Goal: Task Accomplishment & Management: Complete application form

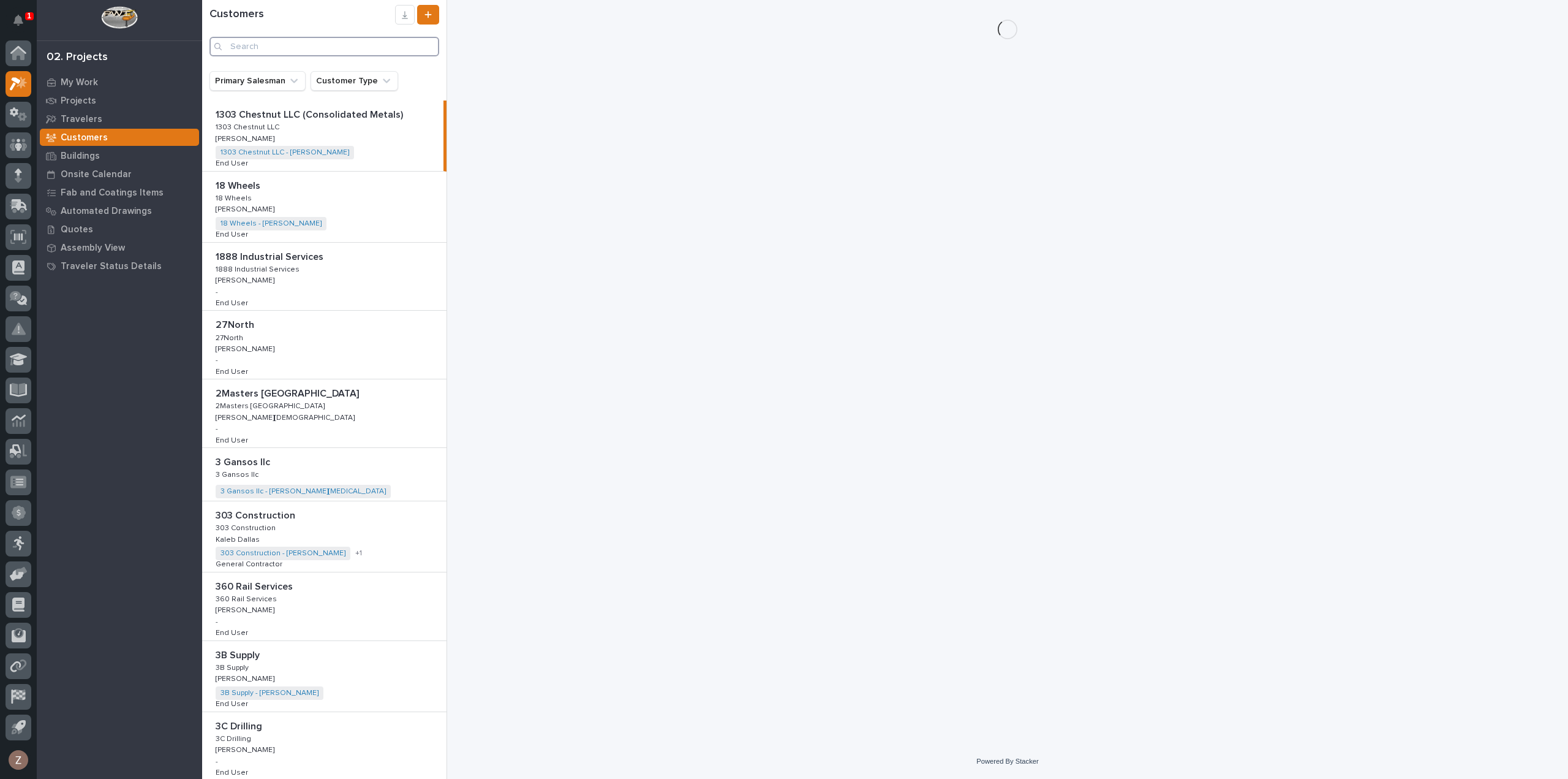
click at [230, 47] on input "Search" at bounding box center [325, 46] width 230 height 19
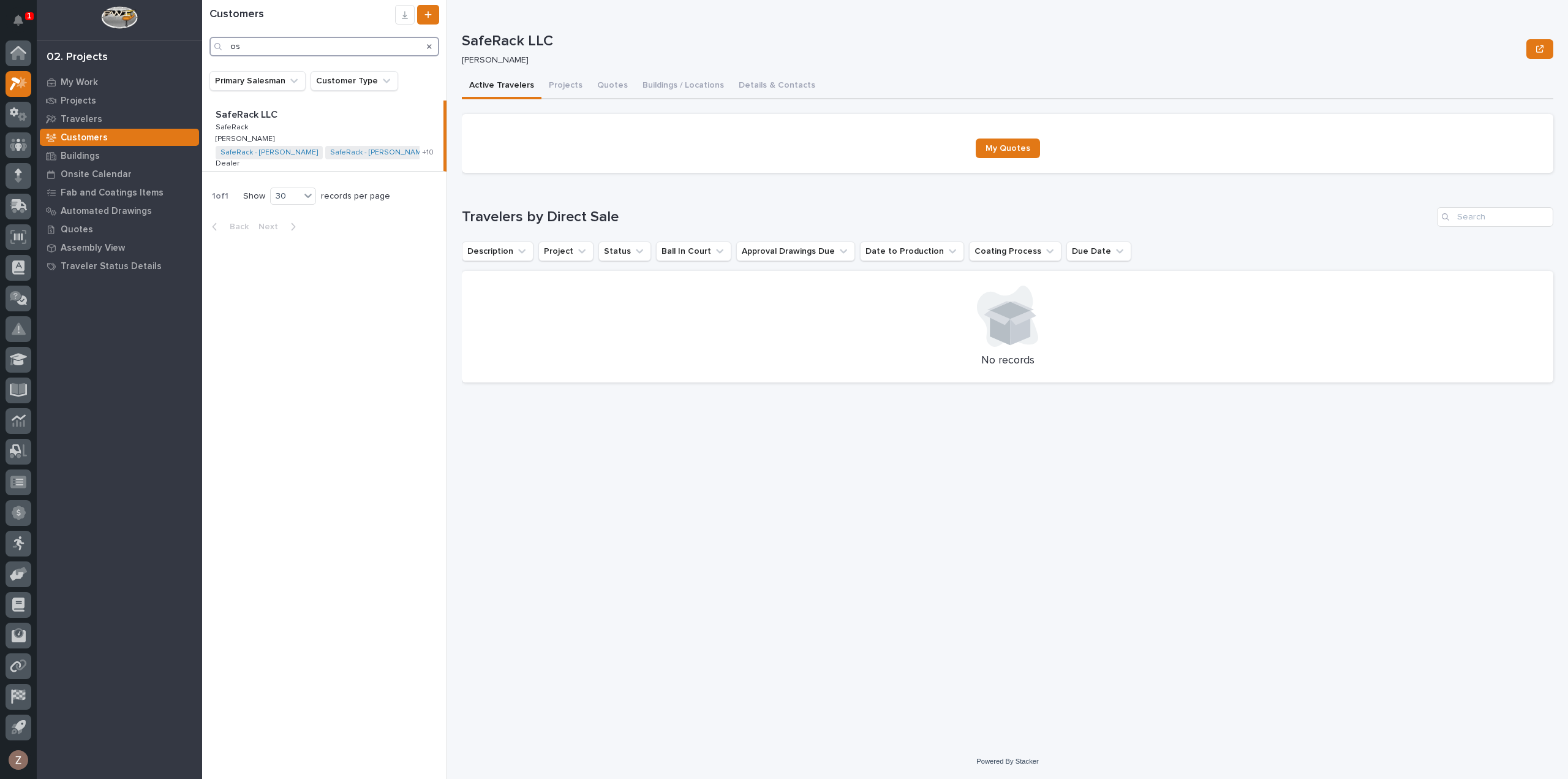
type input "o"
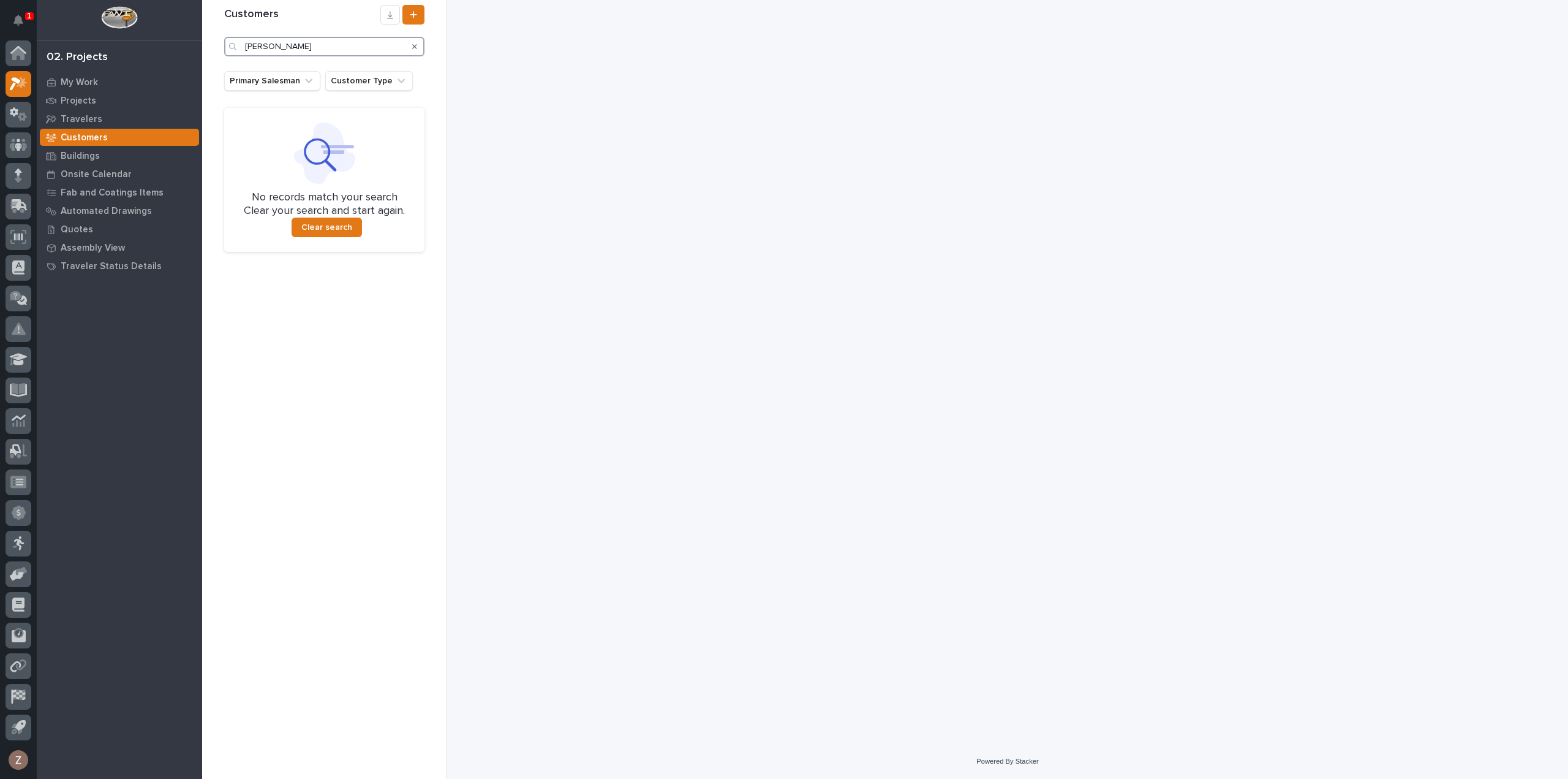
type input "[PERSON_NAME]"
click at [414, 49] on icon "Search" at bounding box center [414, 47] width 5 height 8
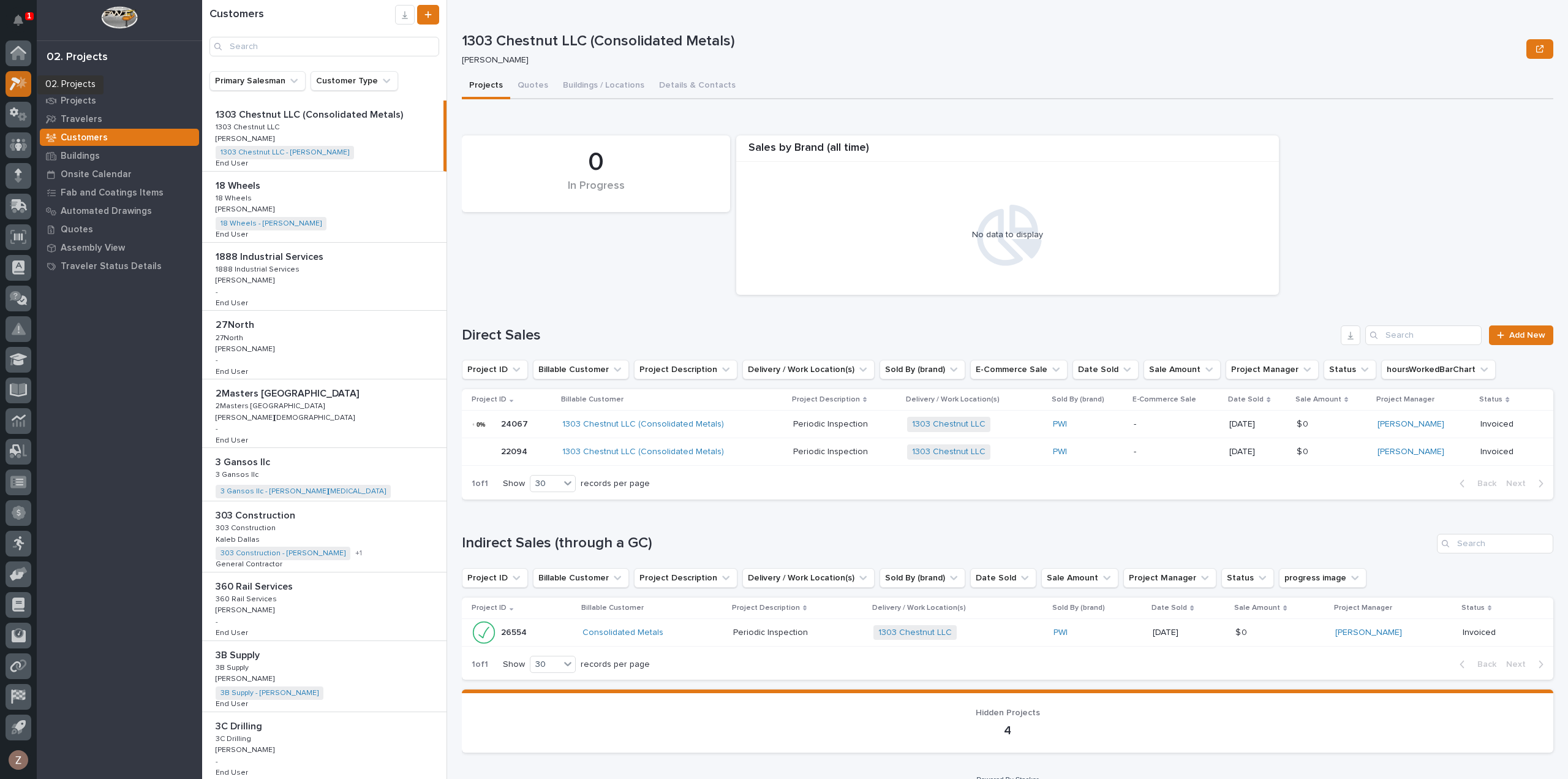
click at [17, 84] on icon at bounding box center [19, 83] width 18 height 14
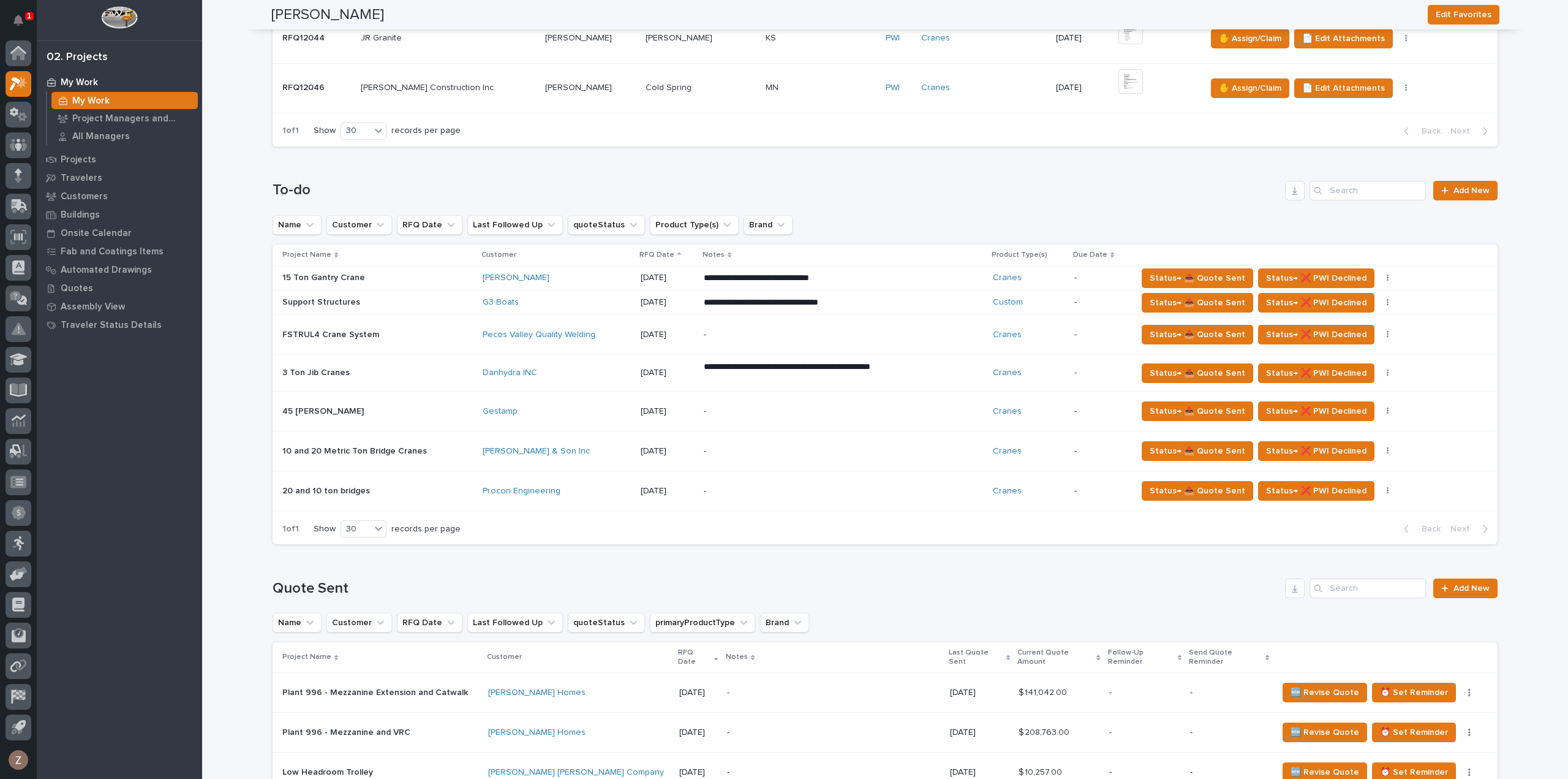
scroll to position [613, 0]
click at [1476, 191] on span "Add New" at bounding box center [1472, 190] width 36 height 8
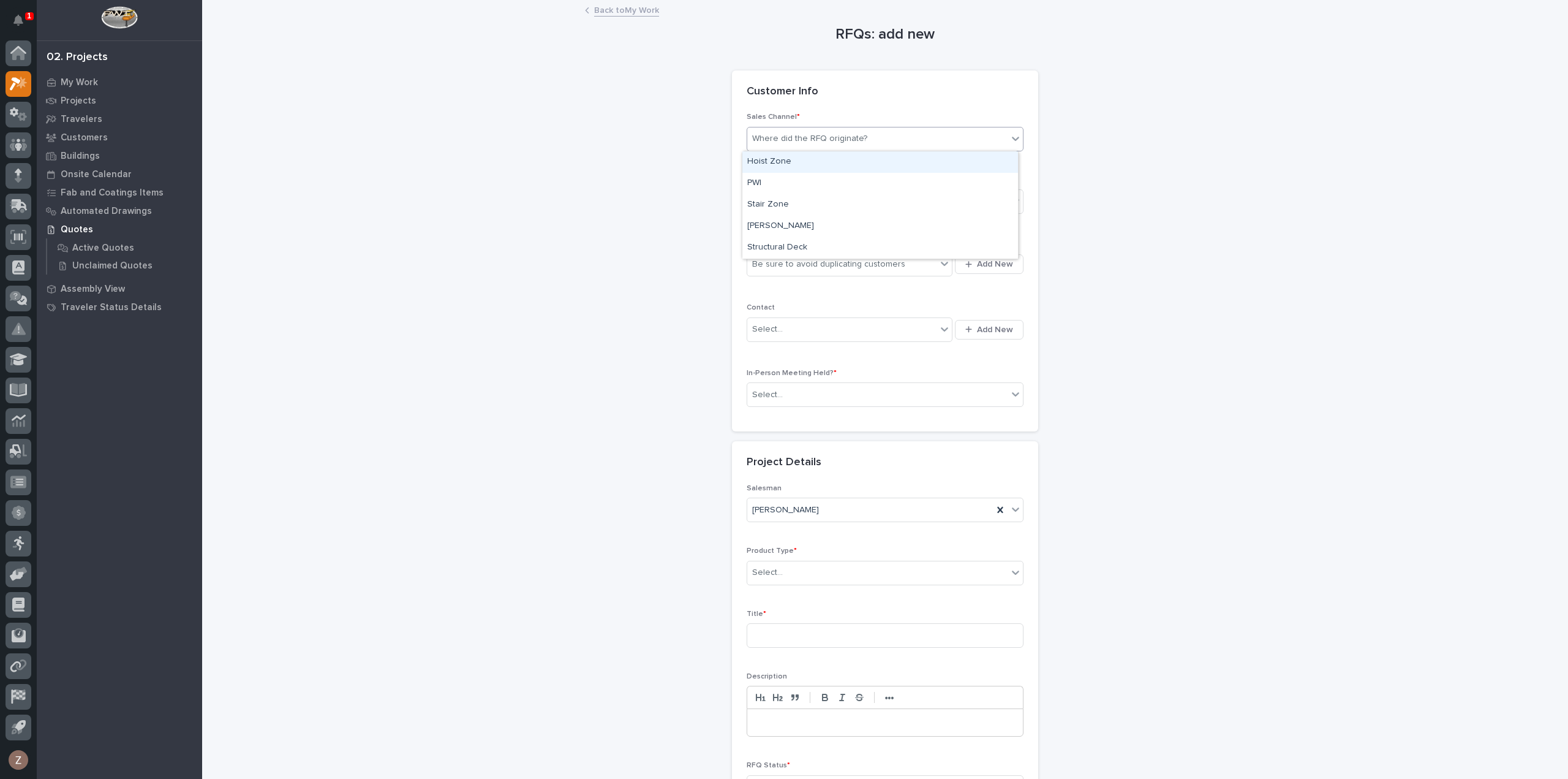
click at [880, 144] on div "Where did the RFQ originate?" at bounding box center [877, 139] width 260 height 20
click at [845, 181] on div "PWI" at bounding box center [880, 184] width 275 height 22
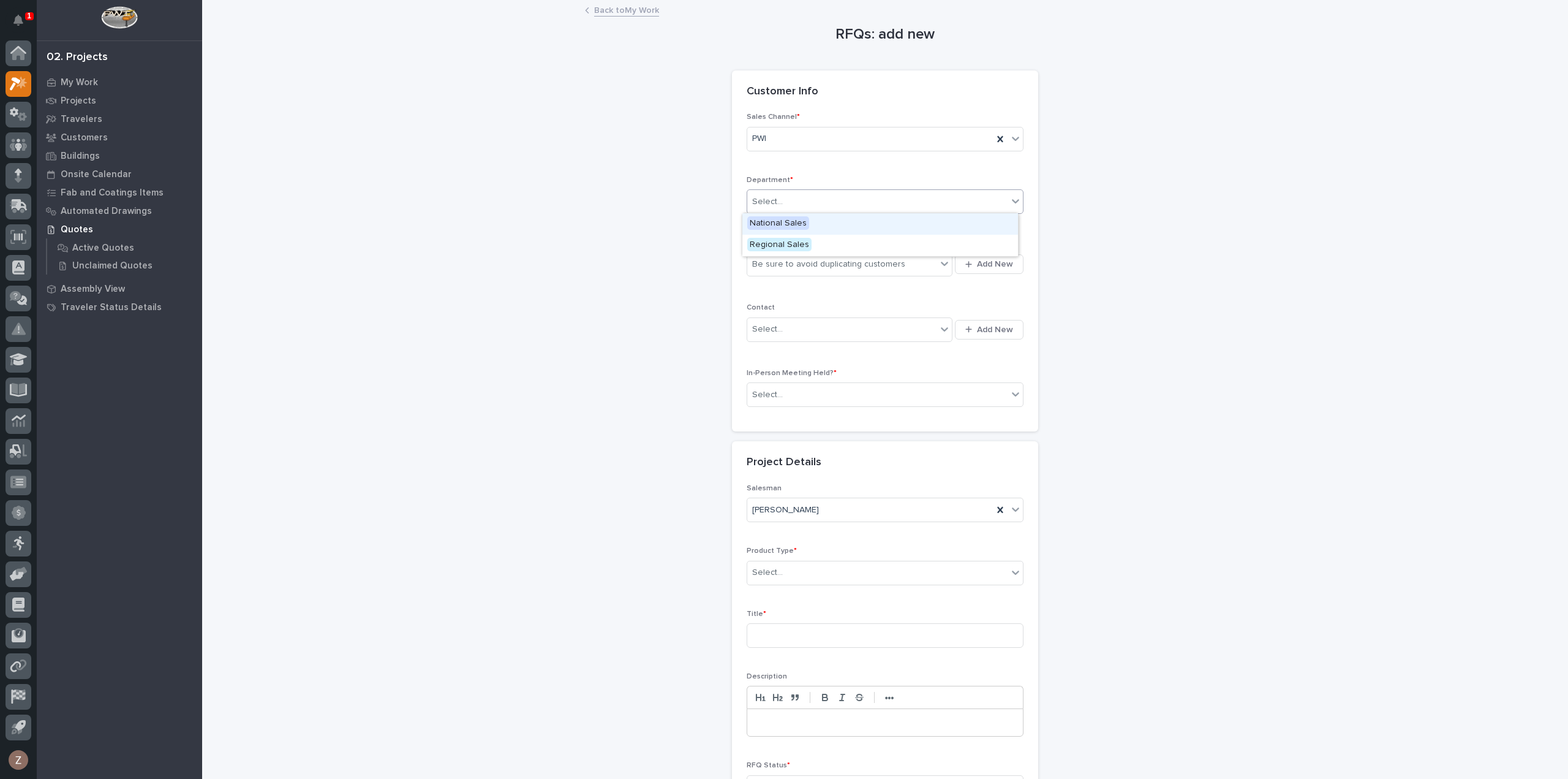
click at [839, 205] on div "Select..." at bounding box center [877, 202] width 260 height 20
click at [825, 222] on div "National Sales" at bounding box center [880, 224] width 275 height 22
click at [819, 267] on div "Be sure to avoid duplicating customers" at bounding box center [829, 264] width 153 height 13
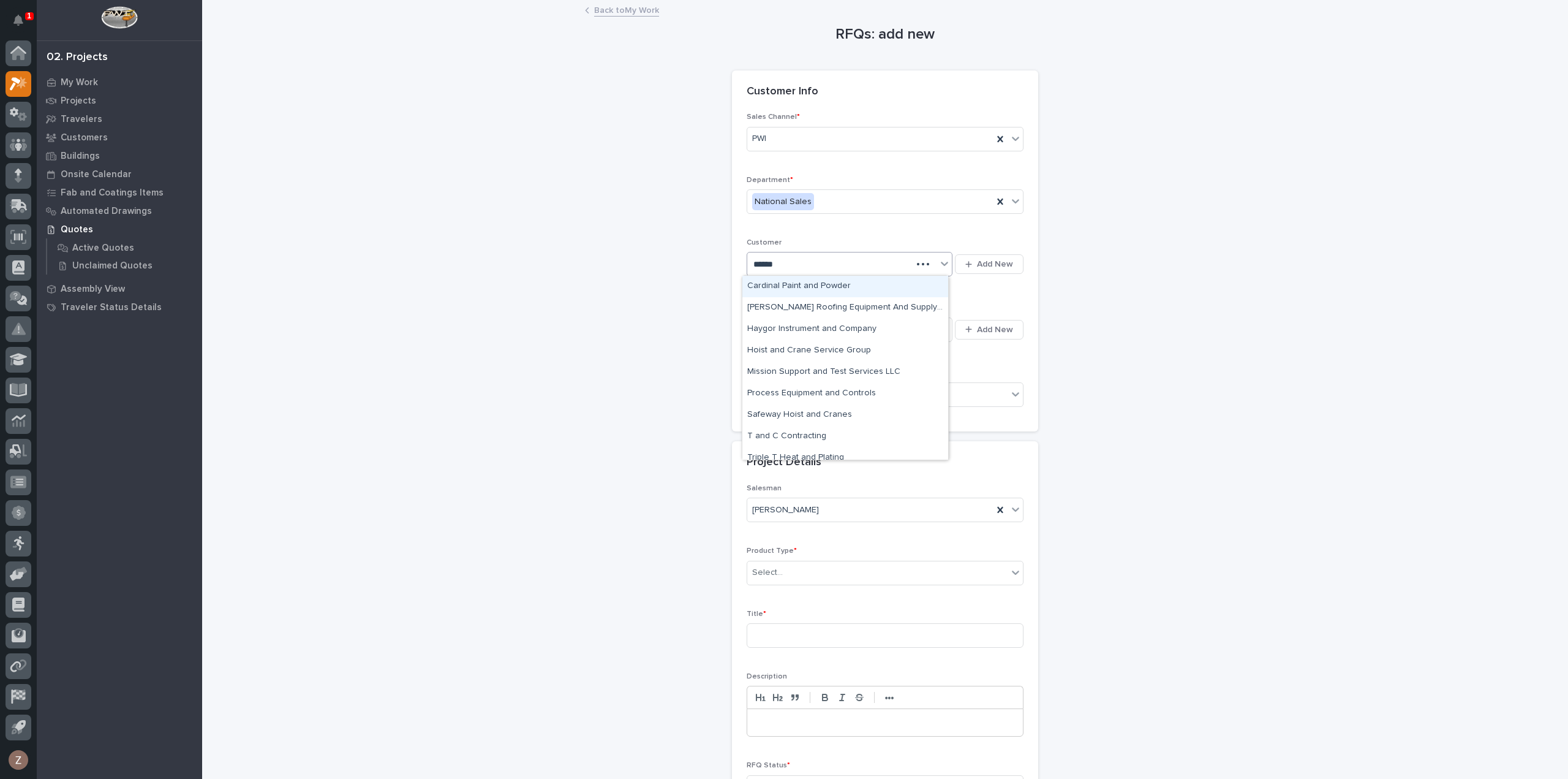
type input "*******"
click at [809, 374] on div "T and C Contracting" at bounding box center [845, 372] width 206 height 22
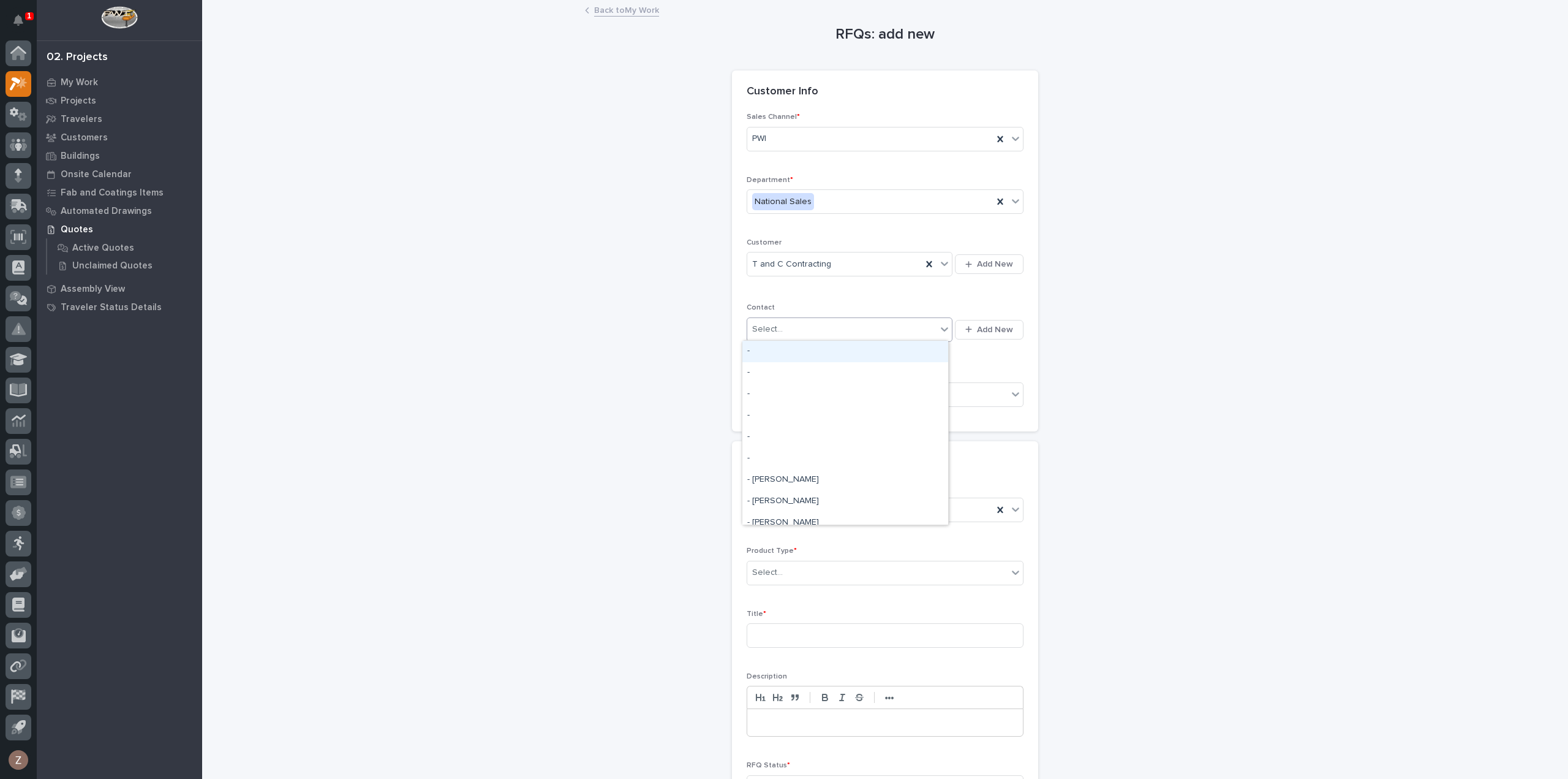
click at [833, 317] on div "Select..." at bounding box center [850, 330] width 206 height 25
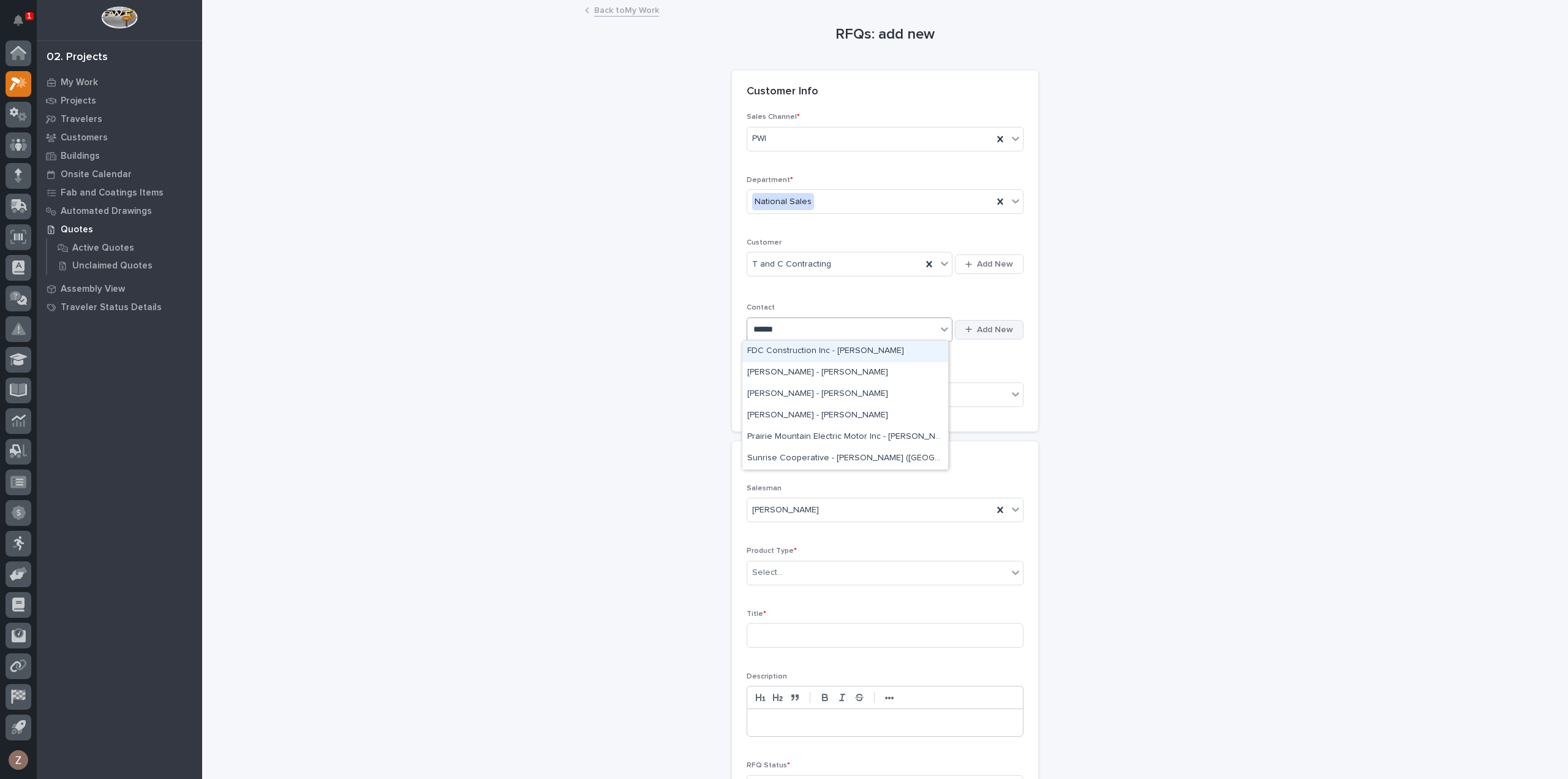
type input "*****"
click at [977, 329] on span "Add New" at bounding box center [995, 330] width 36 height 11
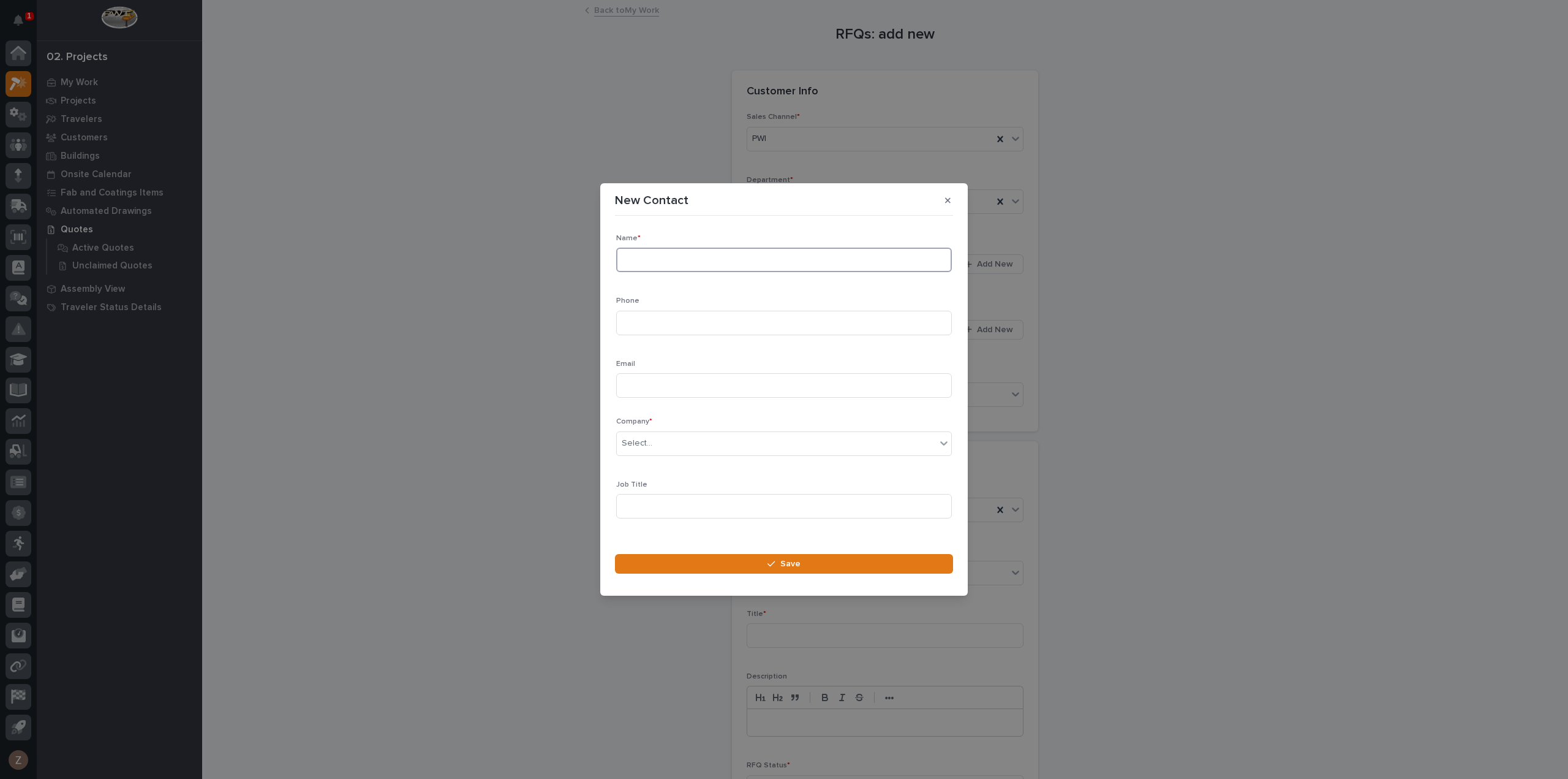
click at [674, 258] on input at bounding box center [784, 260] width 336 height 25
type input "[PERSON_NAME]"
click at [675, 435] on div "Select..." at bounding box center [776, 443] width 319 height 20
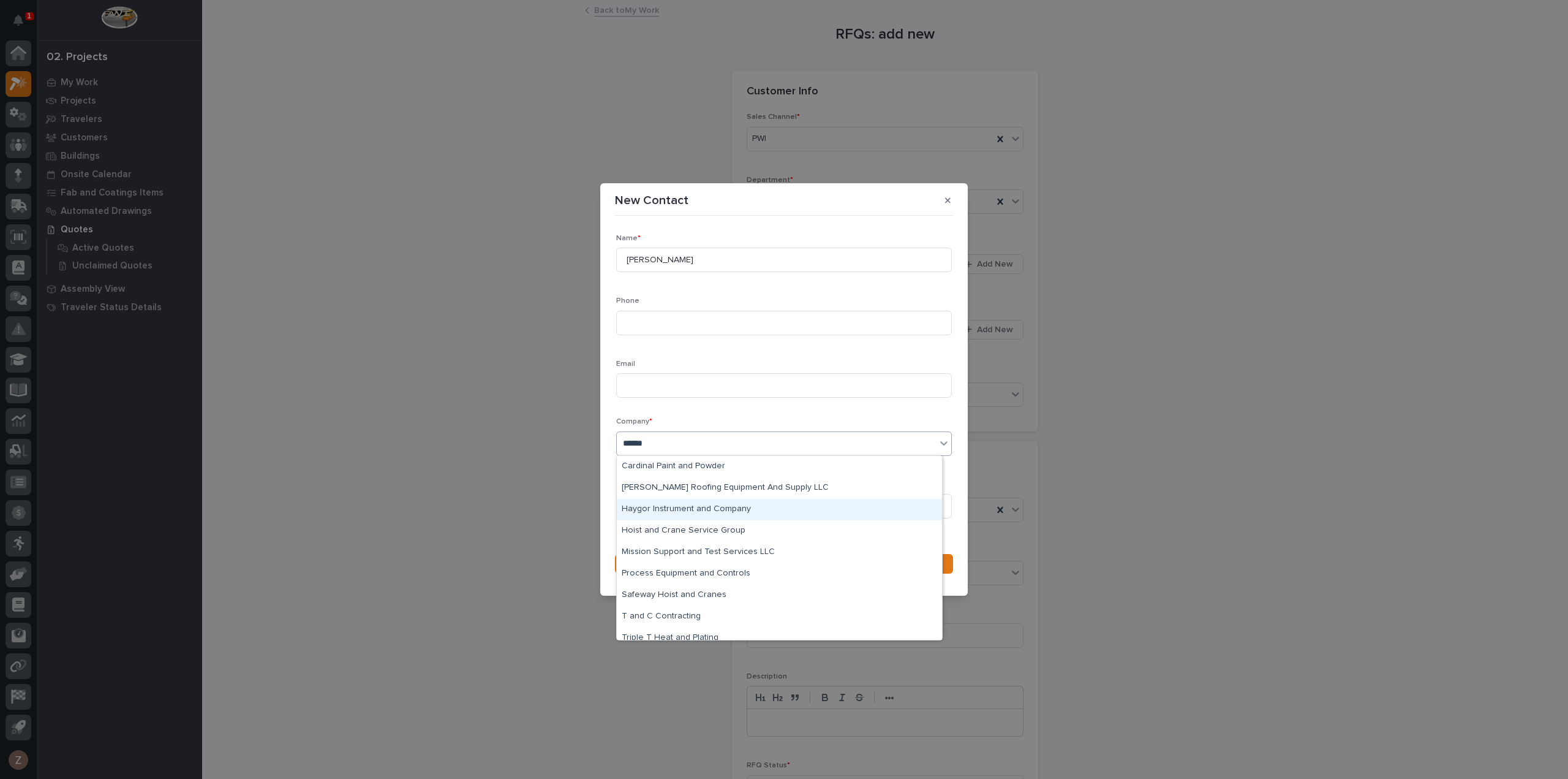
type input "*******"
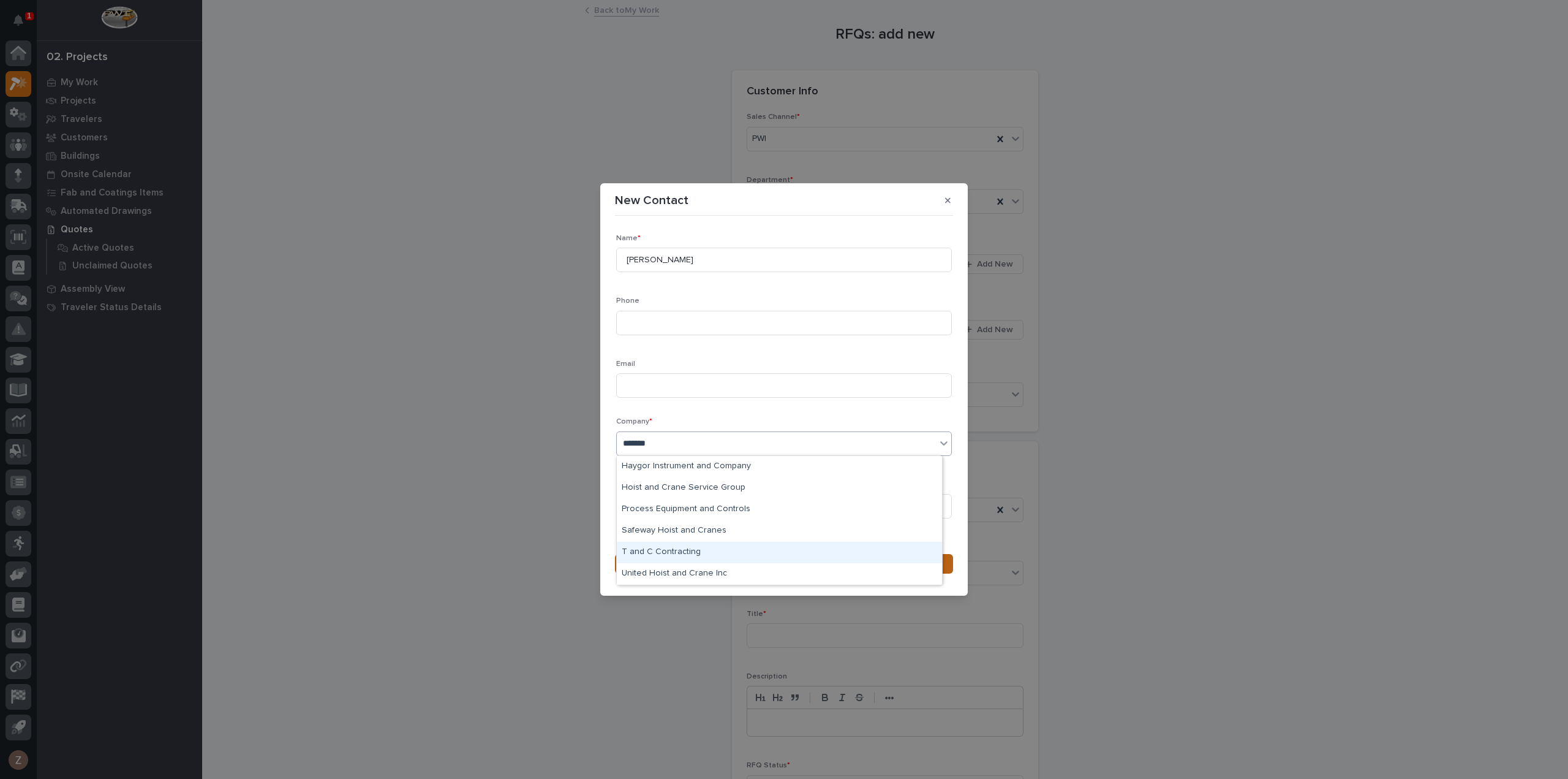
click at [666, 557] on div "T and C Contracting" at bounding box center [779, 553] width 326 height 22
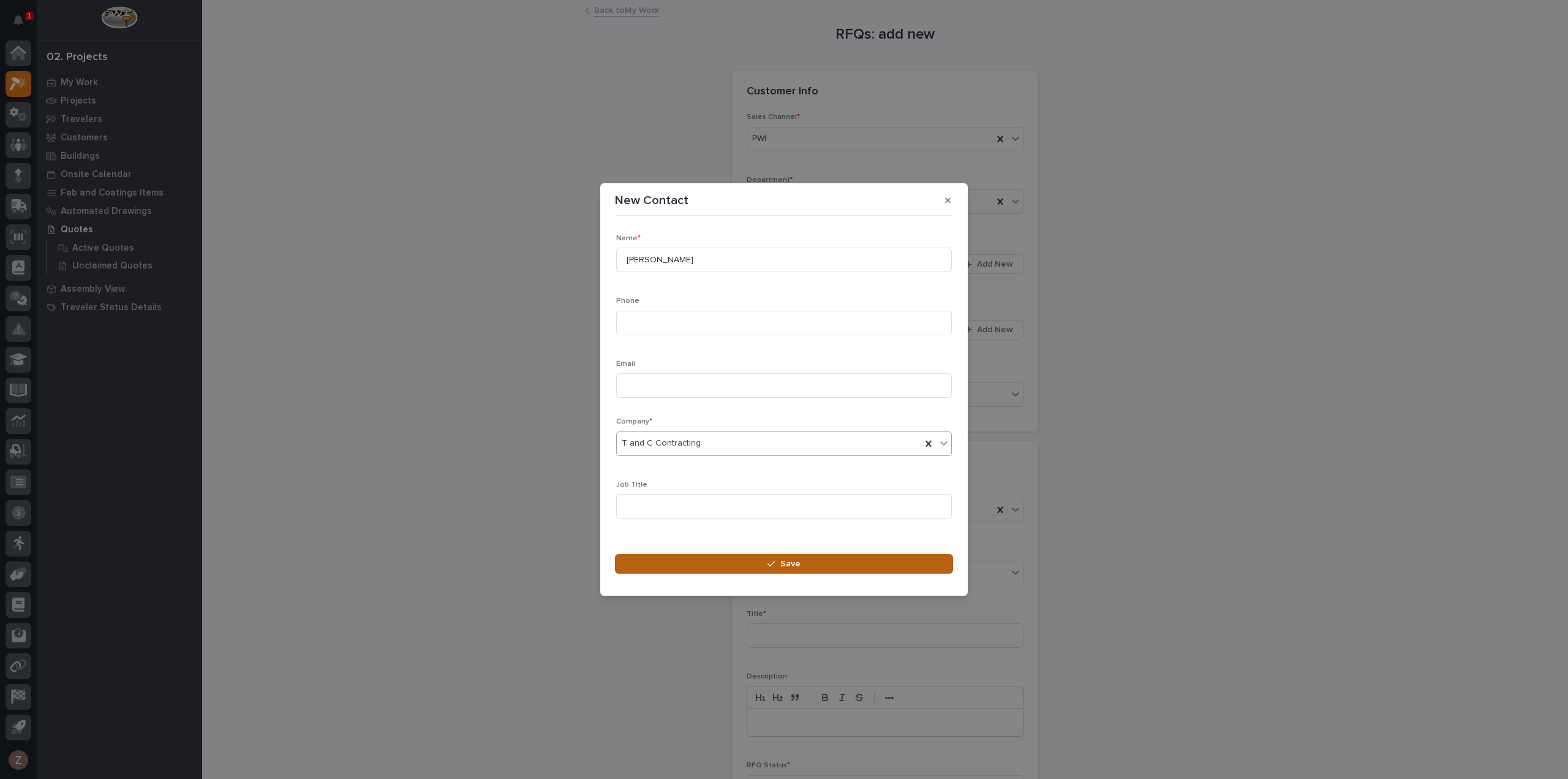
click at [724, 554] on button "Save" at bounding box center [784, 564] width 338 height 19
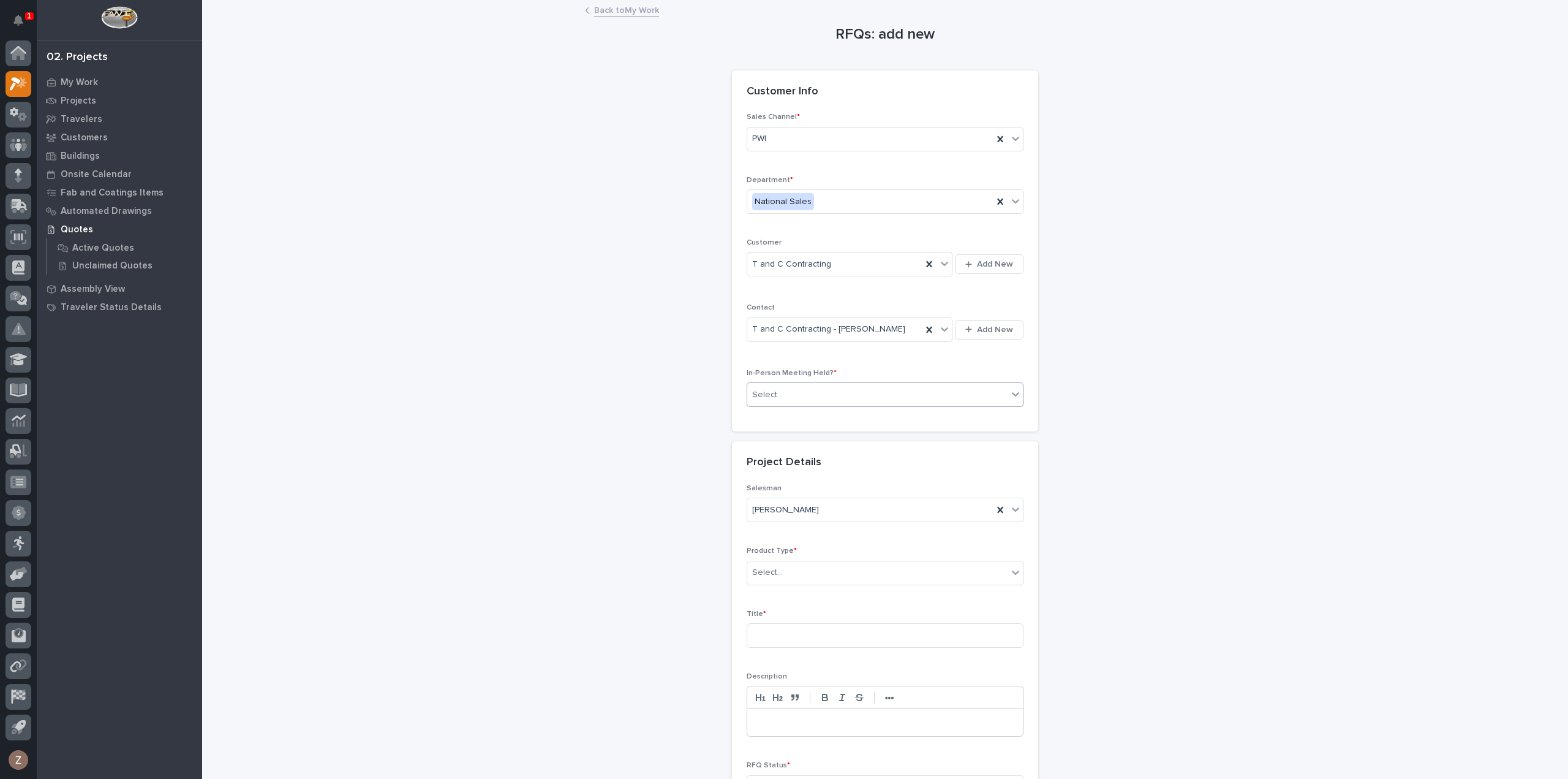
click at [819, 394] on div "Select..." at bounding box center [877, 395] width 260 height 20
click at [823, 445] on div "No" at bounding box center [880, 438] width 275 height 22
click at [828, 569] on div "Select..." at bounding box center [877, 573] width 260 height 20
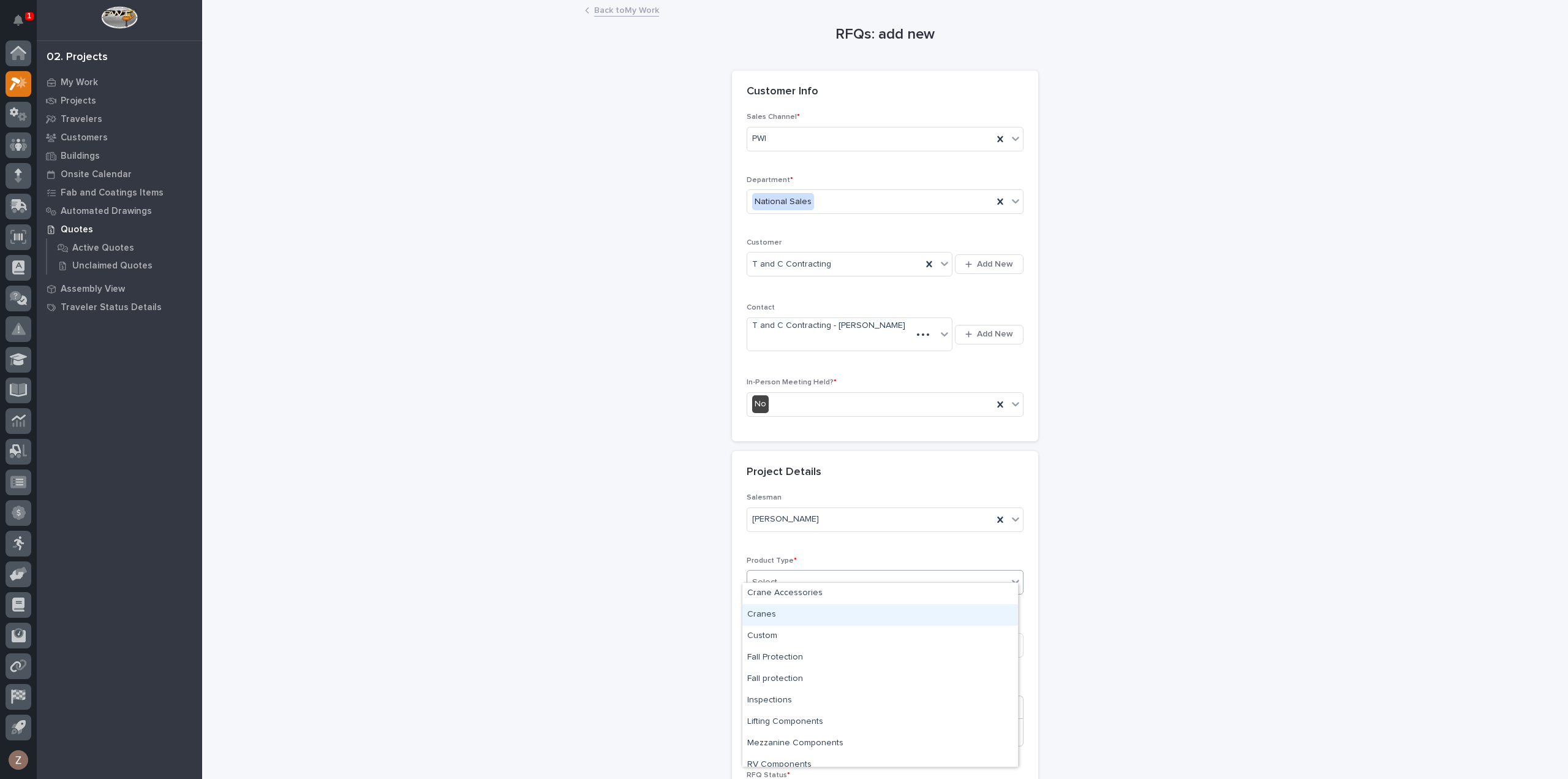
click at [803, 623] on div "Cranes" at bounding box center [880, 615] width 275 height 22
click at [806, 641] on input at bounding box center [885, 635] width 277 height 25
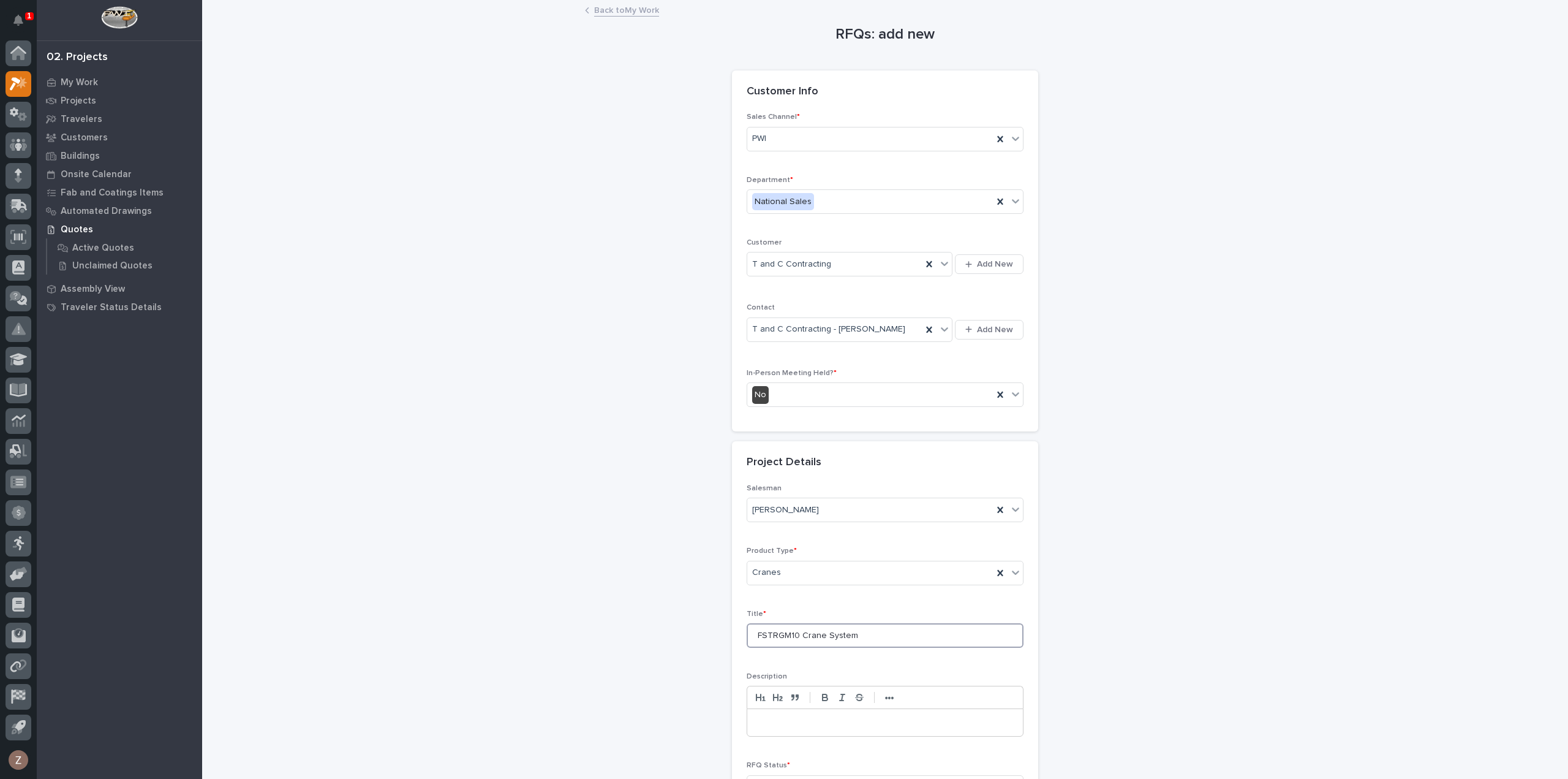
scroll to position [166, 0]
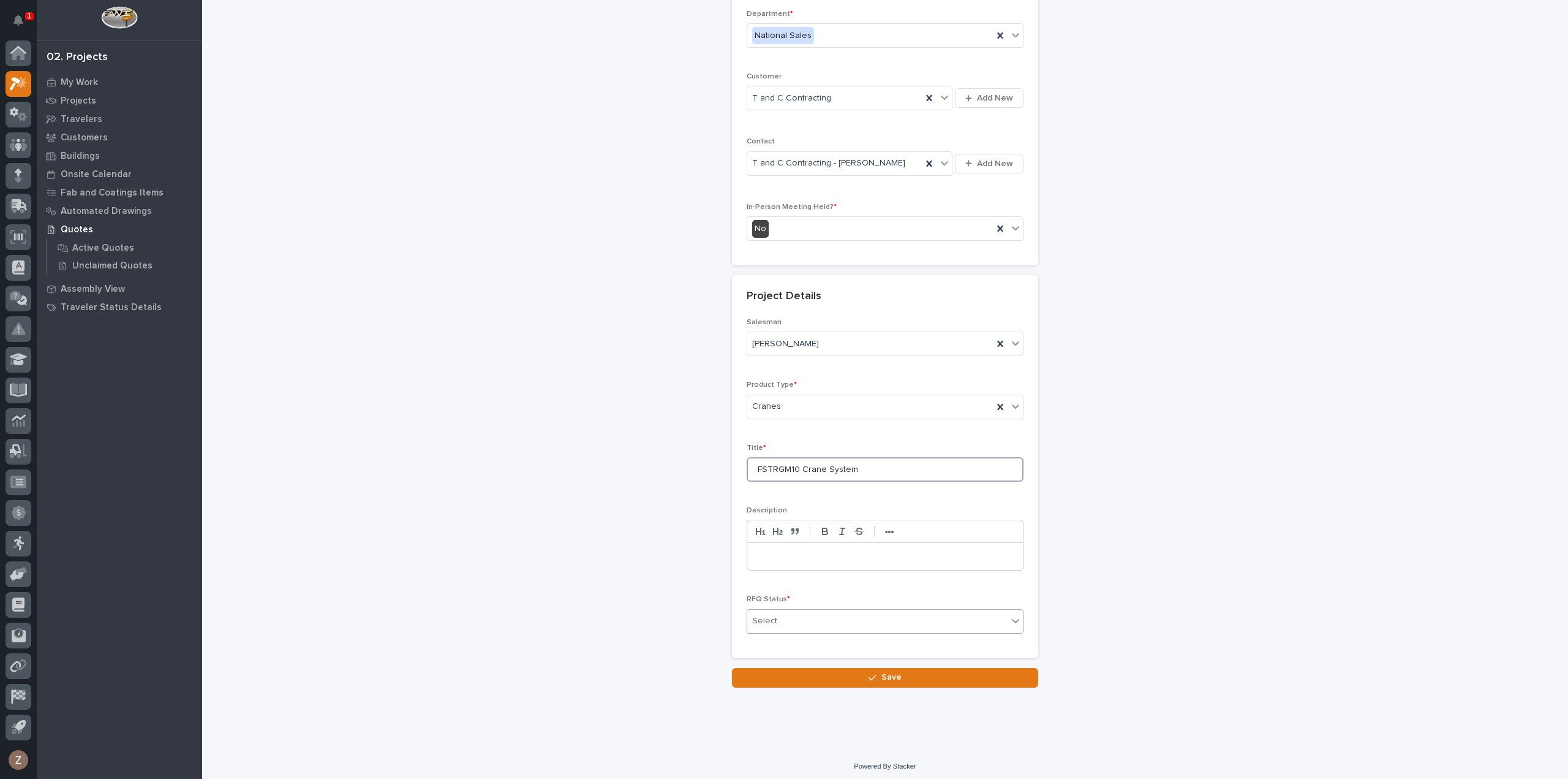
type input "FSTRGM10 Crane System"
click at [797, 628] on div "Select..." at bounding box center [885, 622] width 277 height 25
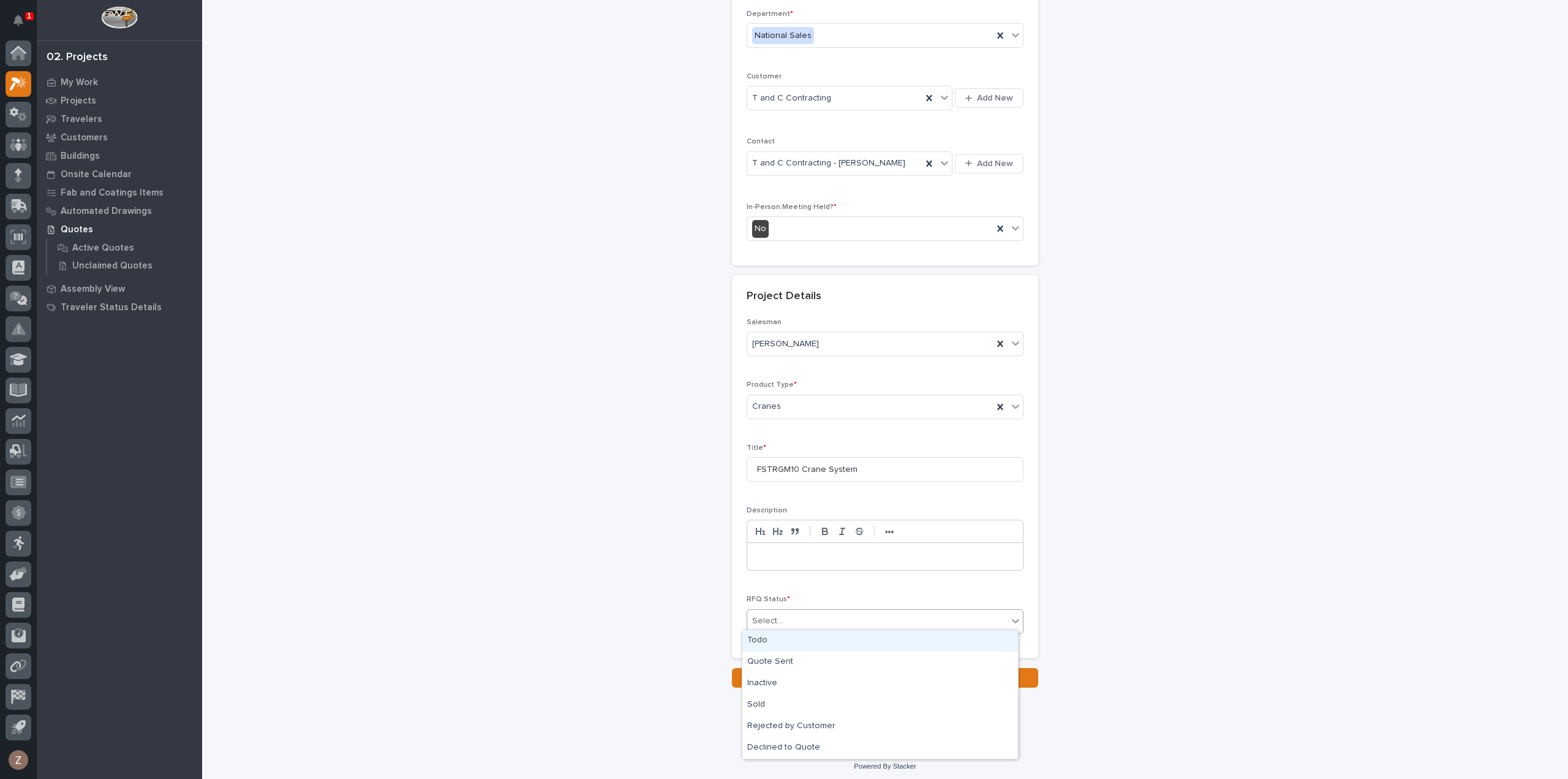
click at [800, 641] on div "Todo" at bounding box center [880, 641] width 275 height 22
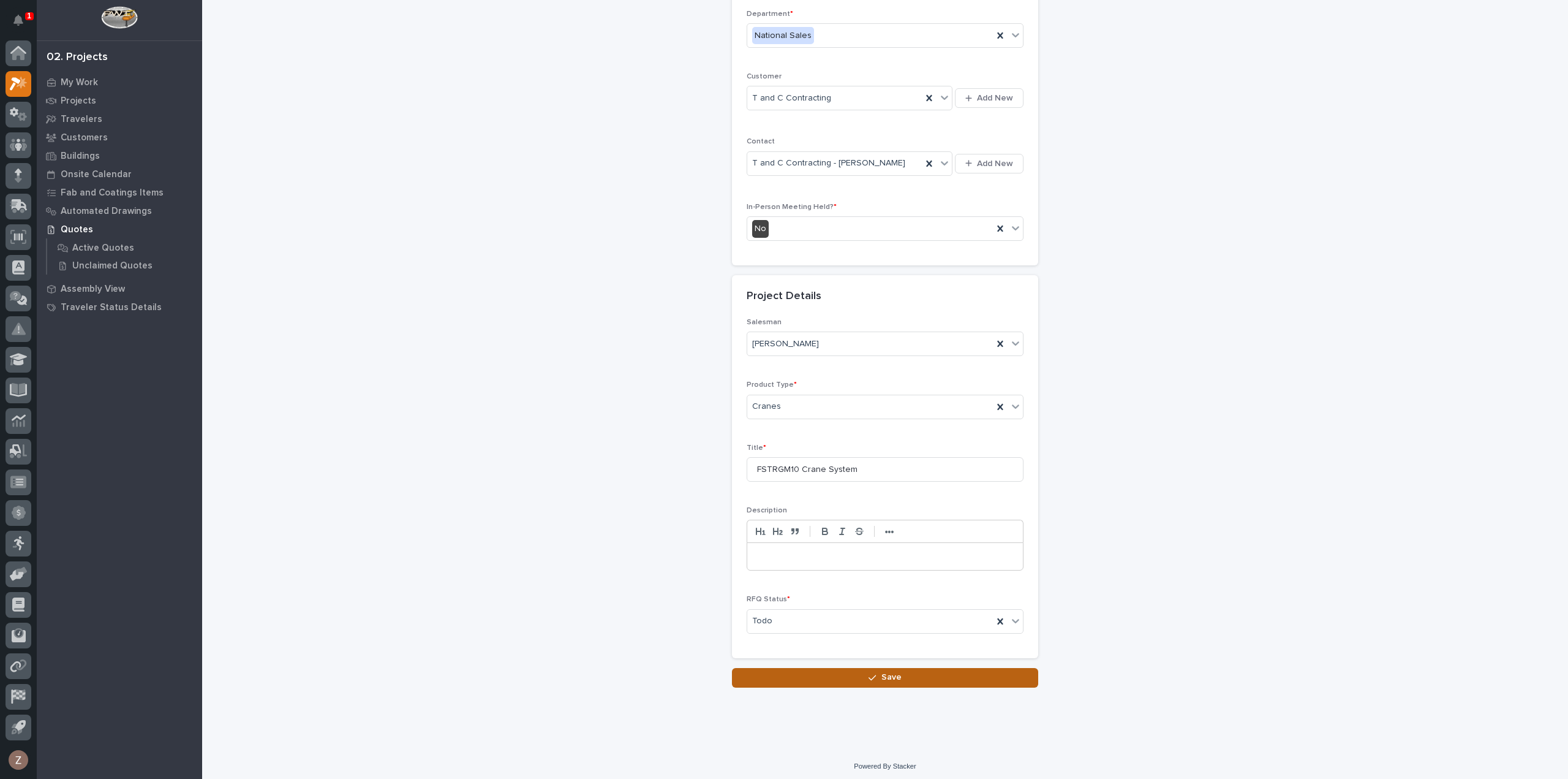
drag, startPoint x: 821, startPoint y: 676, endPoint x: 850, endPoint y: 679, distance: 29.2
click at [822, 676] on button "Save" at bounding box center [885, 677] width 306 height 19
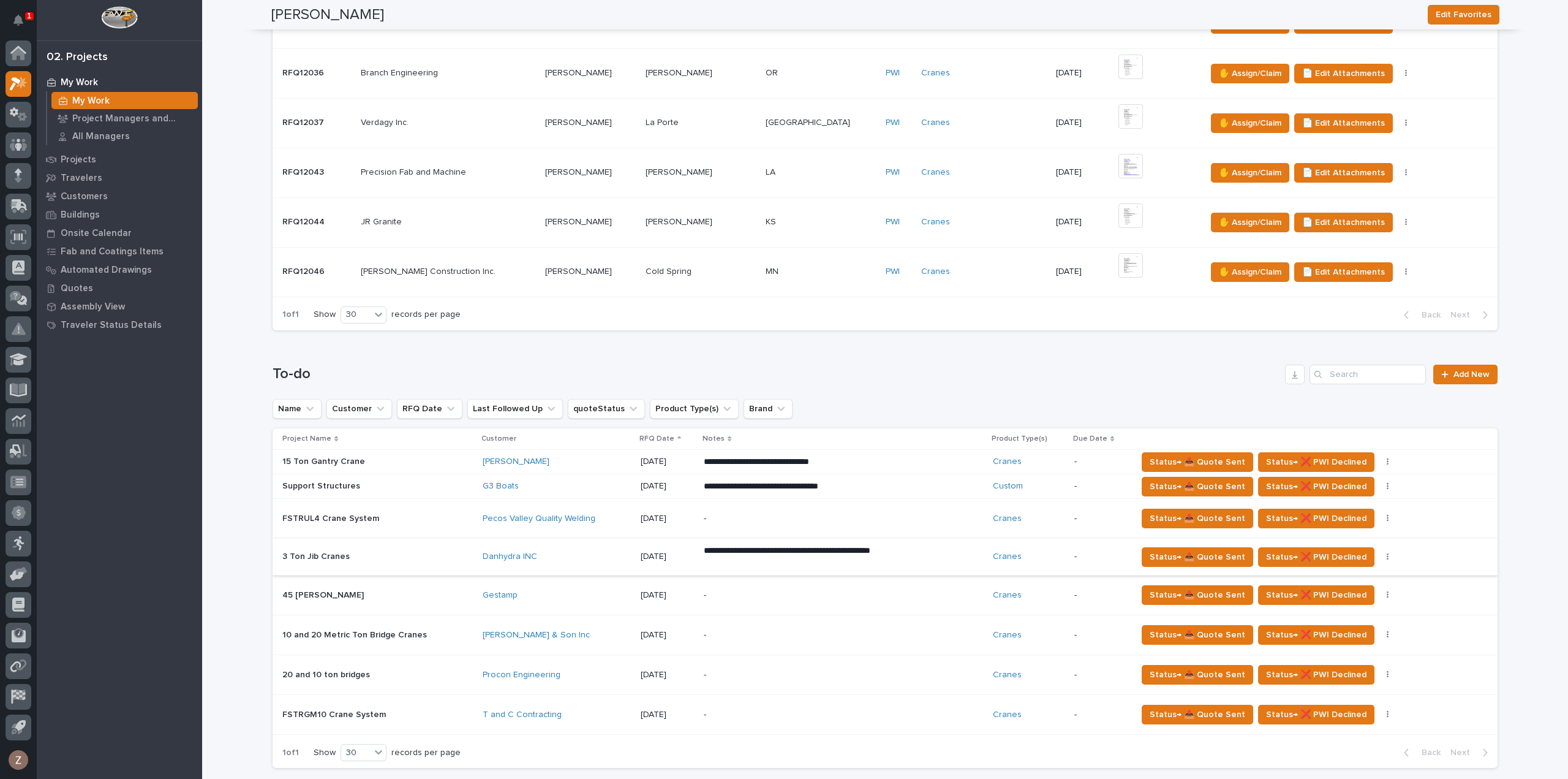
scroll to position [490, 0]
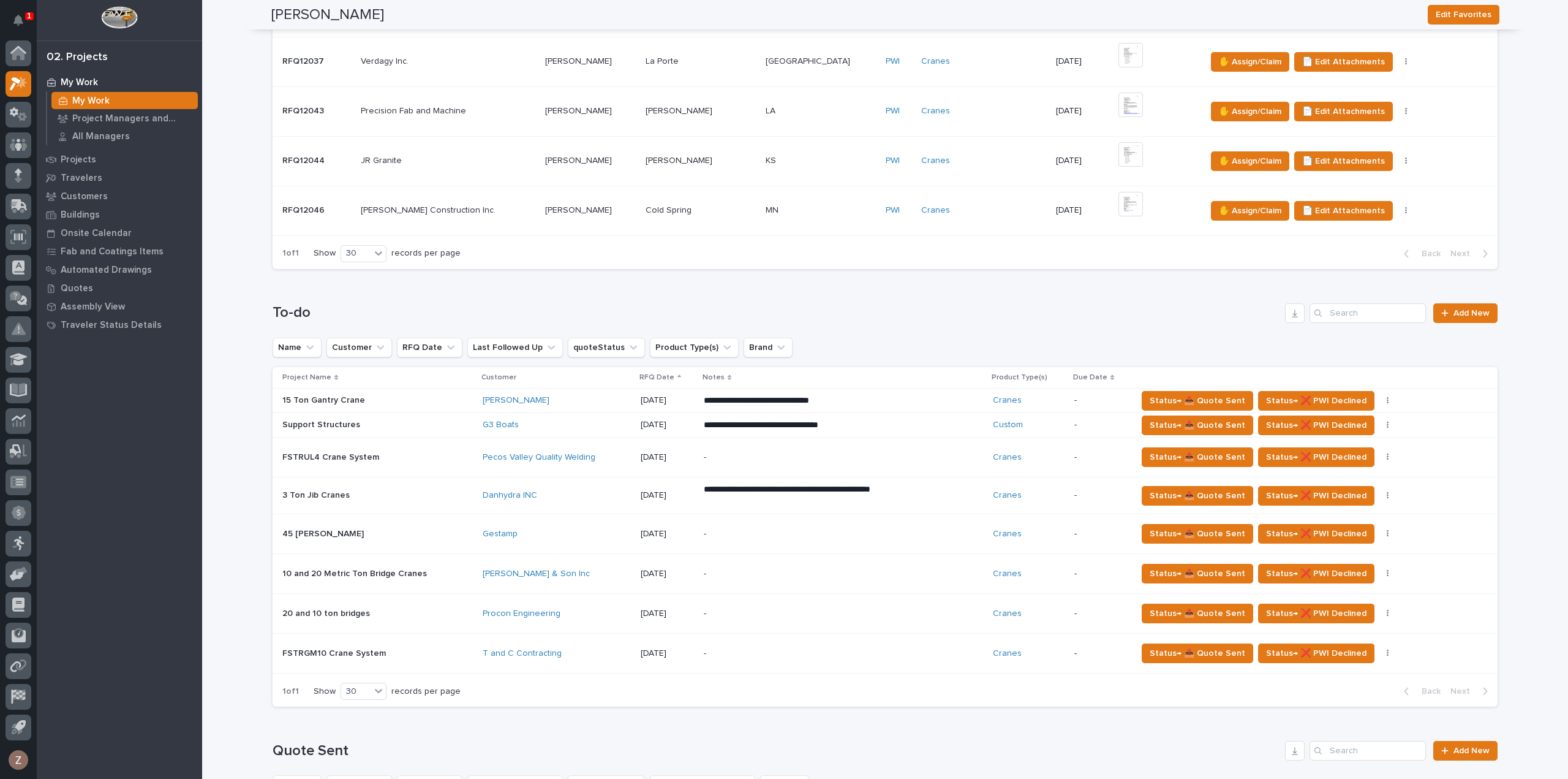
click at [920, 623] on div "-" at bounding box center [843, 614] width 279 height 37
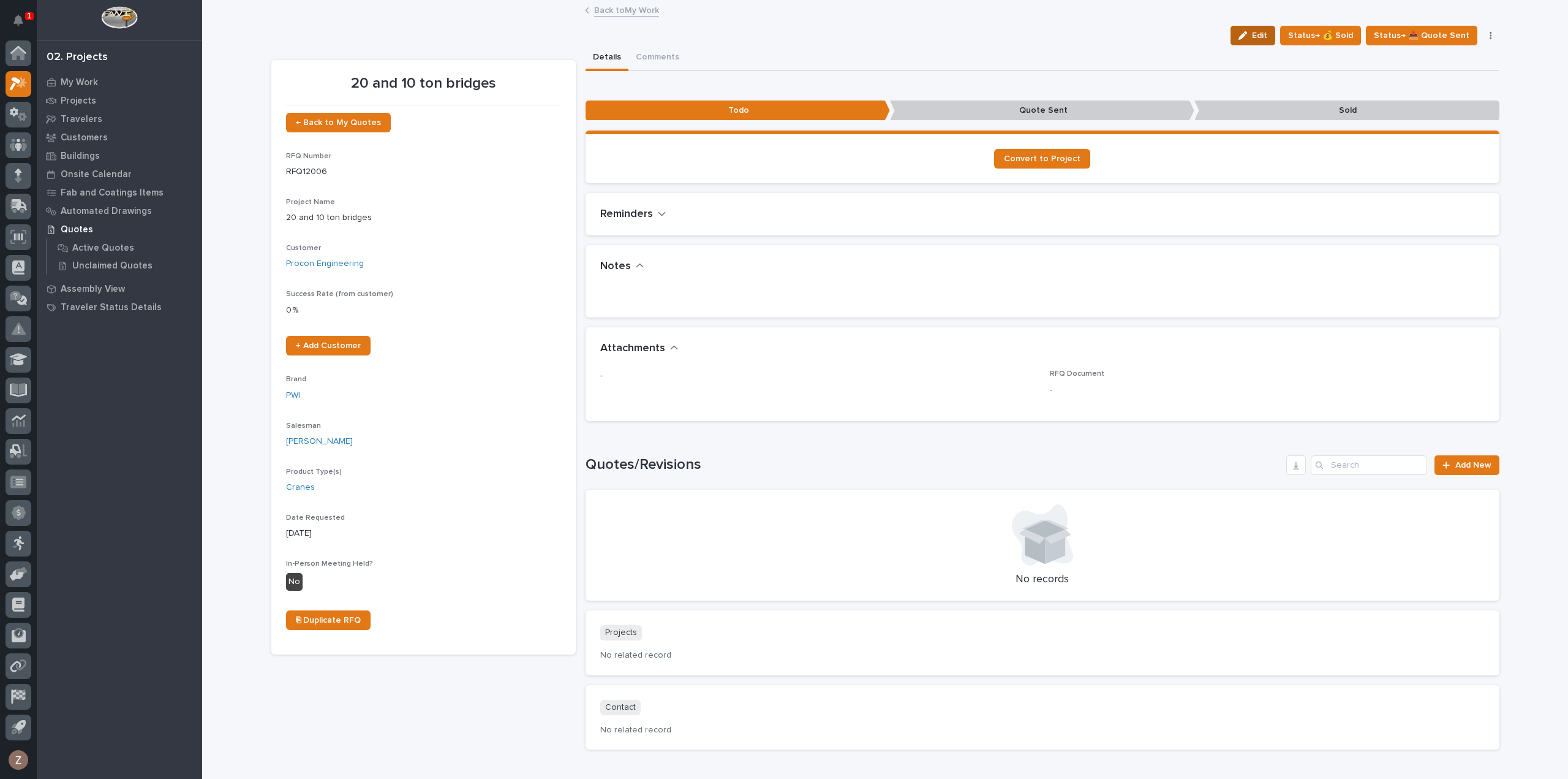
click at [1267, 37] on span "Edit" at bounding box center [1260, 36] width 15 height 11
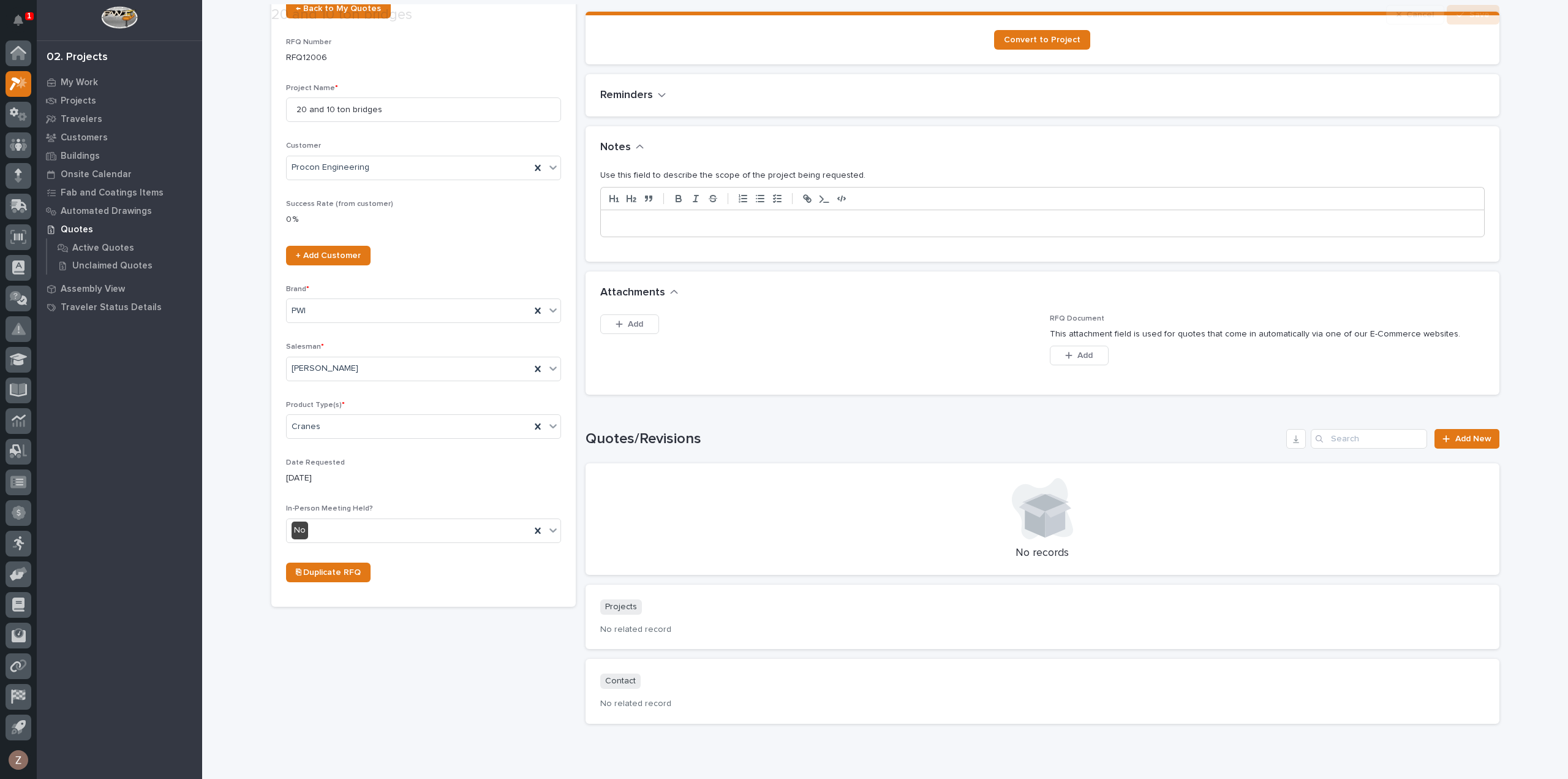
scroll to position [168, 0]
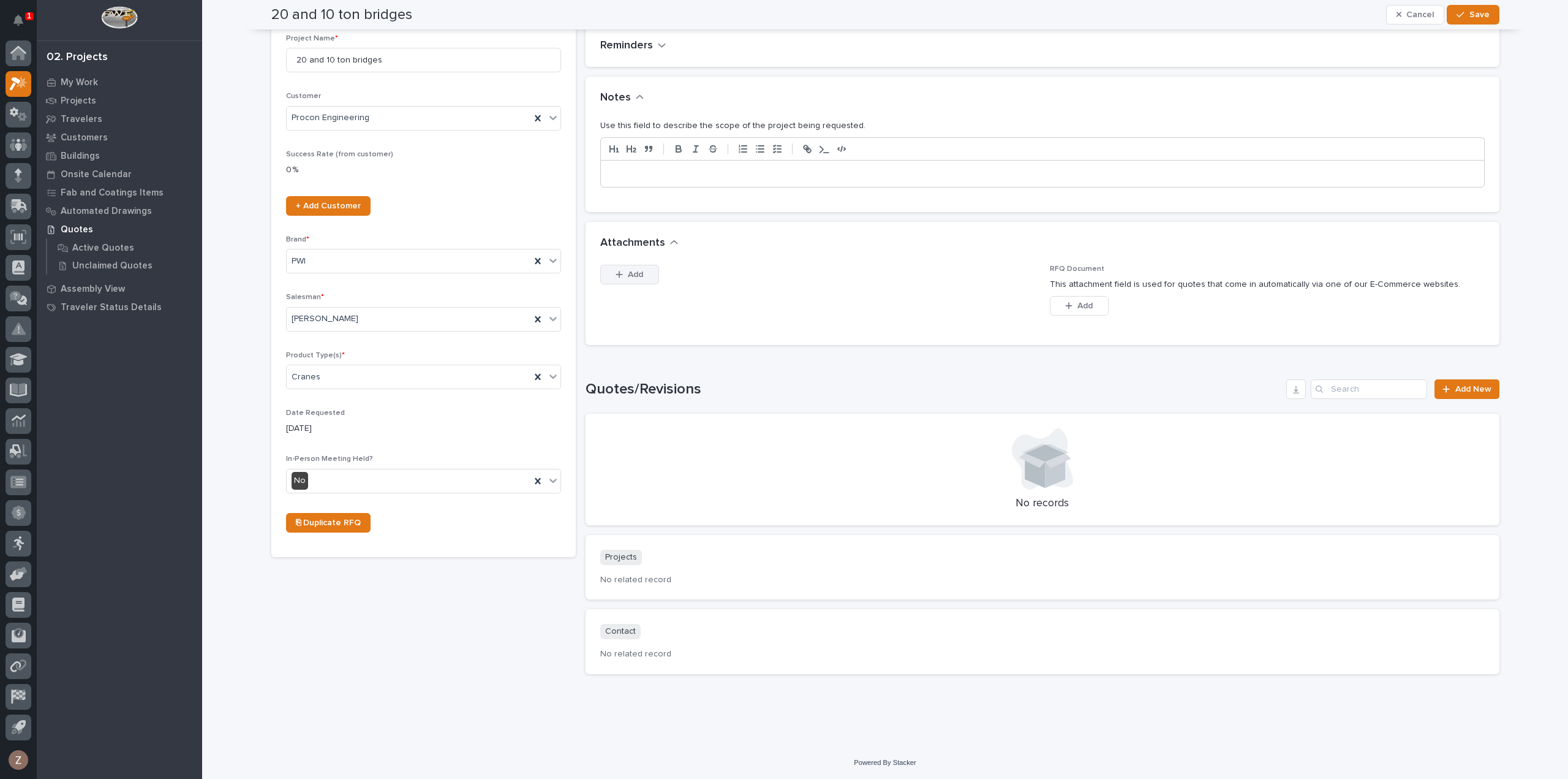
click at [637, 277] on span "Add" at bounding box center [636, 275] width 15 height 11
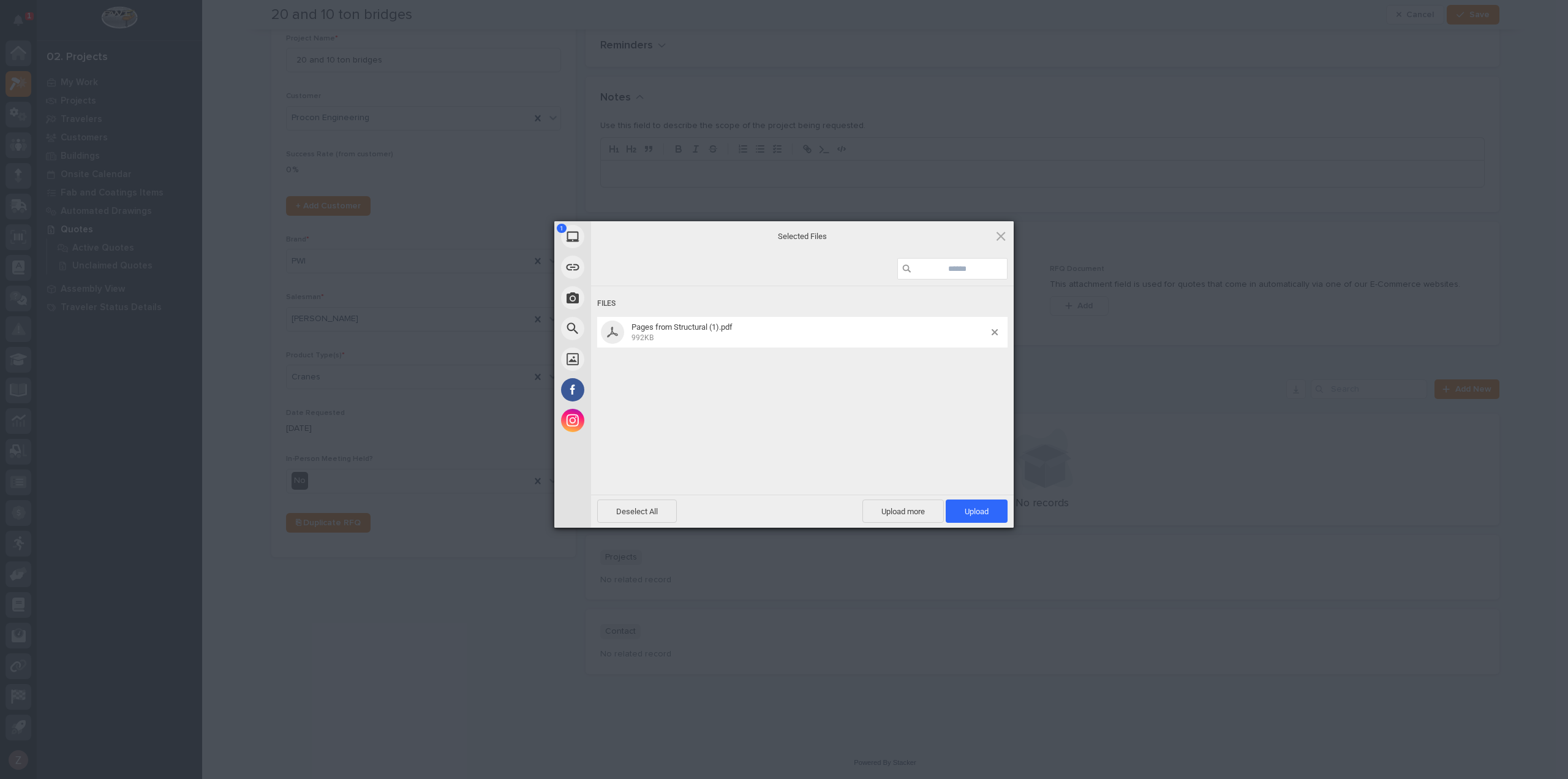
drag, startPoint x: 978, startPoint y: 508, endPoint x: 1049, endPoint y: 522, distance: 72.4
click at [982, 510] on span "Upload 1" at bounding box center [976, 512] width 24 height 9
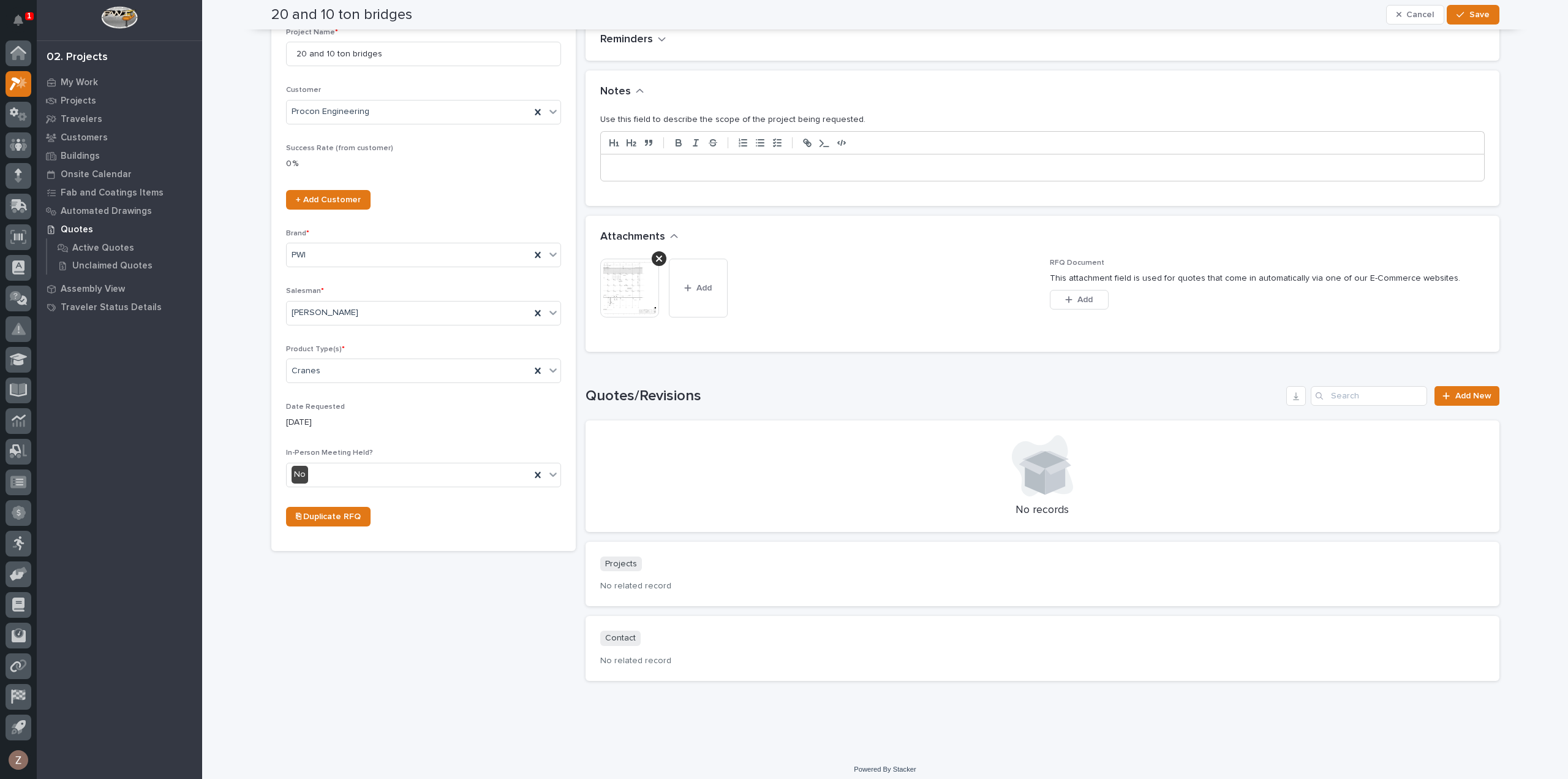
scroll to position [0, 0]
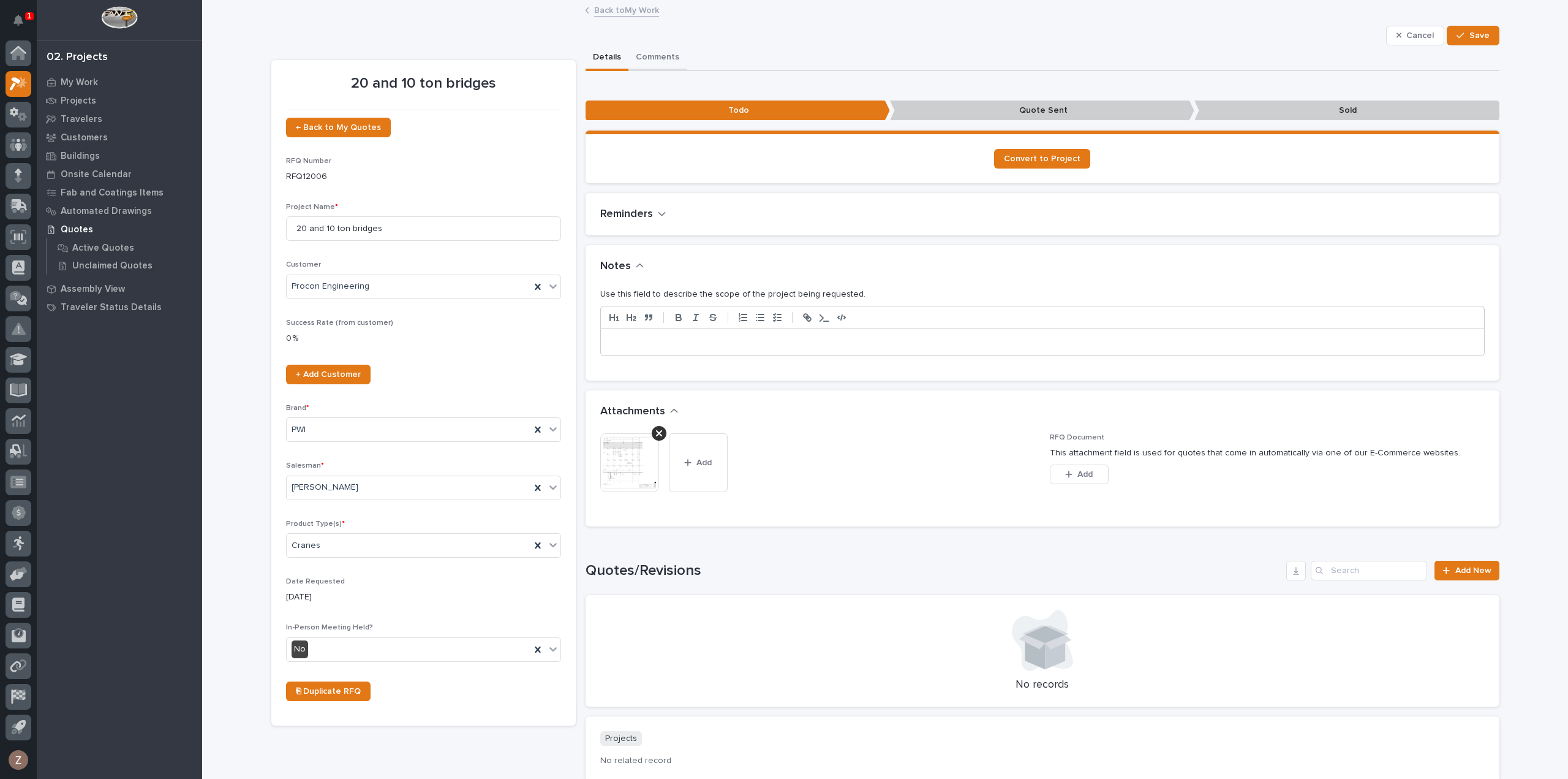
click at [652, 57] on button "Comments" at bounding box center [657, 58] width 58 height 25
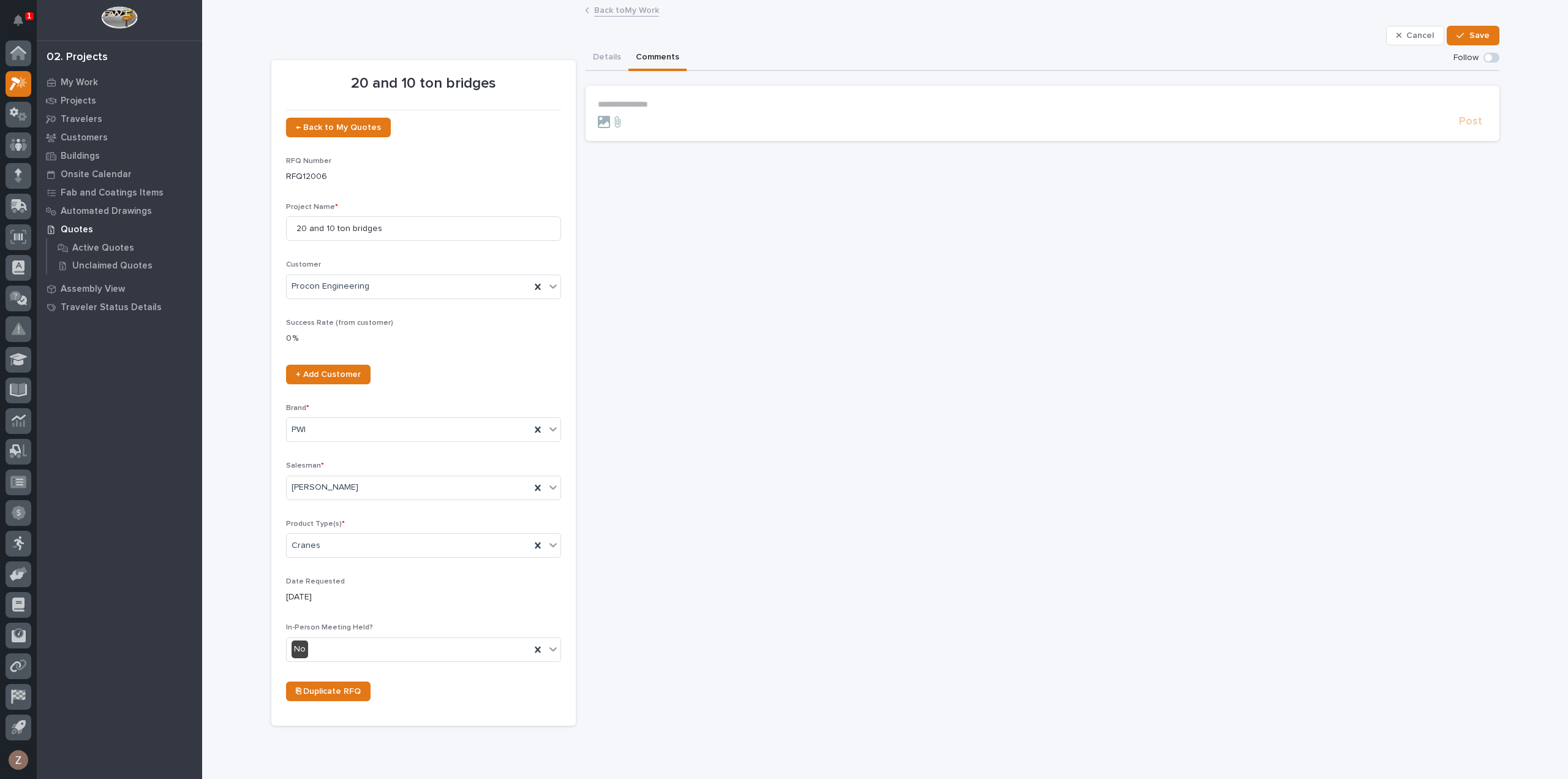
click at [685, 107] on p "**********" at bounding box center [1043, 104] width 890 height 10
click at [680, 105] on p "﻿ * ********* ﻿ ﻿" at bounding box center [1043, 106] width 890 height 12
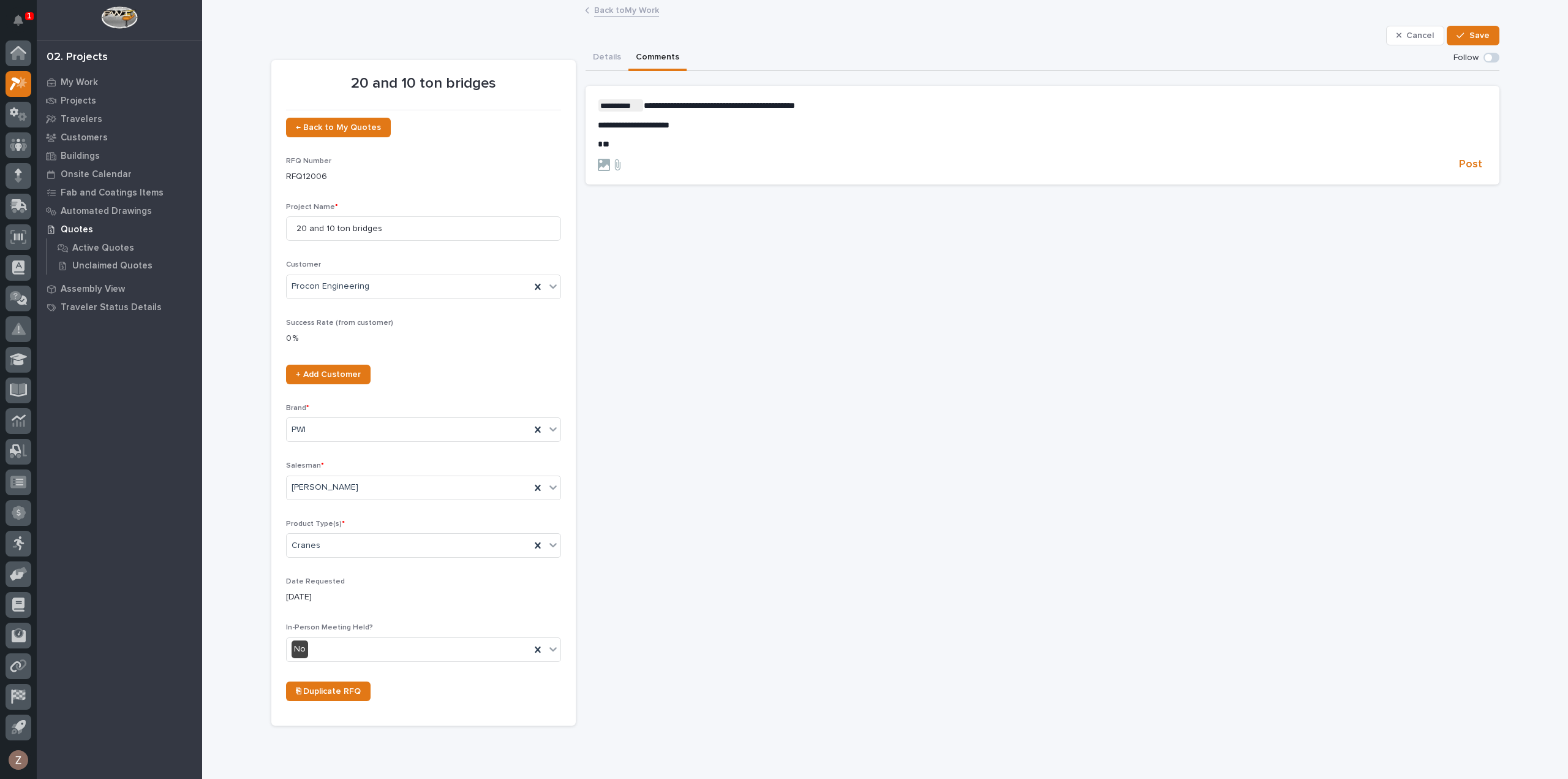
click at [625, 139] on p "*" at bounding box center [1043, 144] width 890 height 10
click at [762, 145] on span "**********" at bounding box center [728, 144] width 260 height 8
click at [598, 163] on span "**********" at bounding box center [732, 162] width 268 height 8
click at [598, 144] on span "**********" at bounding box center [735, 144] width 275 height 8
click at [683, 124] on p "**********" at bounding box center [1043, 125] width 890 height 10
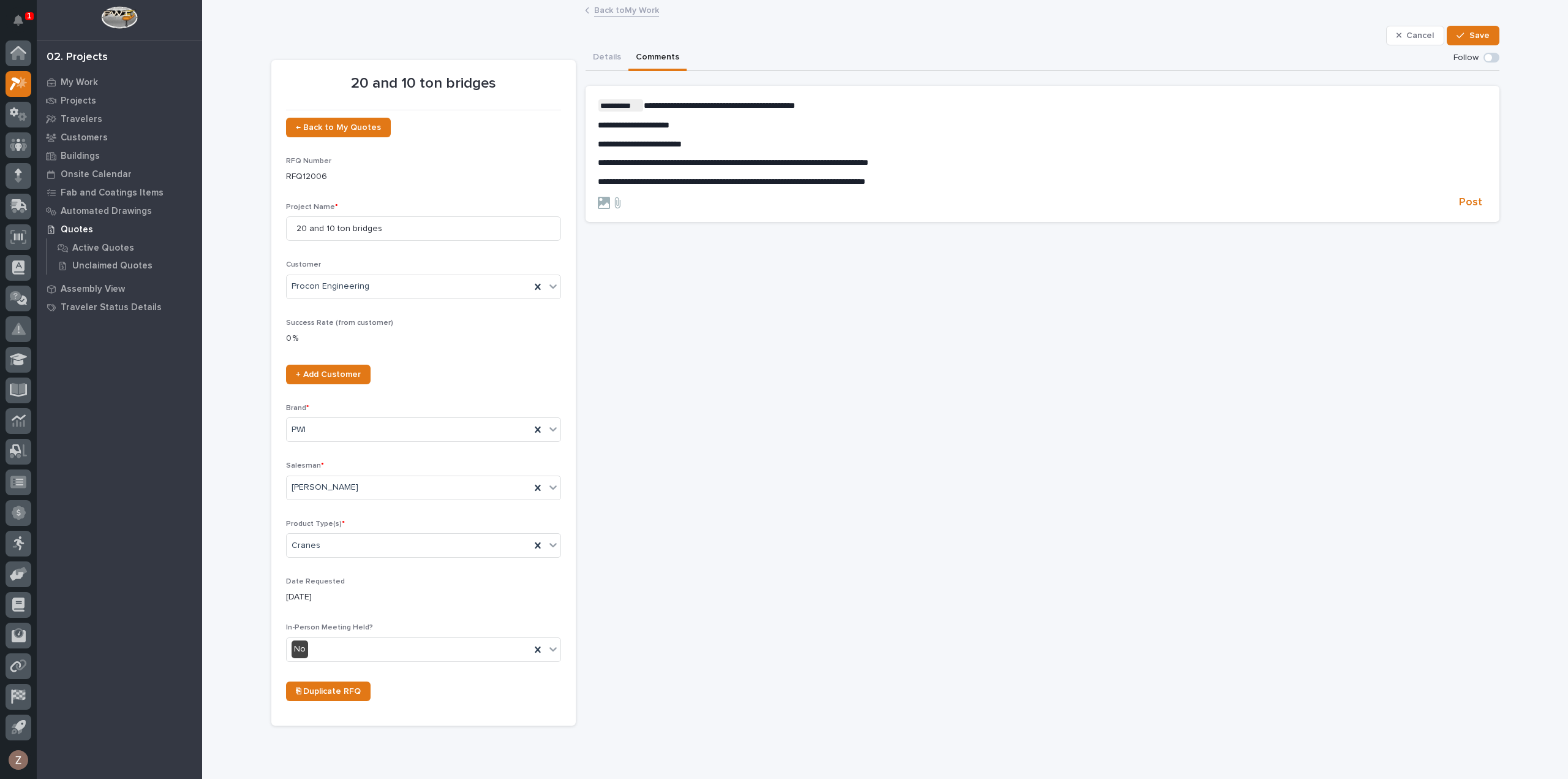
click at [918, 181] on p "**********" at bounding box center [1043, 181] width 890 height 10
click at [698, 124] on p "**********" at bounding box center [1043, 125] width 890 height 10
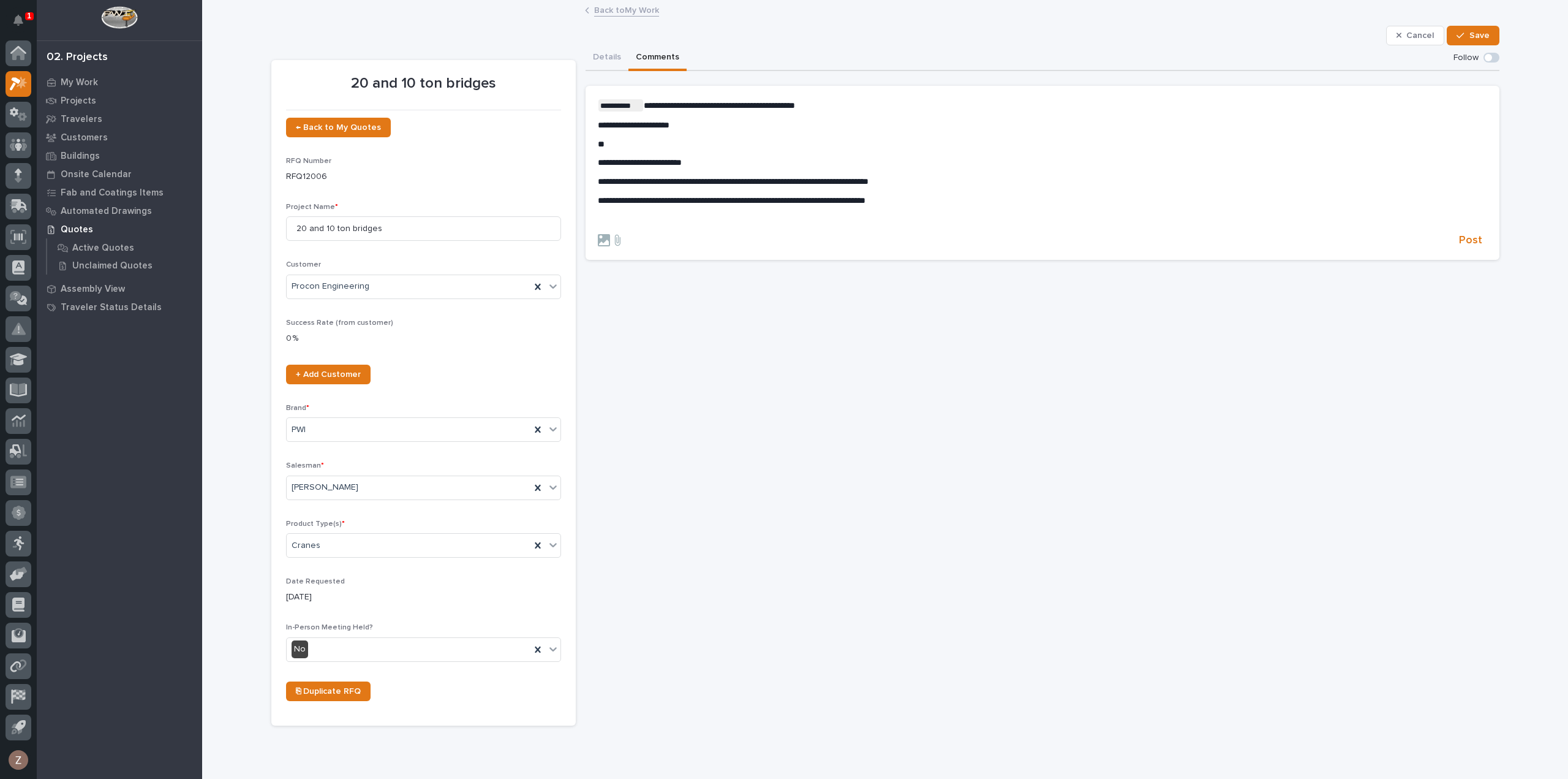
click at [689, 122] on p "**********" at bounding box center [1043, 125] width 890 height 10
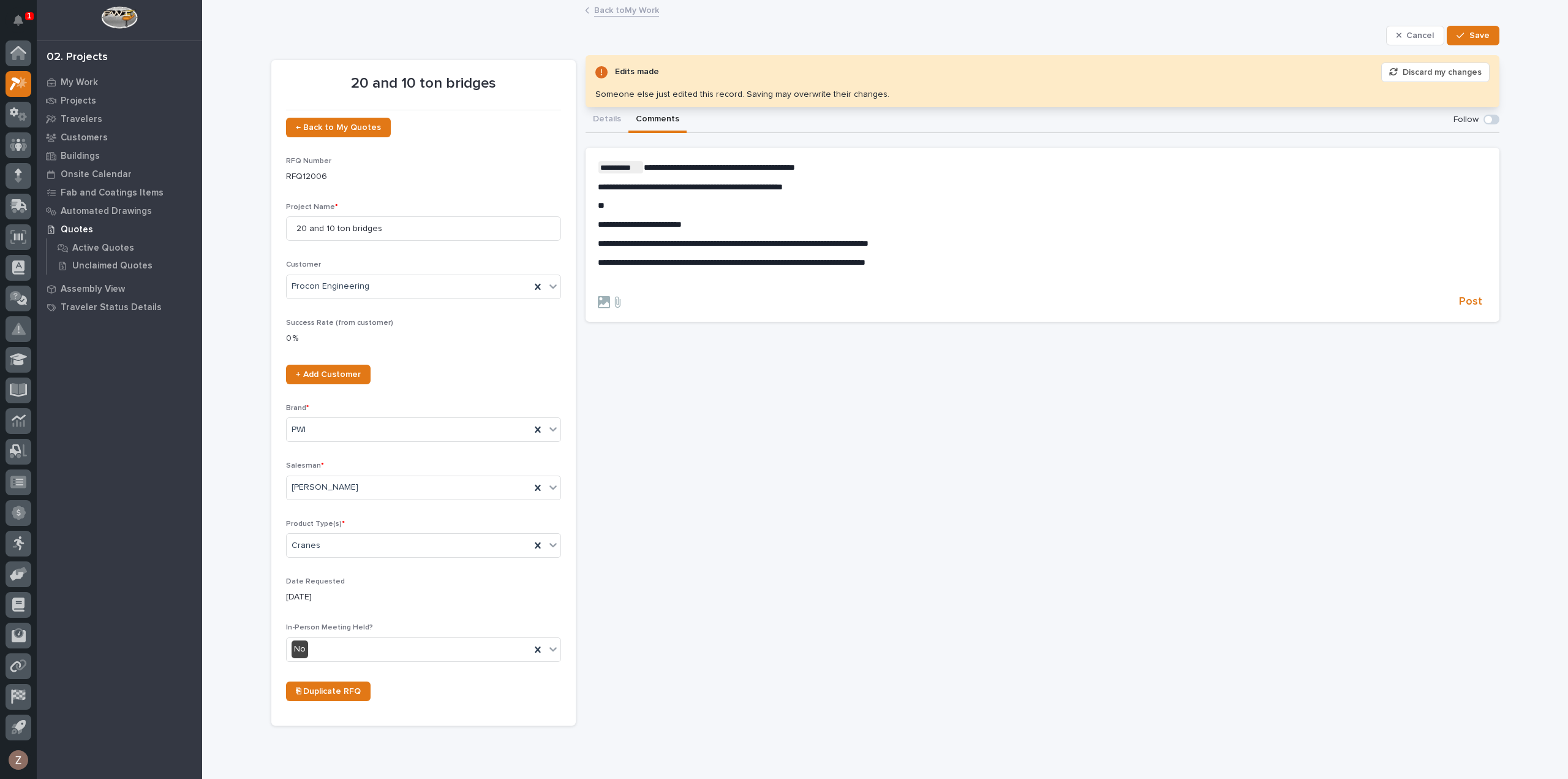
click at [603, 209] on p "*" at bounding box center [1043, 205] width 890 height 10
click at [944, 262] on p "**********" at bounding box center [1043, 262] width 890 height 10
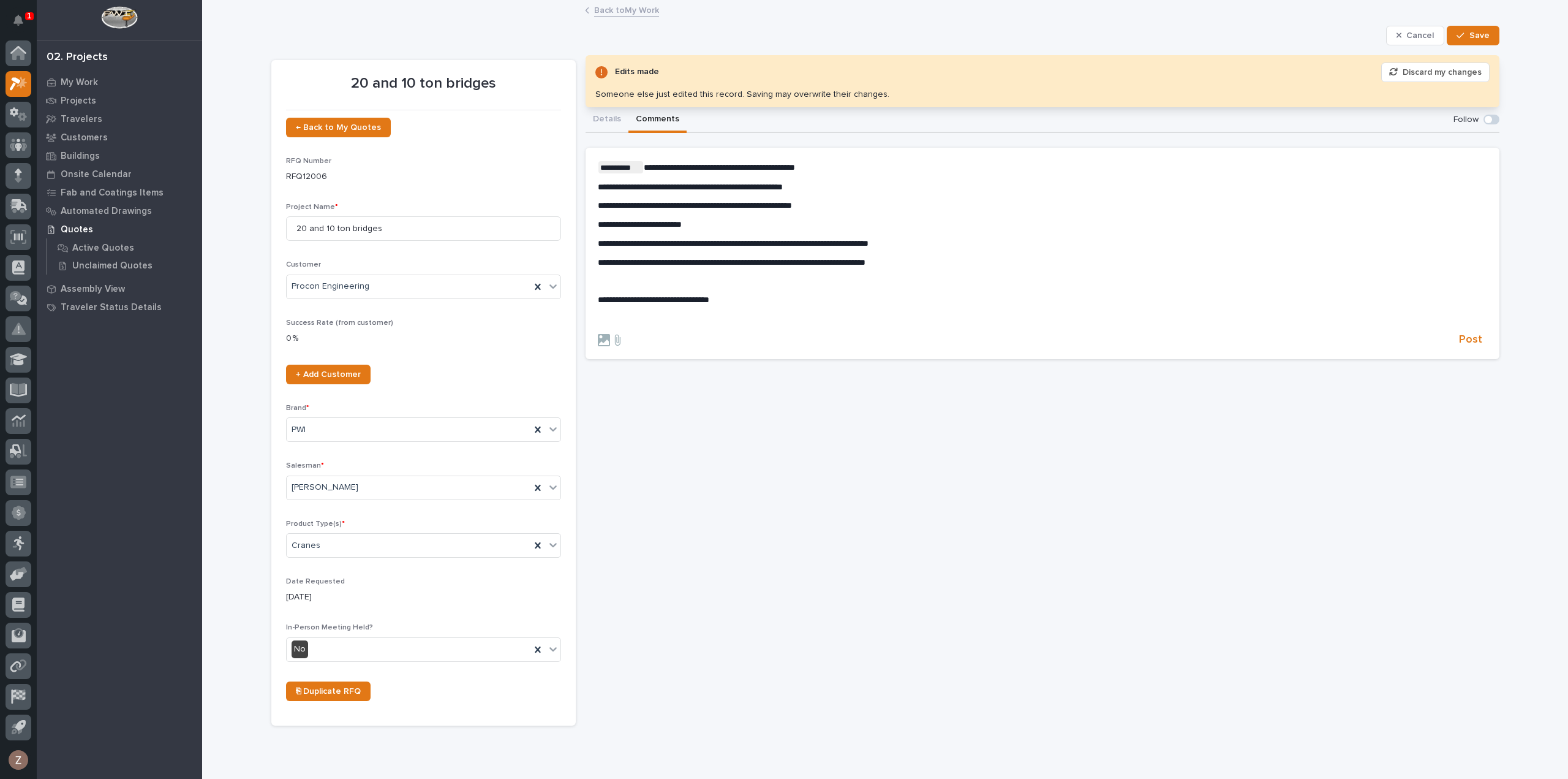
click at [880, 205] on p "**********" at bounding box center [1043, 205] width 890 height 10
click at [857, 183] on p "**********" at bounding box center [1043, 187] width 890 height 10
click at [748, 302] on p "**********" at bounding box center [1043, 300] width 890 height 10
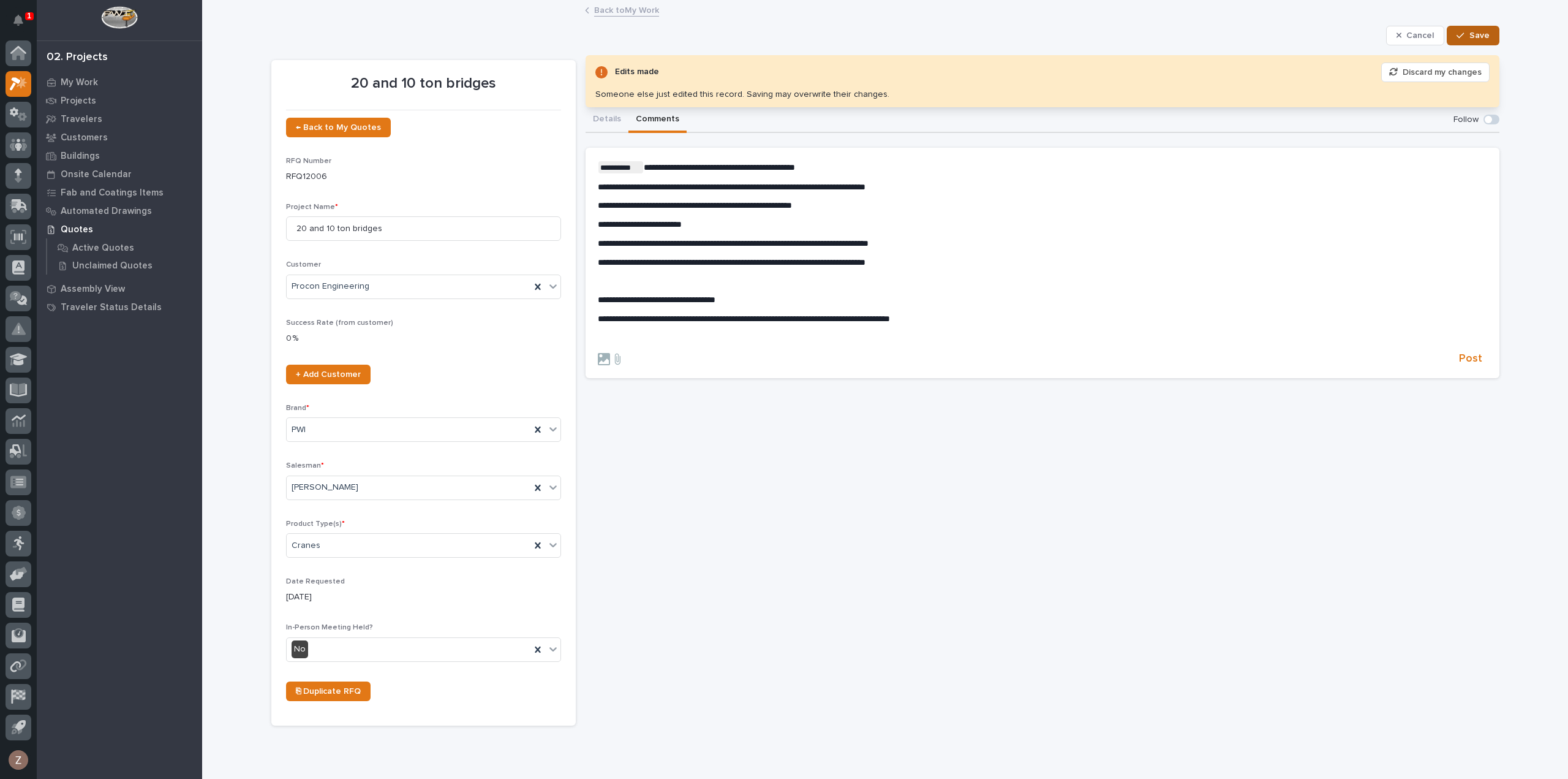
click at [1492, 39] on button "Save" at bounding box center [1472, 35] width 52 height 19
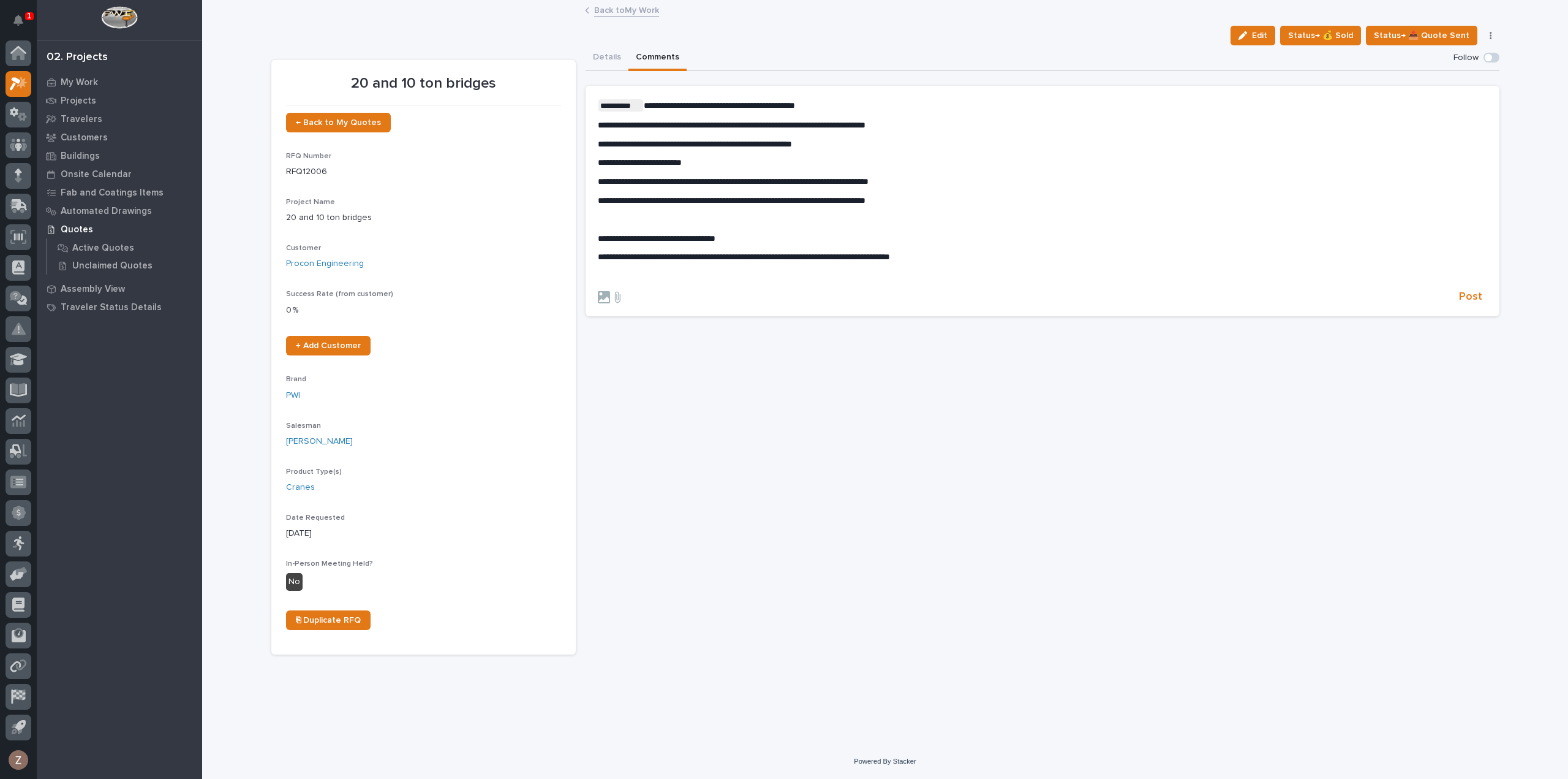
click at [630, 8] on link "Back to My Work" at bounding box center [627, 9] width 65 height 14
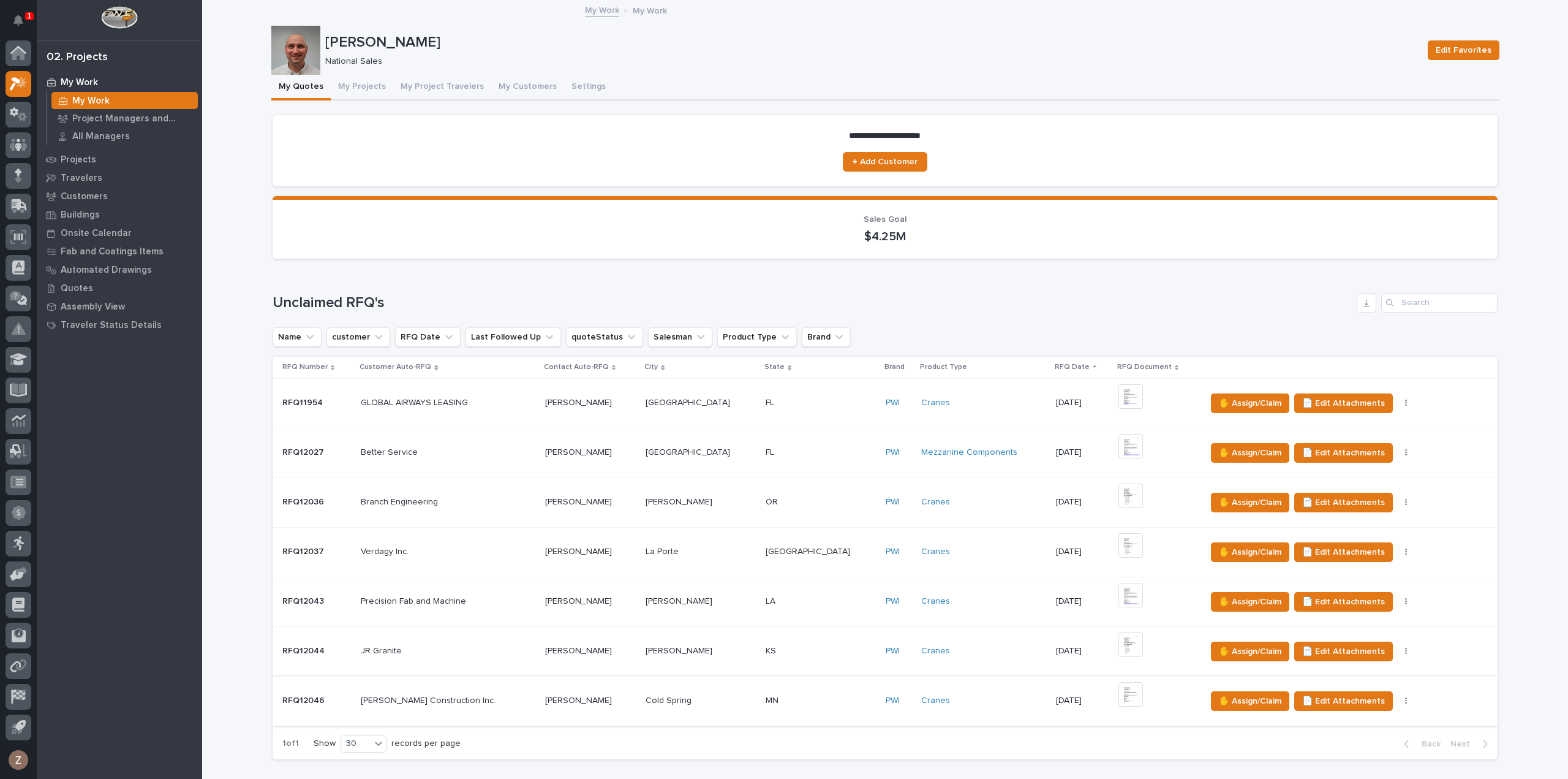
scroll to position [429, 0]
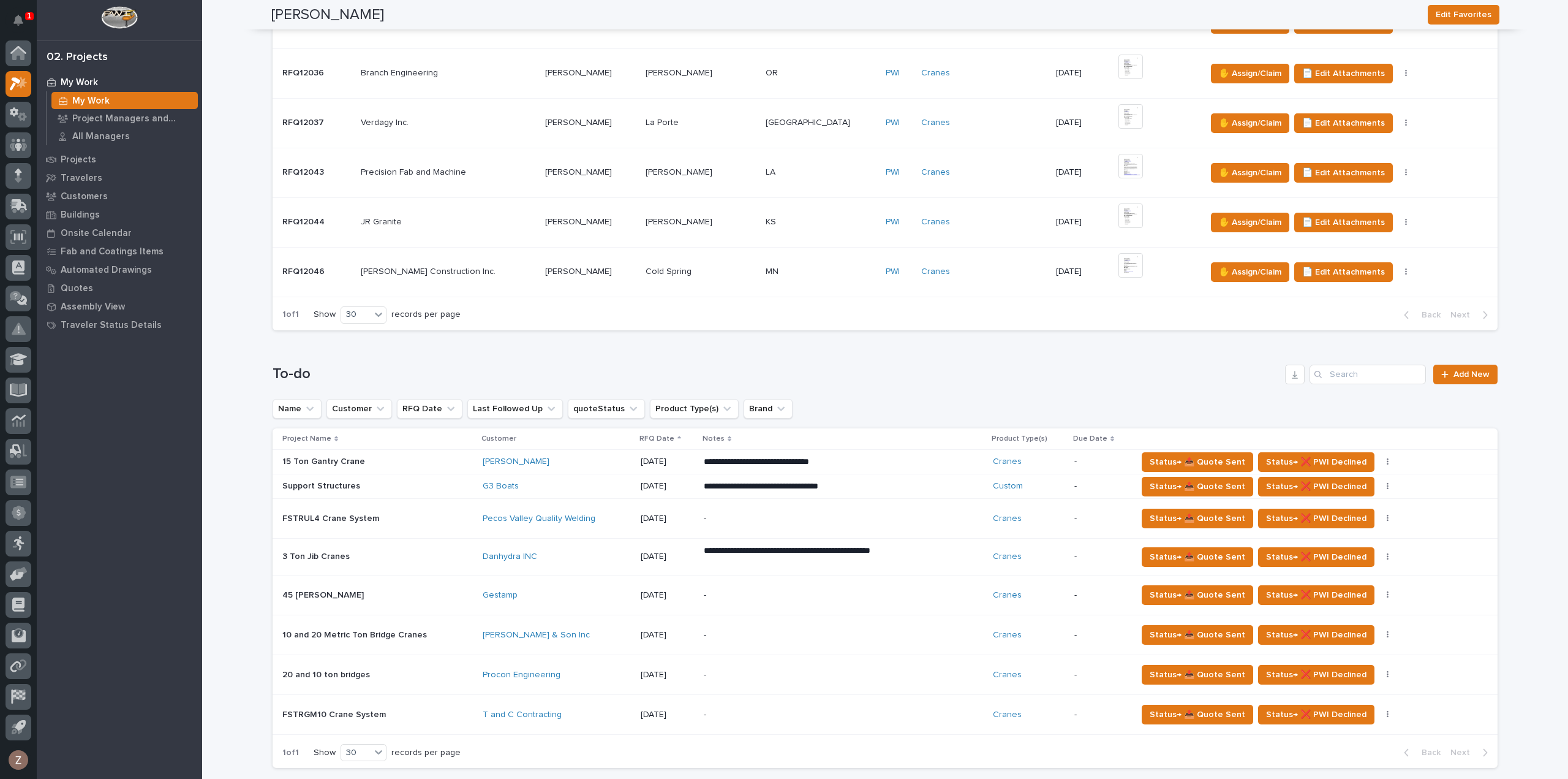
click at [789, 678] on div "-" at bounding box center [811, 676] width 215 height 28
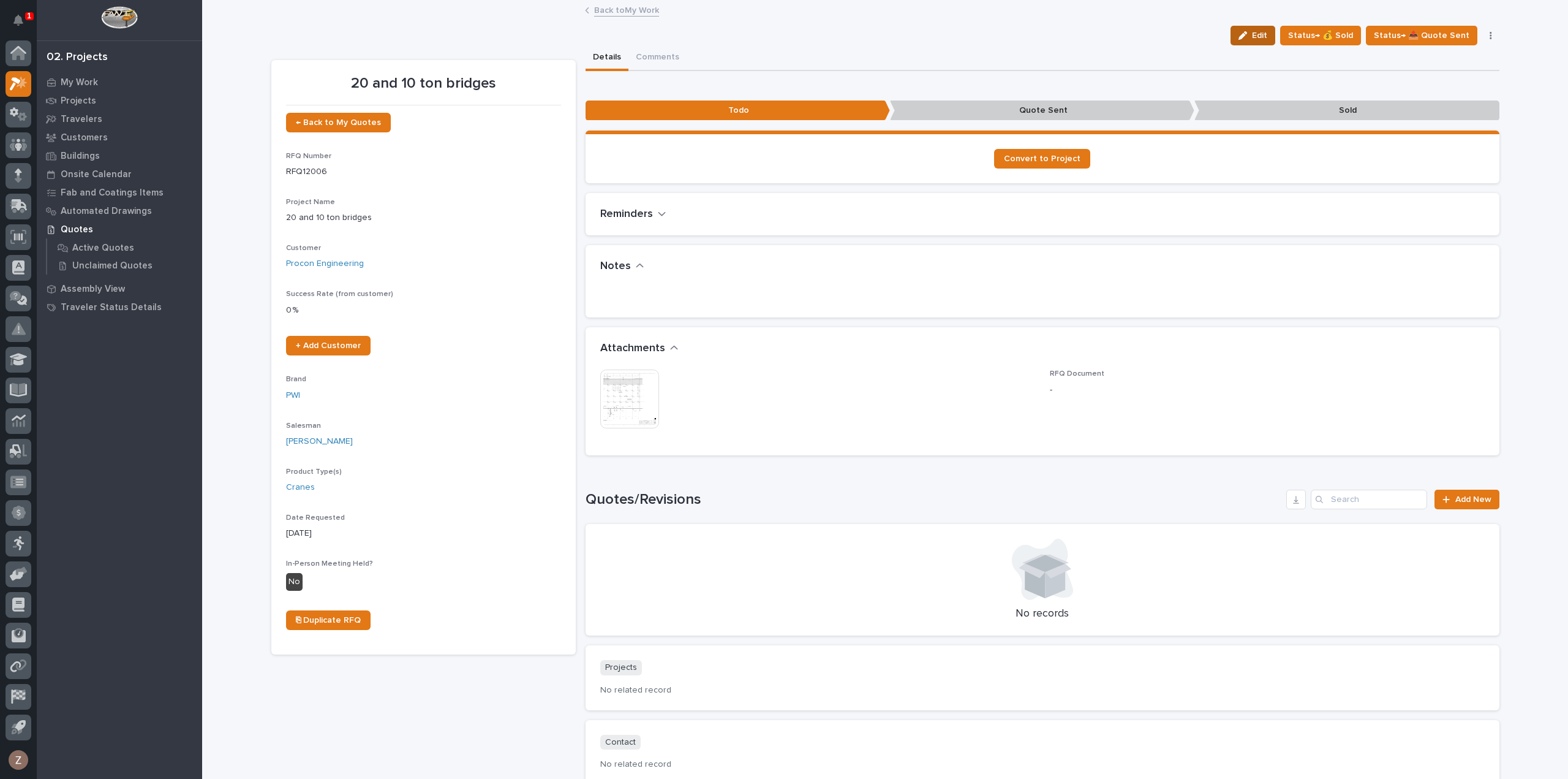
click at [1263, 34] on span "Edit" at bounding box center [1260, 36] width 15 height 11
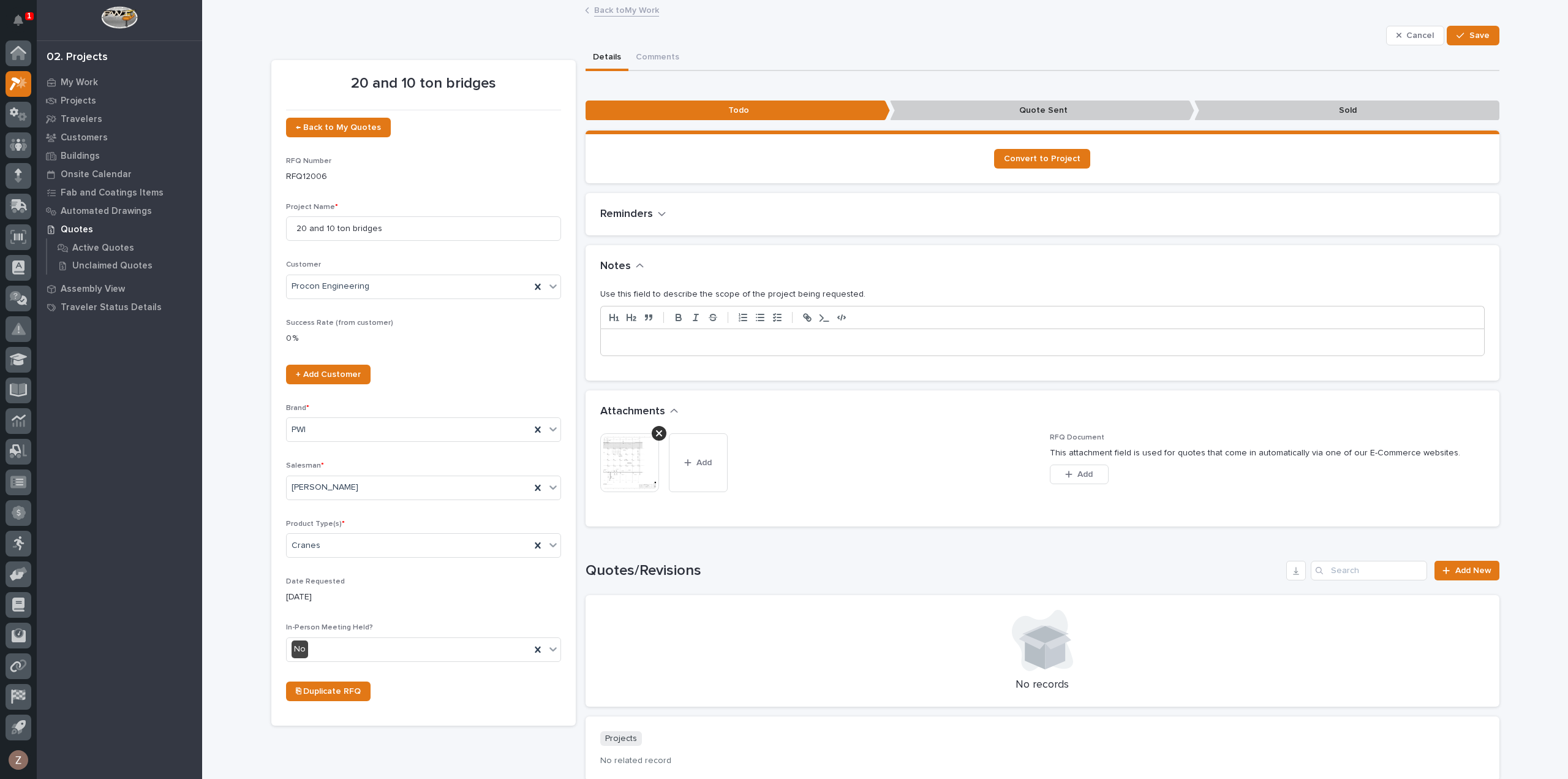
click at [686, 344] on p at bounding box center [1043, 343] width 865 height 12
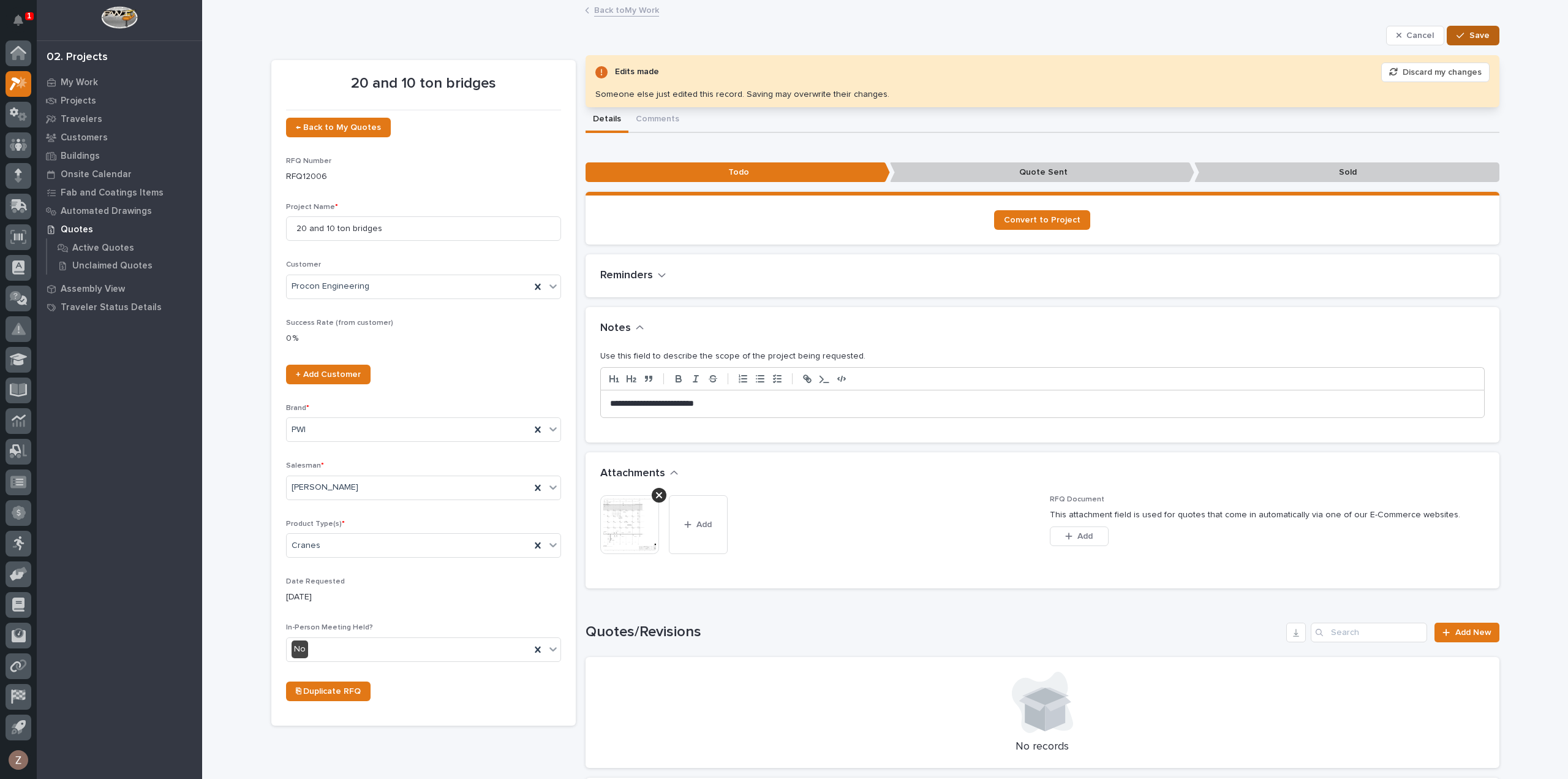
click at [1470, 36] on span "Save" at bounding box center [1480, 36] width 20 height 11
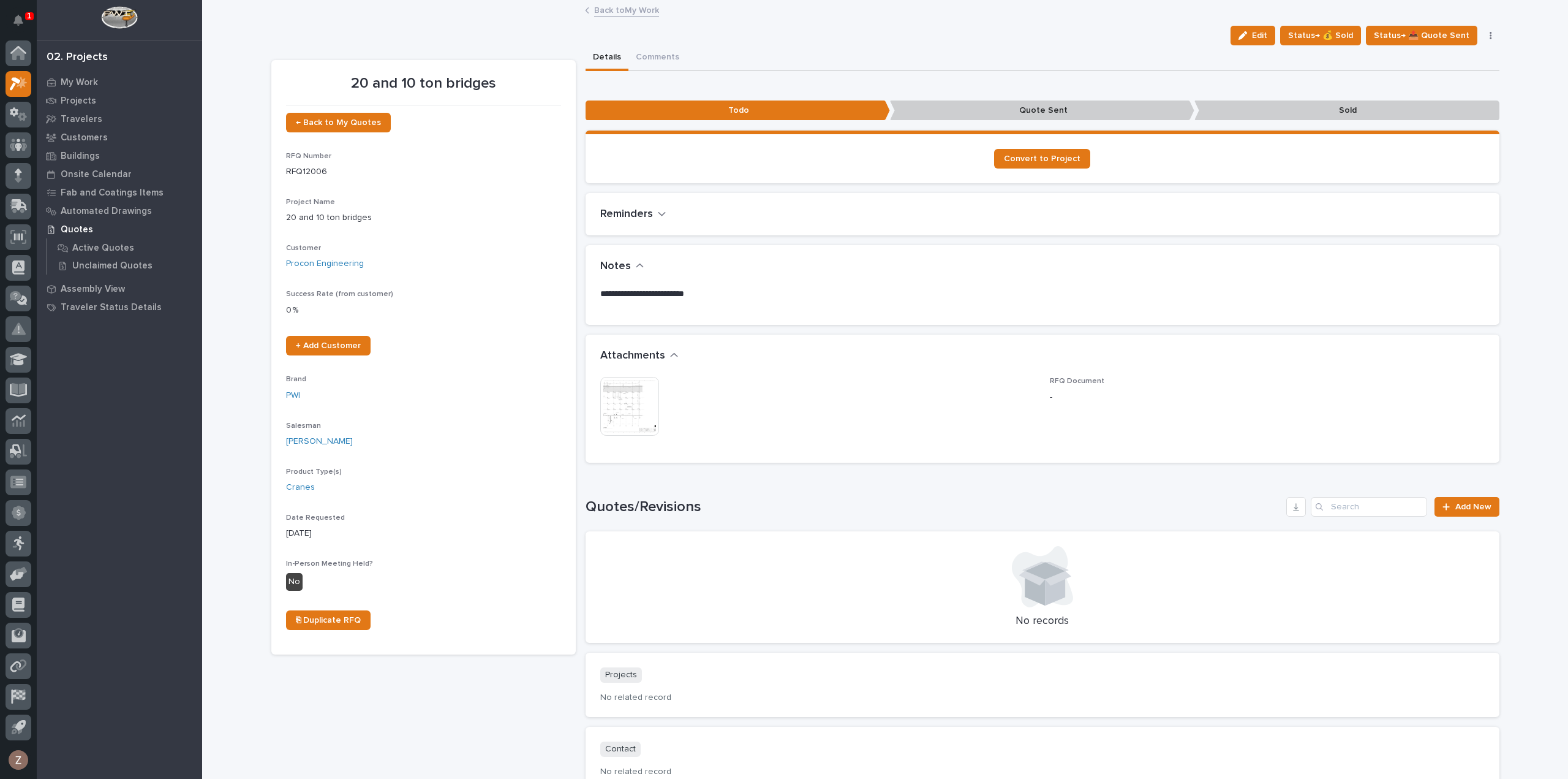
click at [617, 12] on link "Back to My Work" at bounding box center [627, 9] width 65 height 14
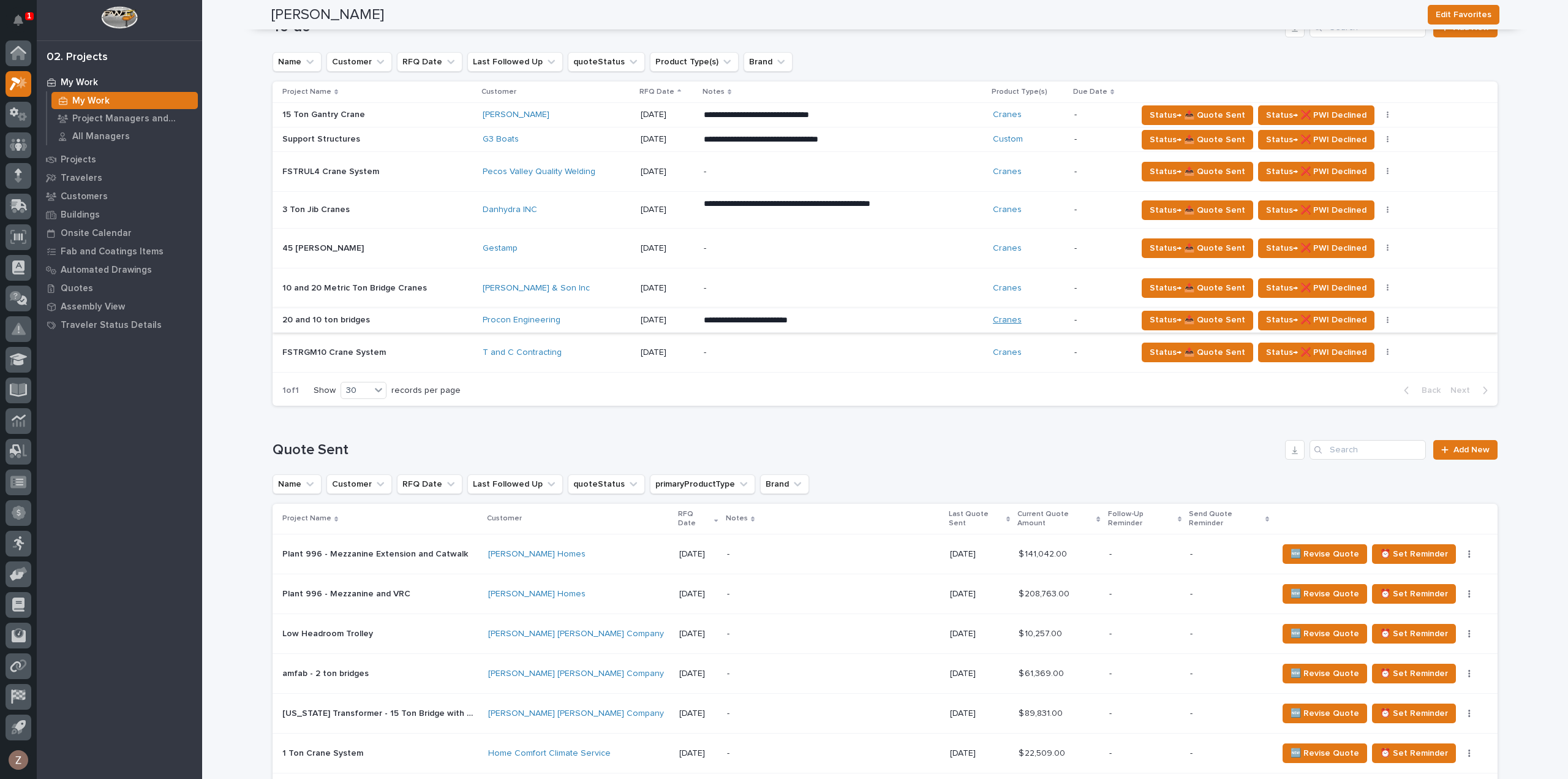
scroll to position [797, 0]
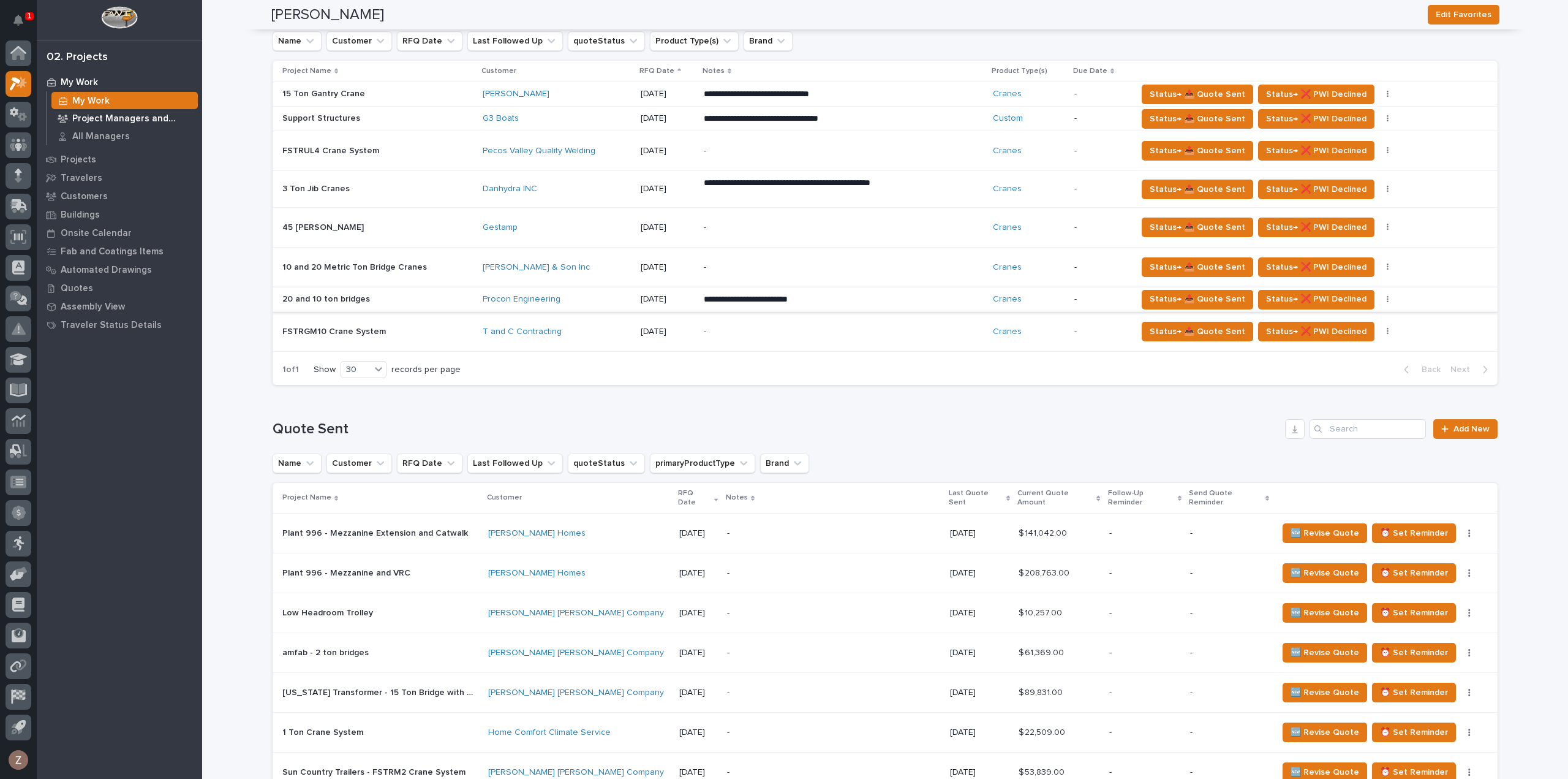
click at [121, 120] on p "Project Managers and Engineers" at bounding box center [133, 119] width 120 height 11
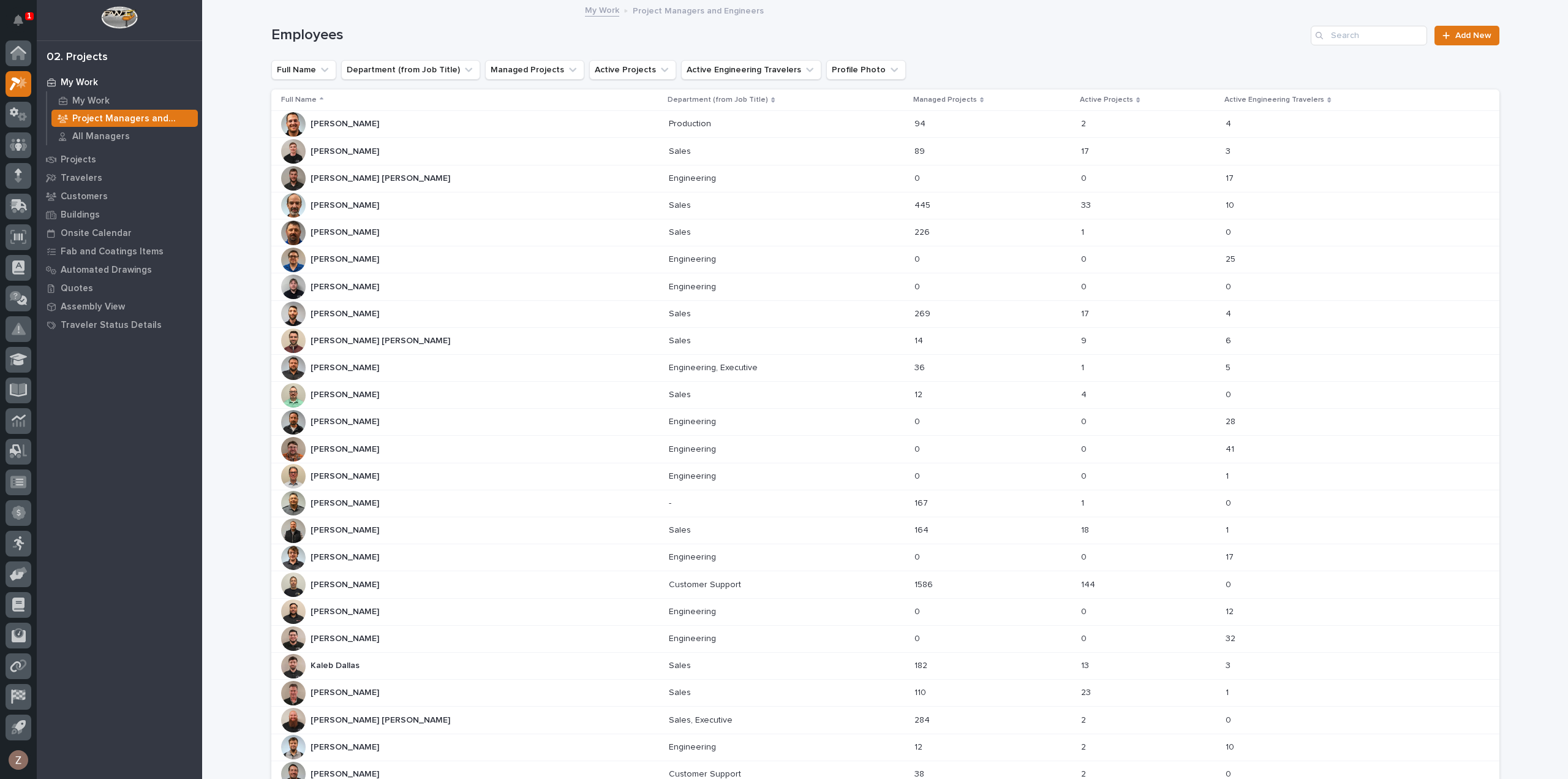
click at [419, 533] on div "[PERSON_NAME] [PERSON_NAME]" at bounding box center [470, 531] width 379 height 25
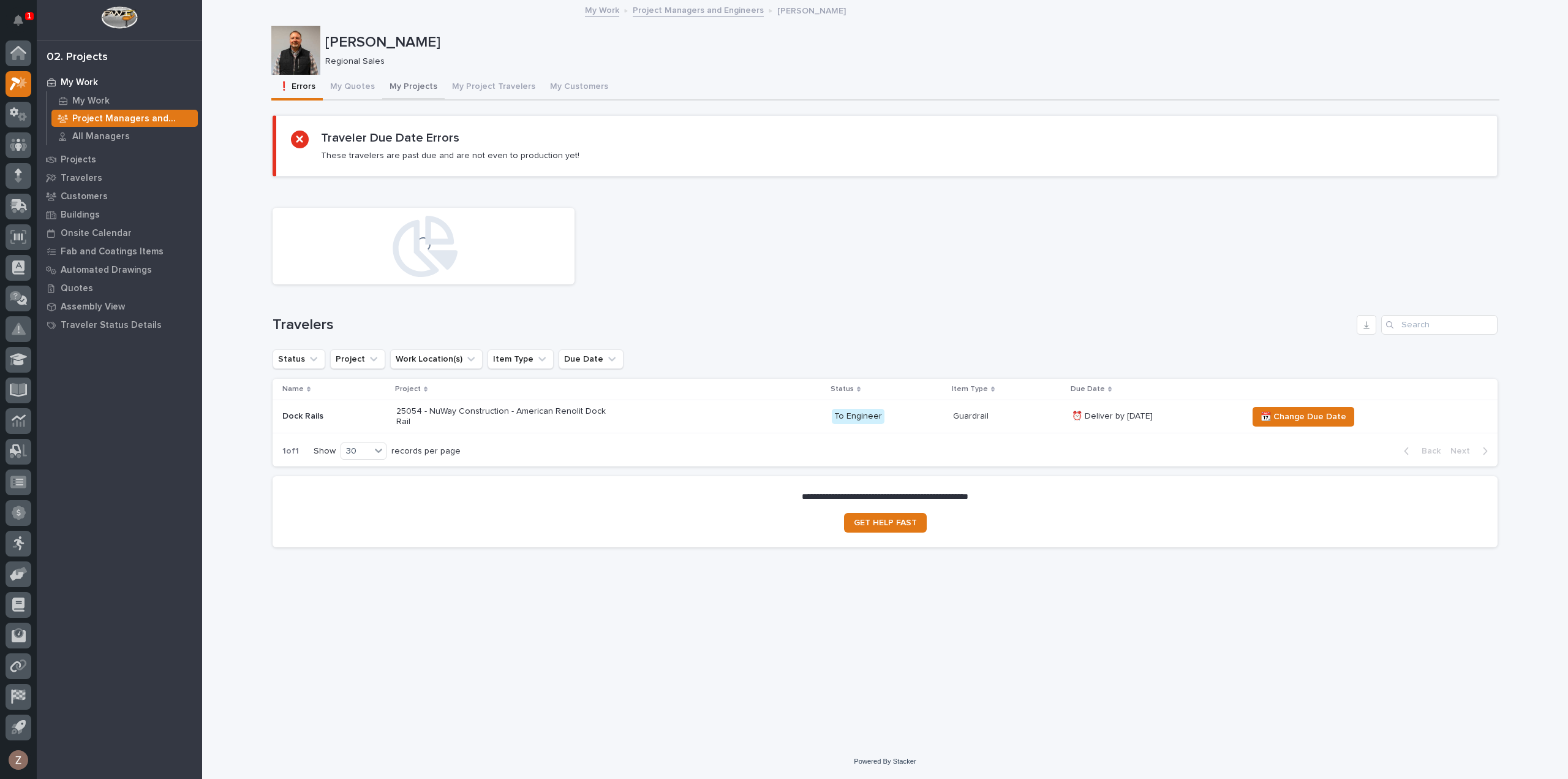
click at [406, 85] on button "My Projects" at bounding box center [413, 87] width 63 height 25
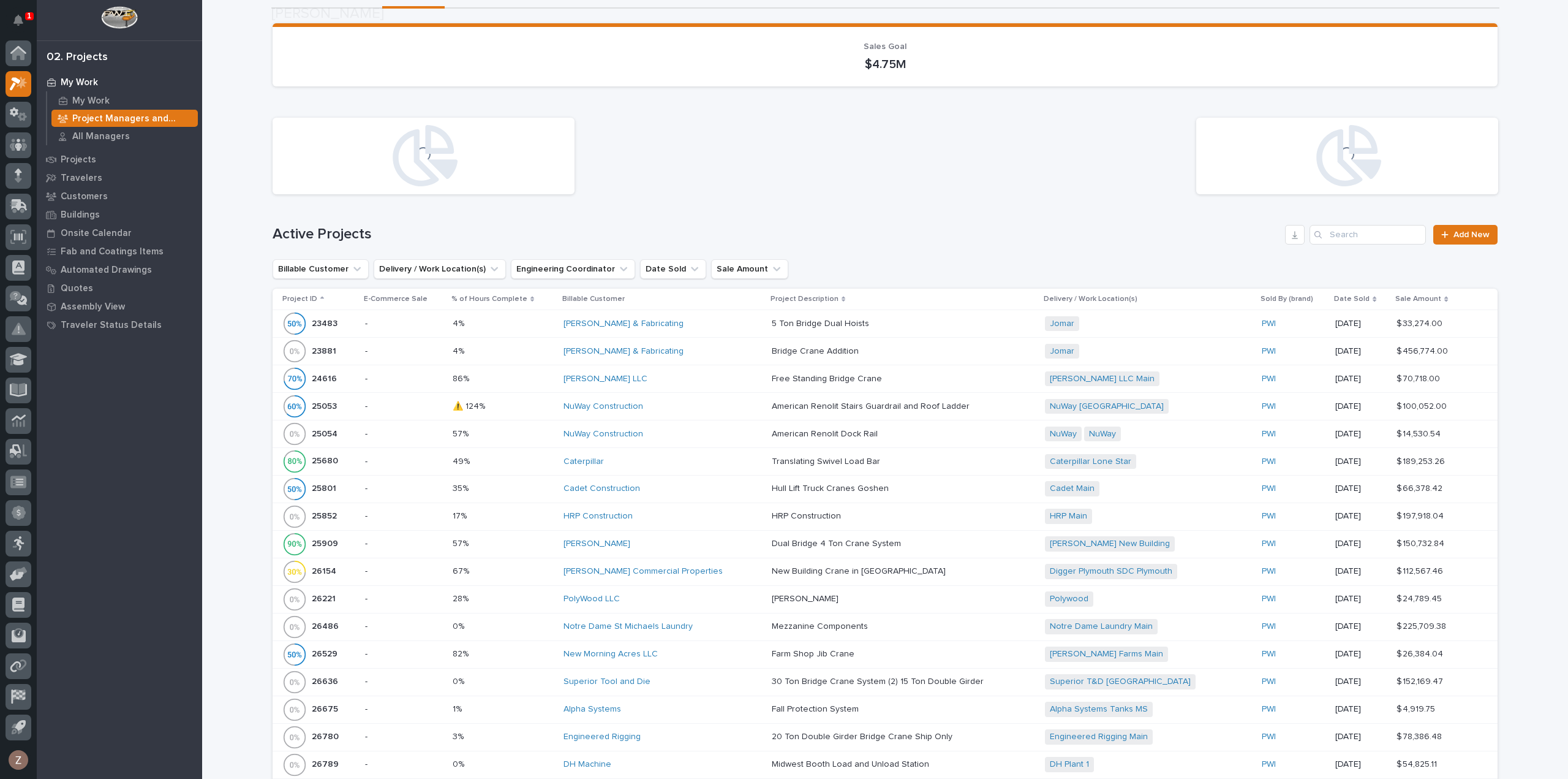
scroll to position [246, 0]
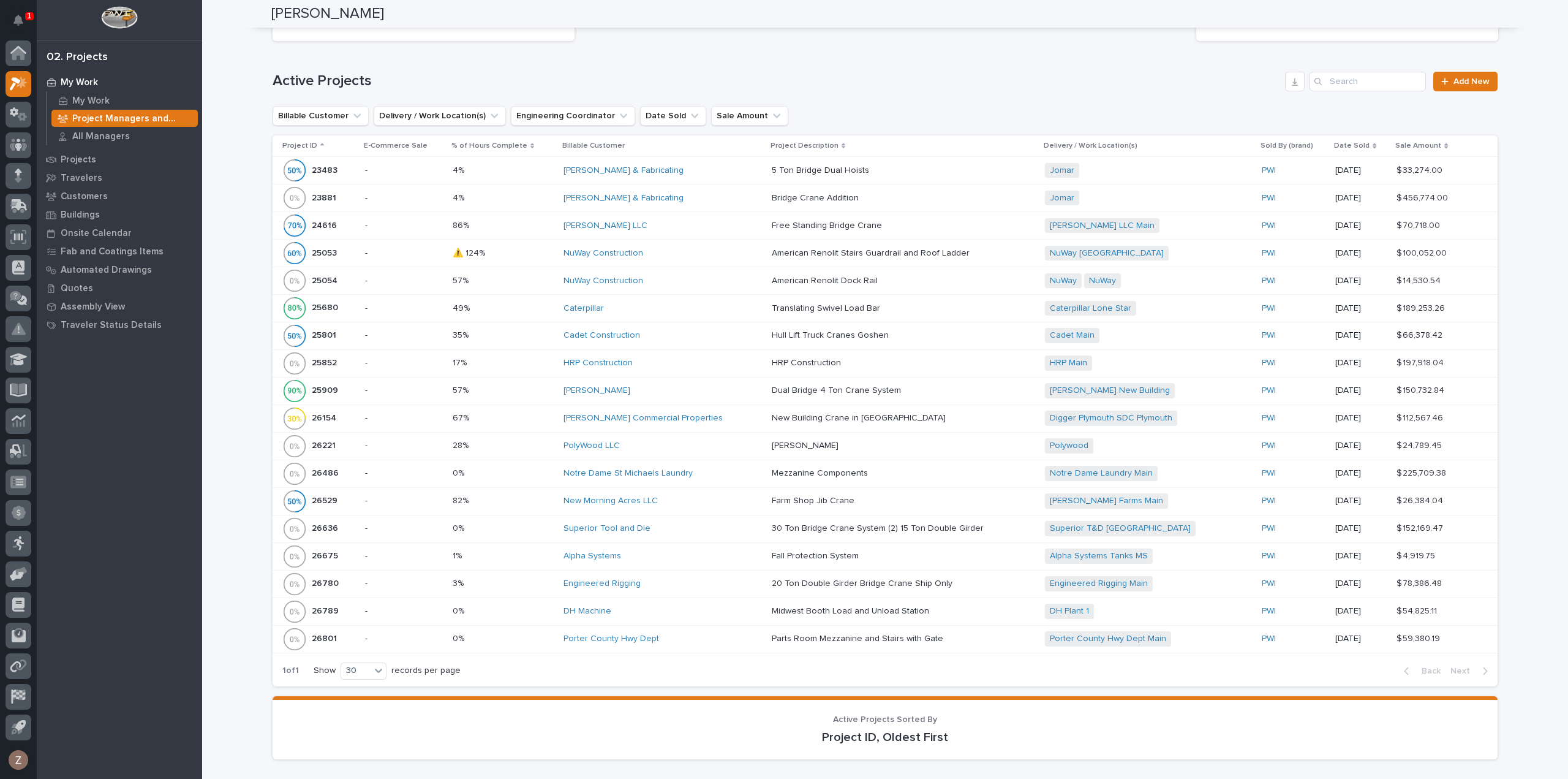
click at [1334, 146] on p "Date Sold" at bounding box center [1352, 145] width 35 height 13
click at [1334, 144] on p "Date Sold" at bounding box center [1352, 145] width 35 height 13
click at [1348, 142] on div "Date Sold" at bounding box center [1361, 145] width 54 height 13
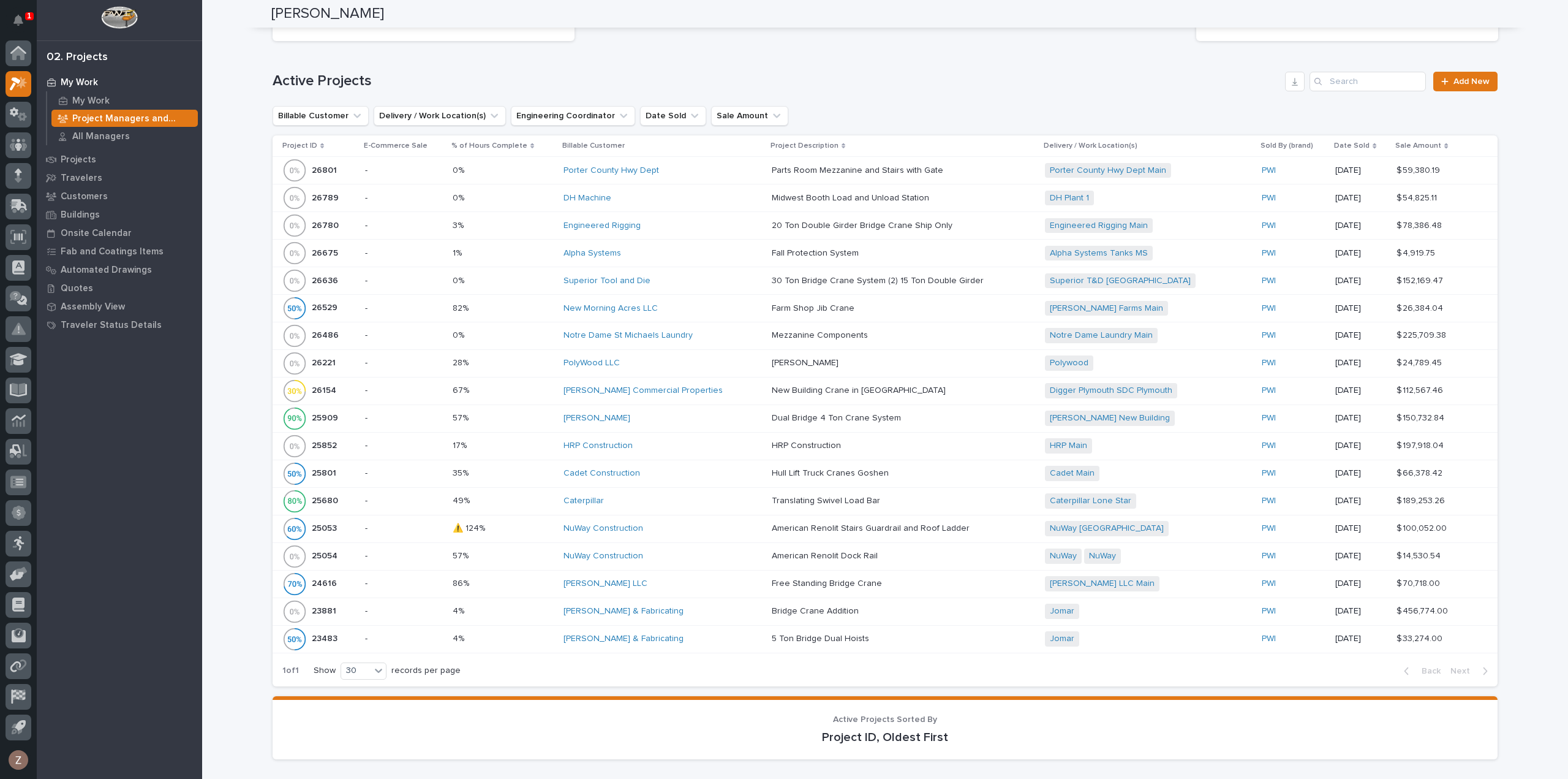
click at [1373, 149] on icon at bounding box center [1374, 146] width 4 height 6
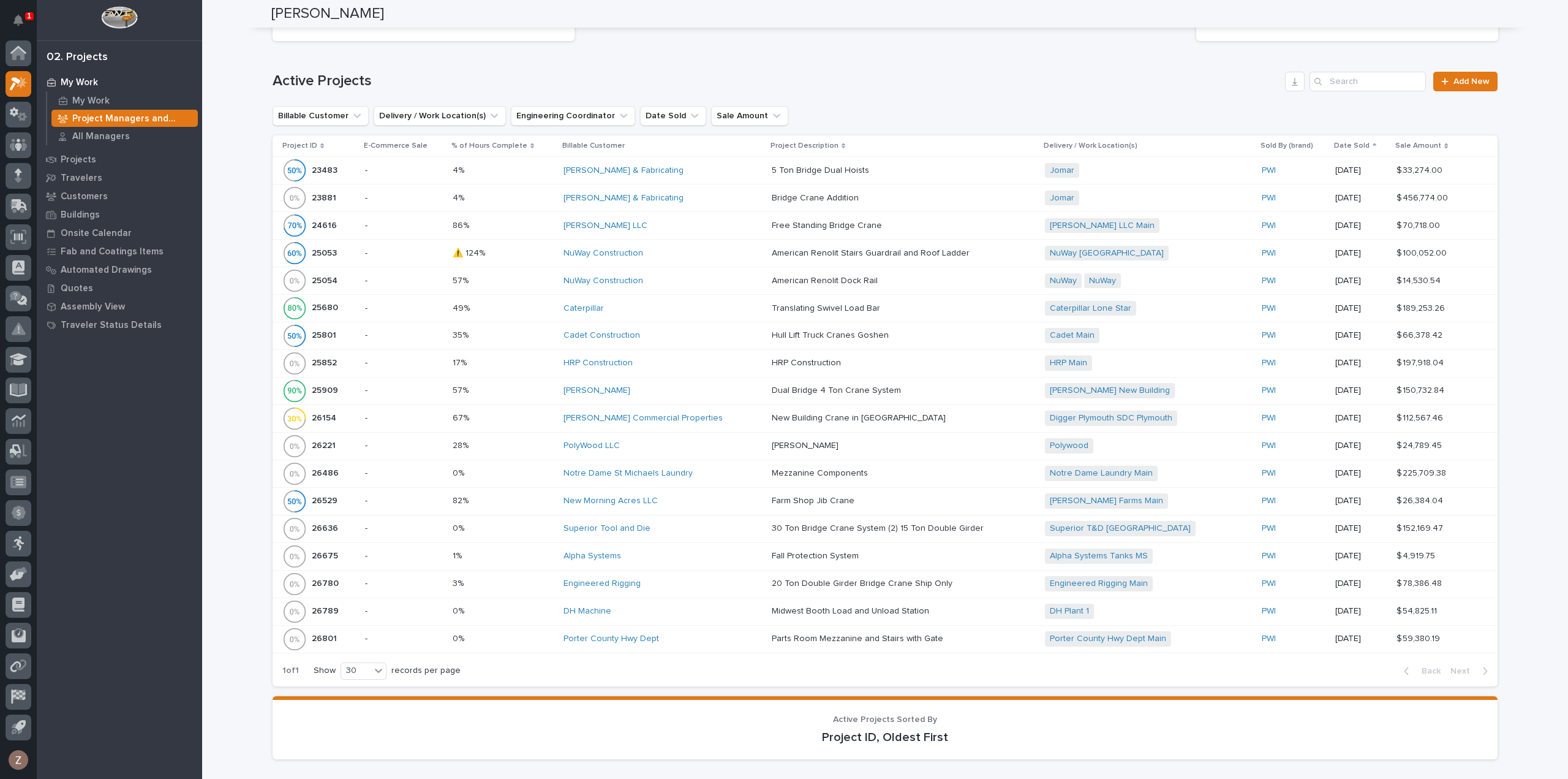
click at [1373, 144] on icon at bounding box center [1374, 146] width 4 height 6
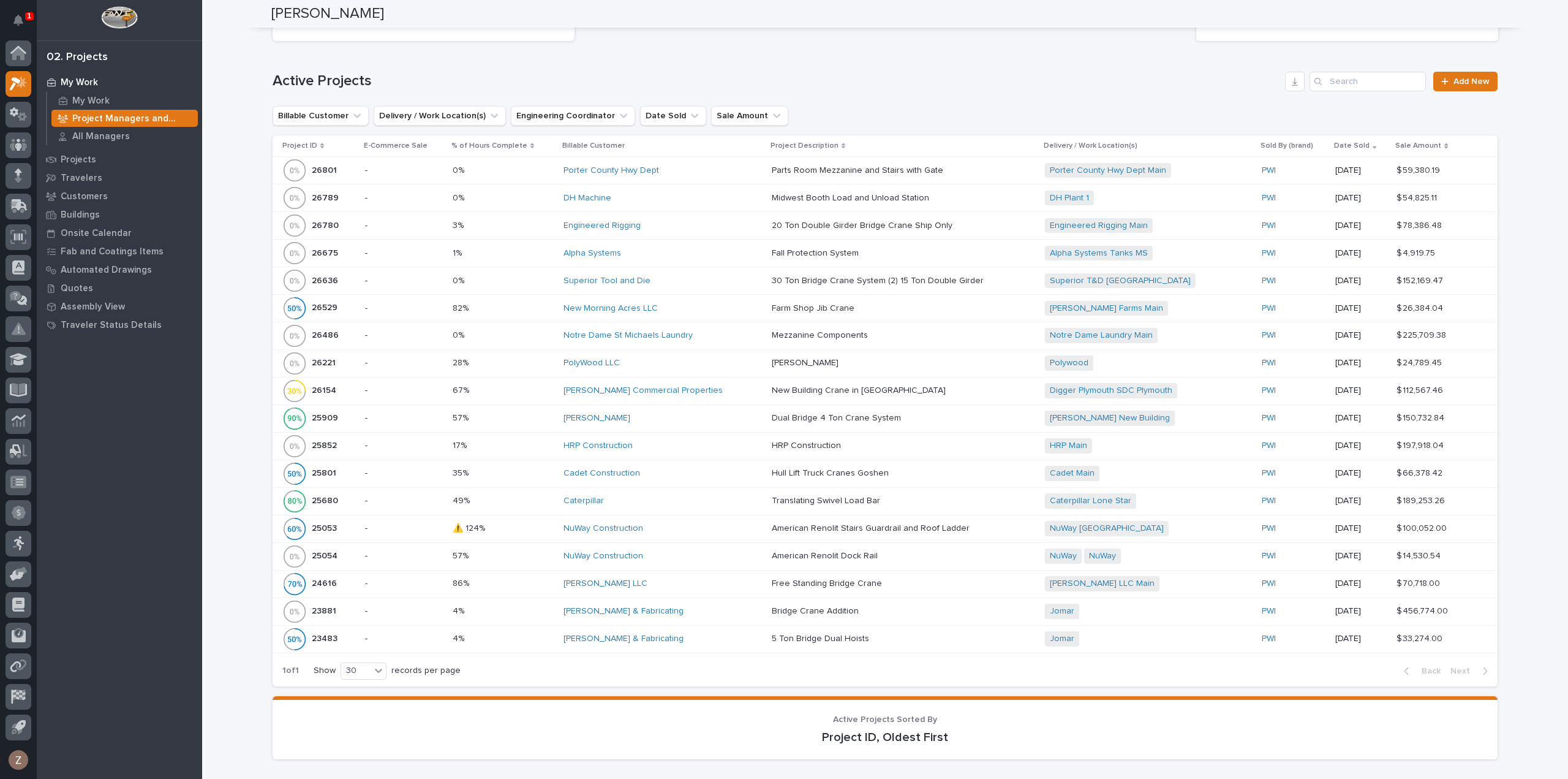
click at [705, 224] on div "Engineered Rigging" at bounding box center [662, 225] width 198 height 10
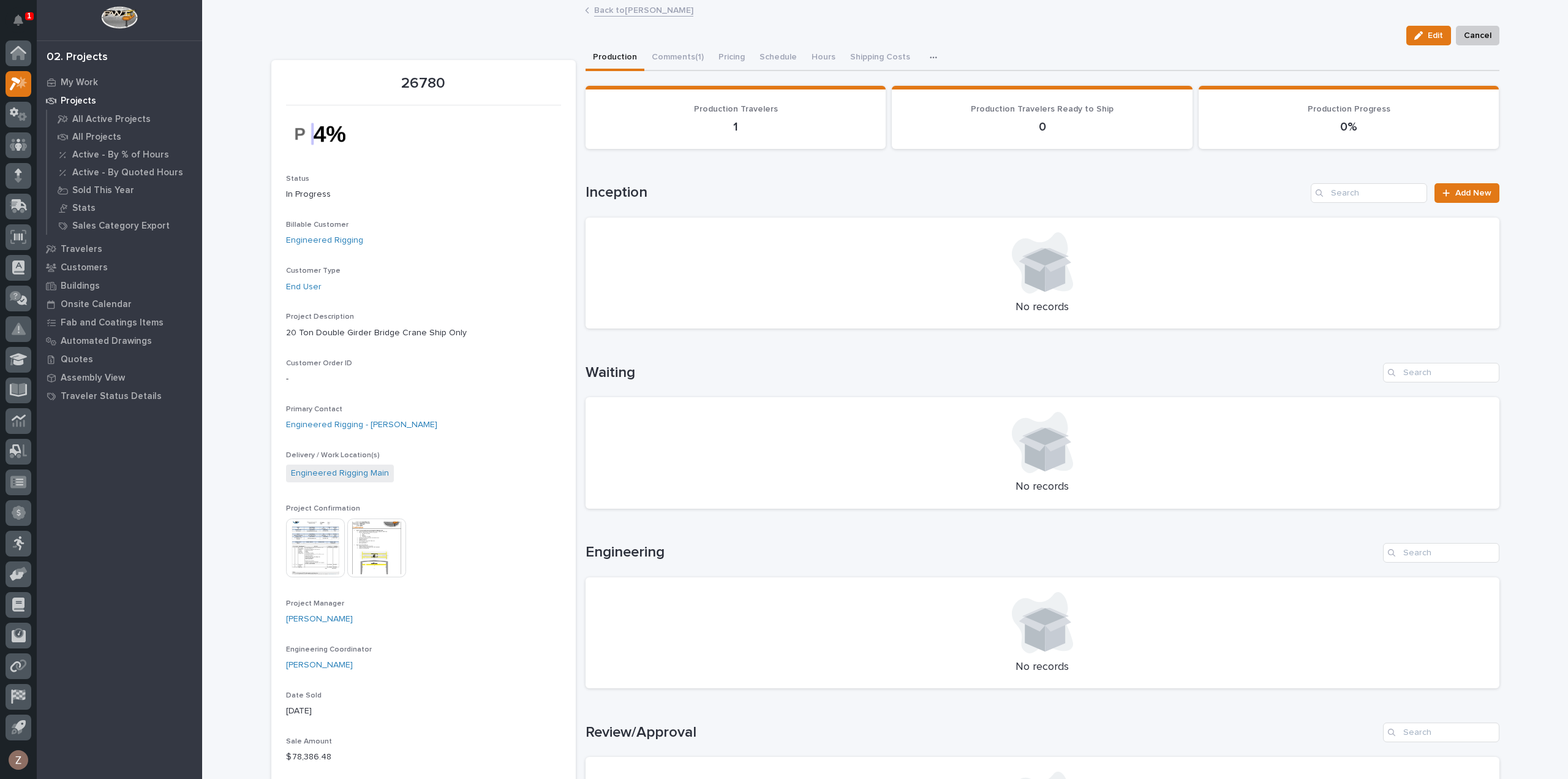
click at [300, 540] on img at bounding box center [316, 548] width 59 height 59
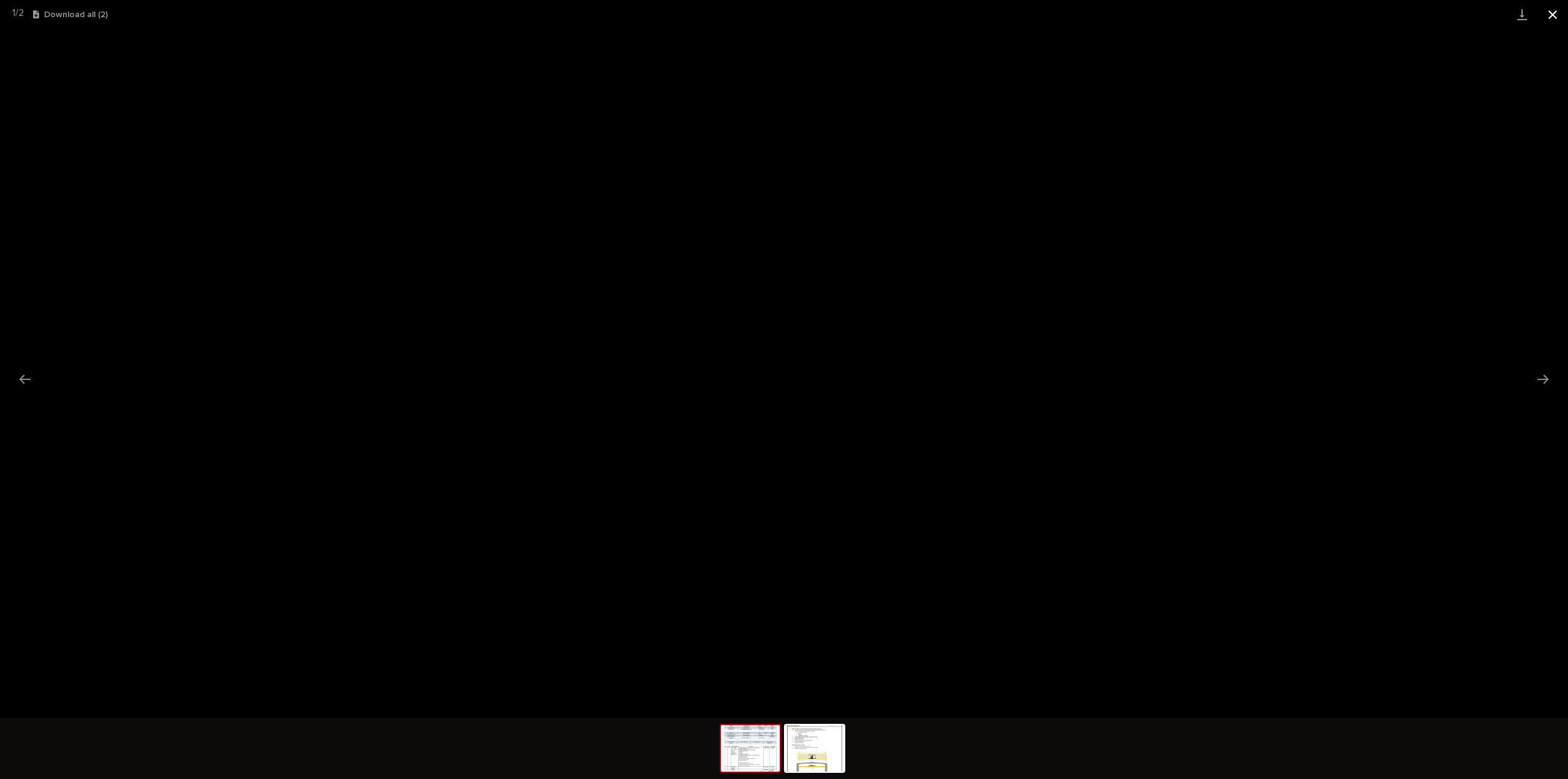
click at [1555, 13] on button "Close gallery" at bounding box center [1553, 14] width 31 height 29
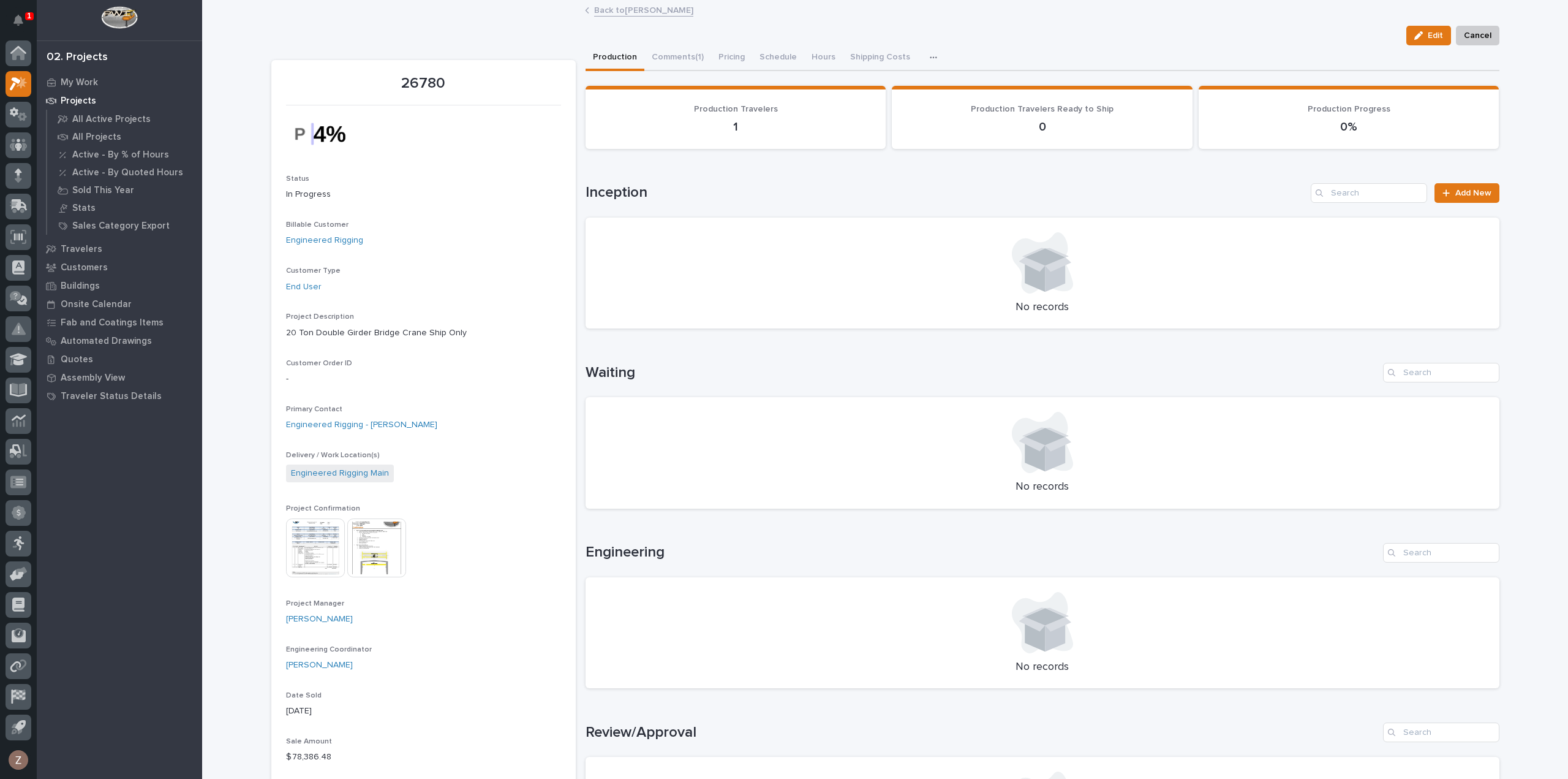
click at [363, 550] on img at bounding box center [377, 548] width 59 height 59
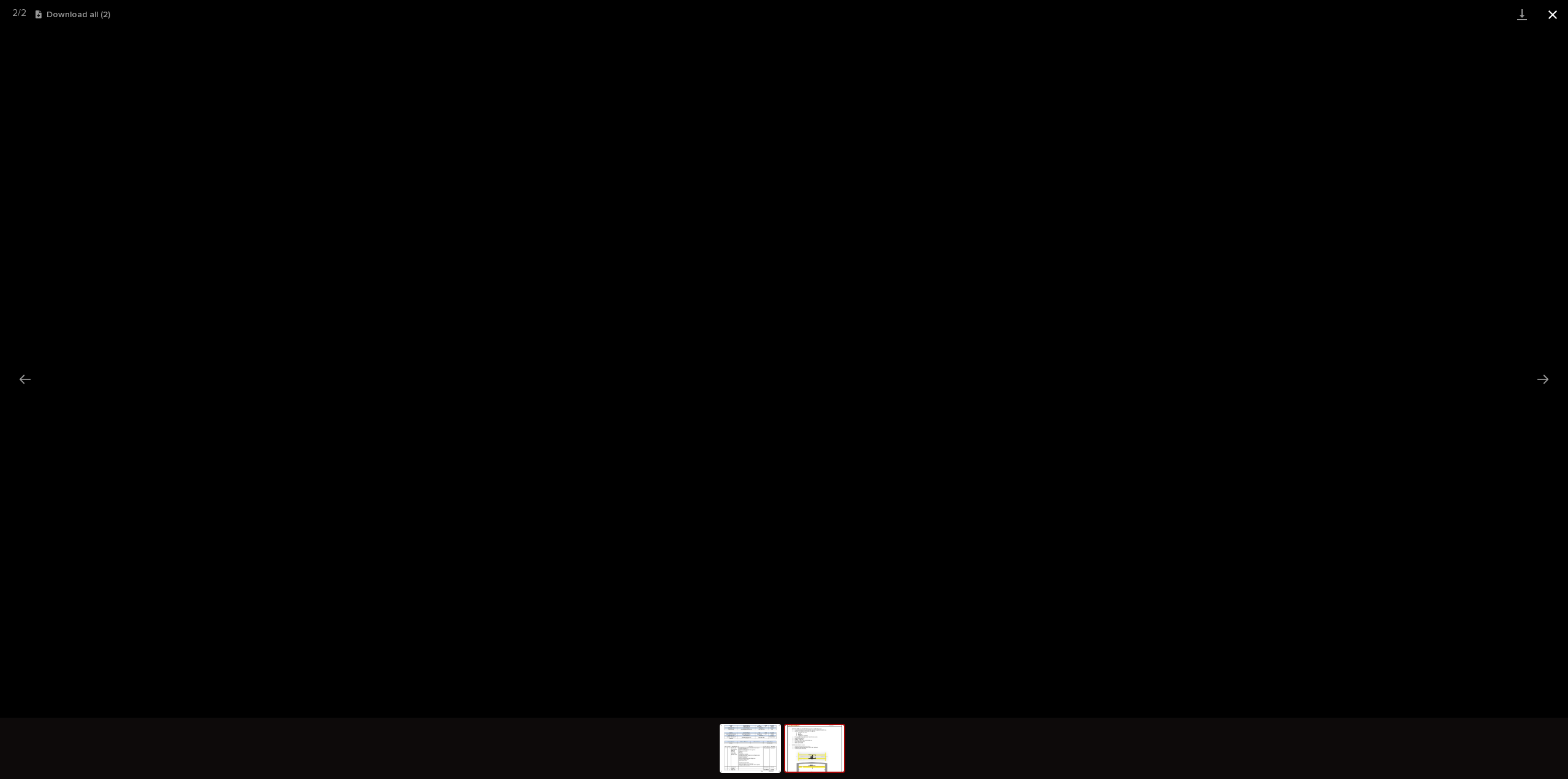
click at [1556, 12] on button "Close gallery" at bounding box center [1553, 14] width 31 height 29
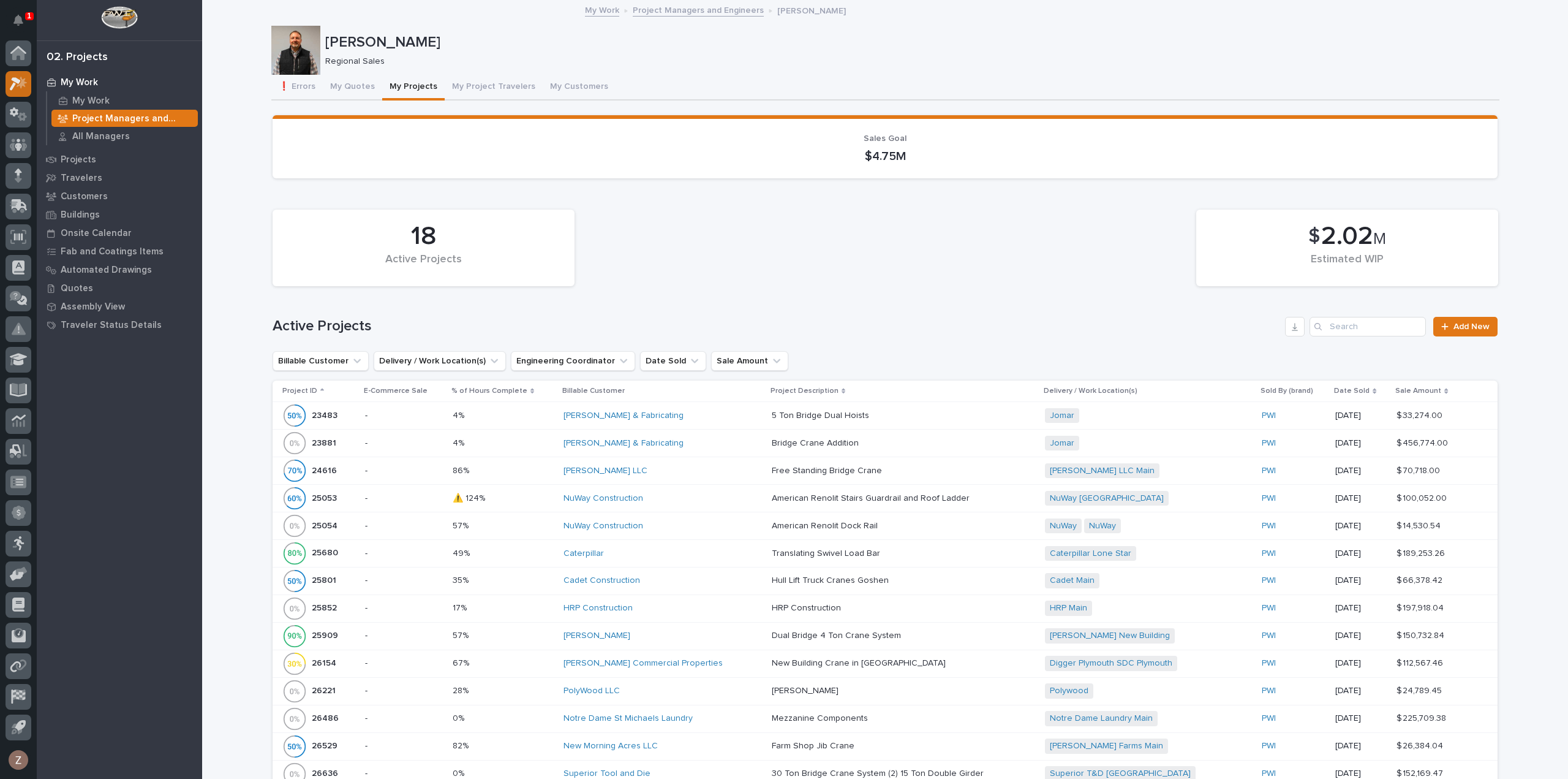
click at [25, 80] on icon at bounding box center [19, 83] width 18 height 14
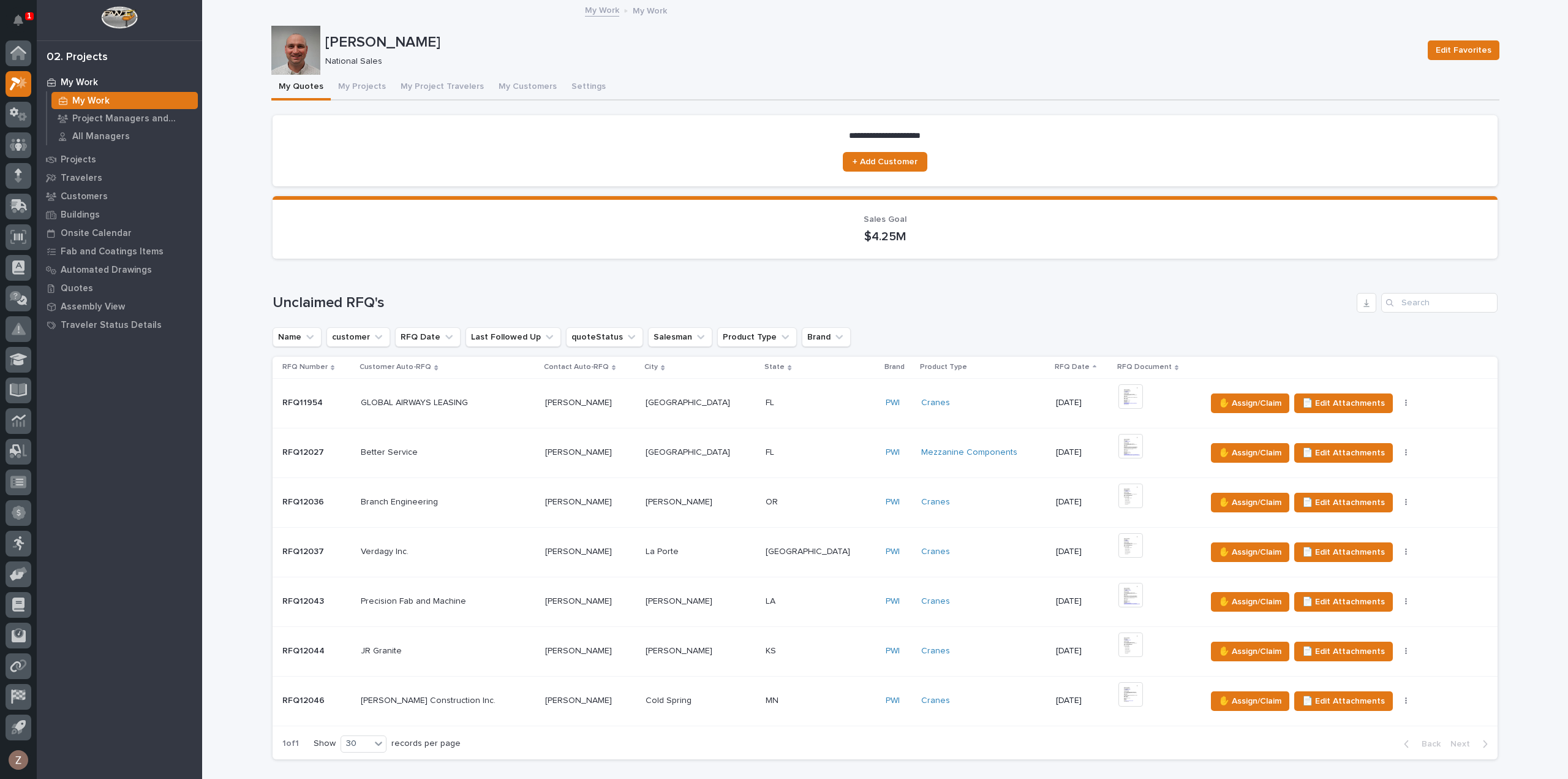
click at [360, 84] on button "My Projects" at bounding box center [362, 87] width 63 height 25
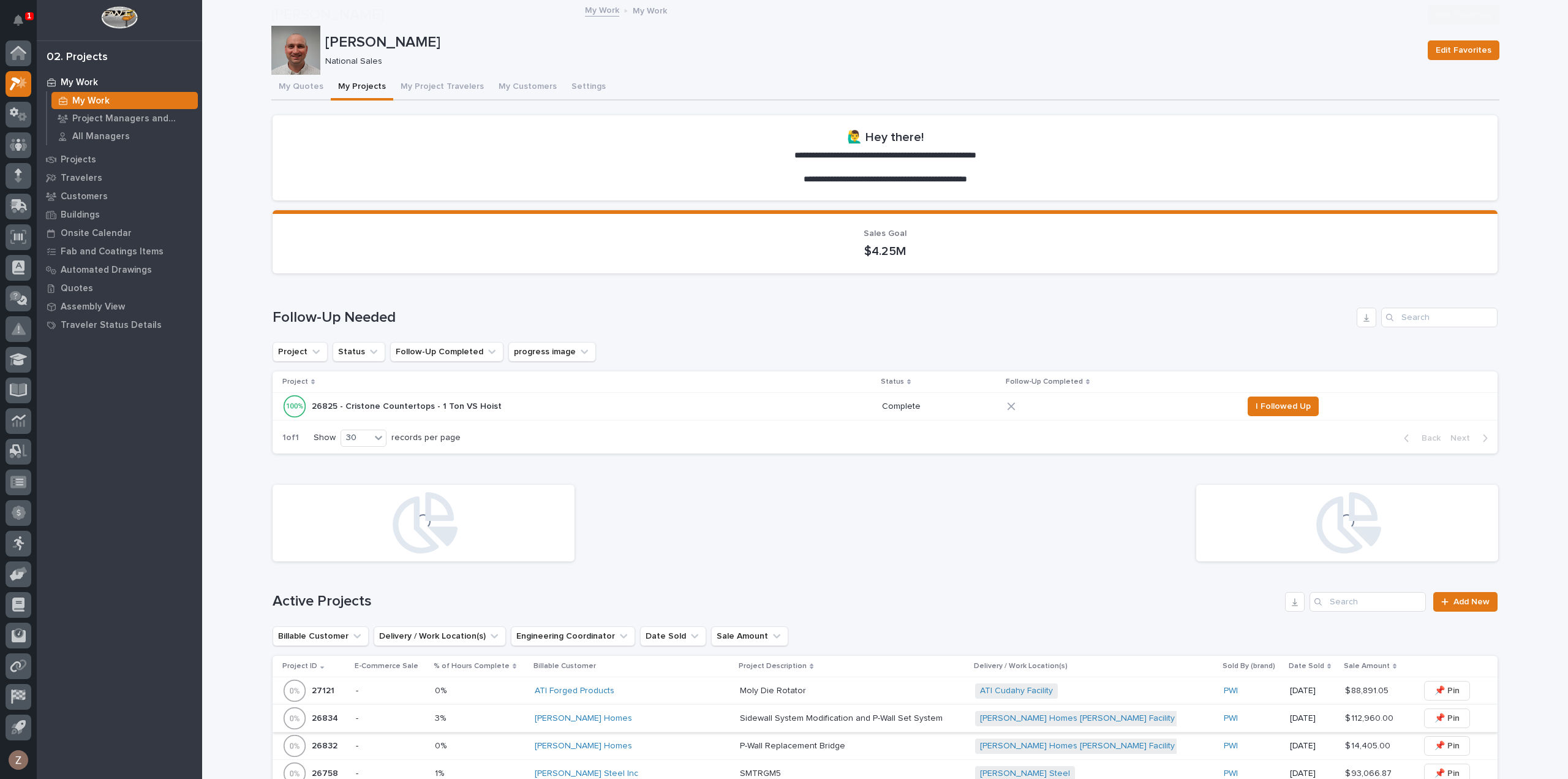
scroll to position [307, 0]
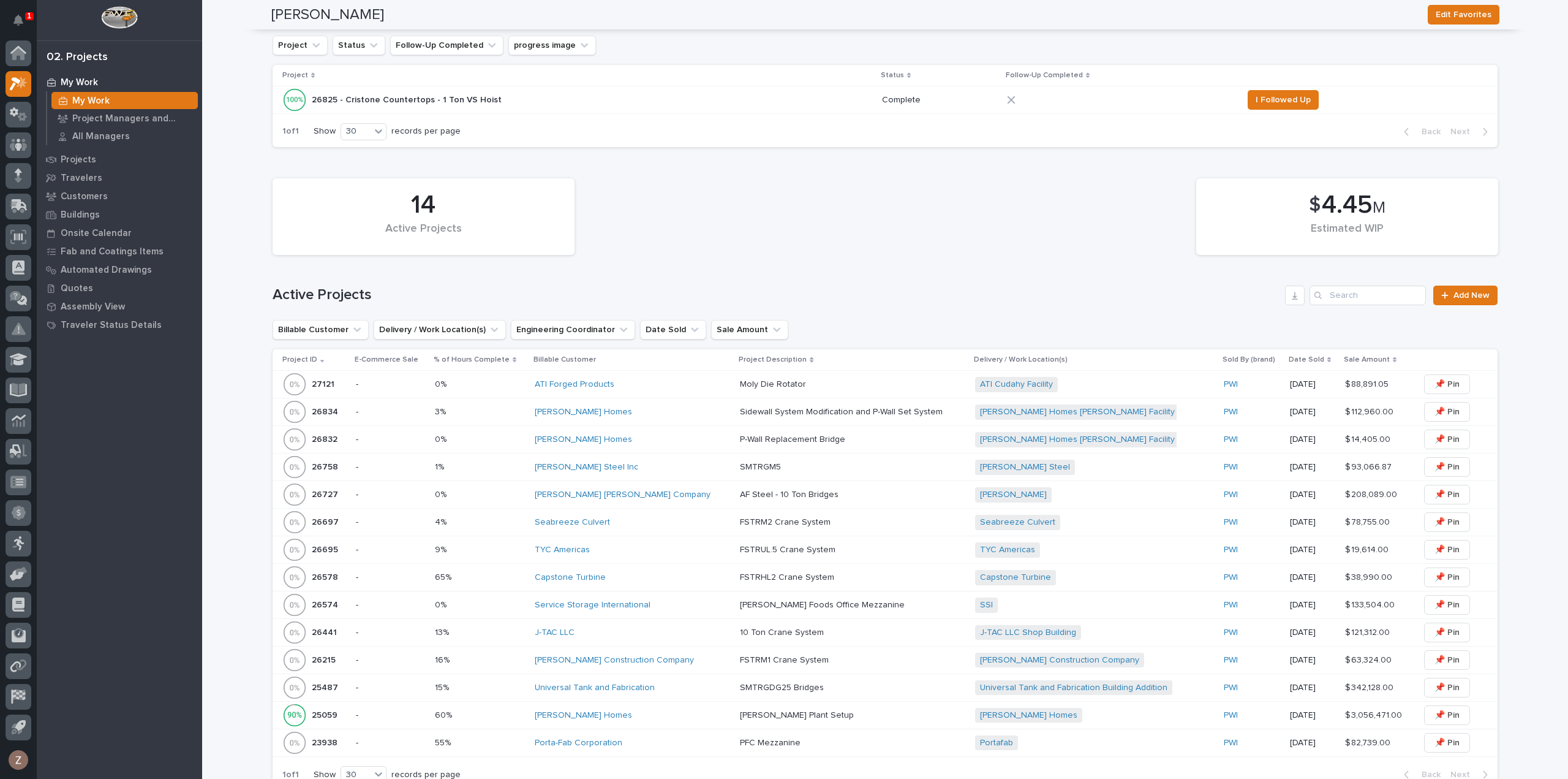
click at [617, 712] on div "[PERSON_NAME] Homes" at bounding box center [632, 715] width 195 height 10
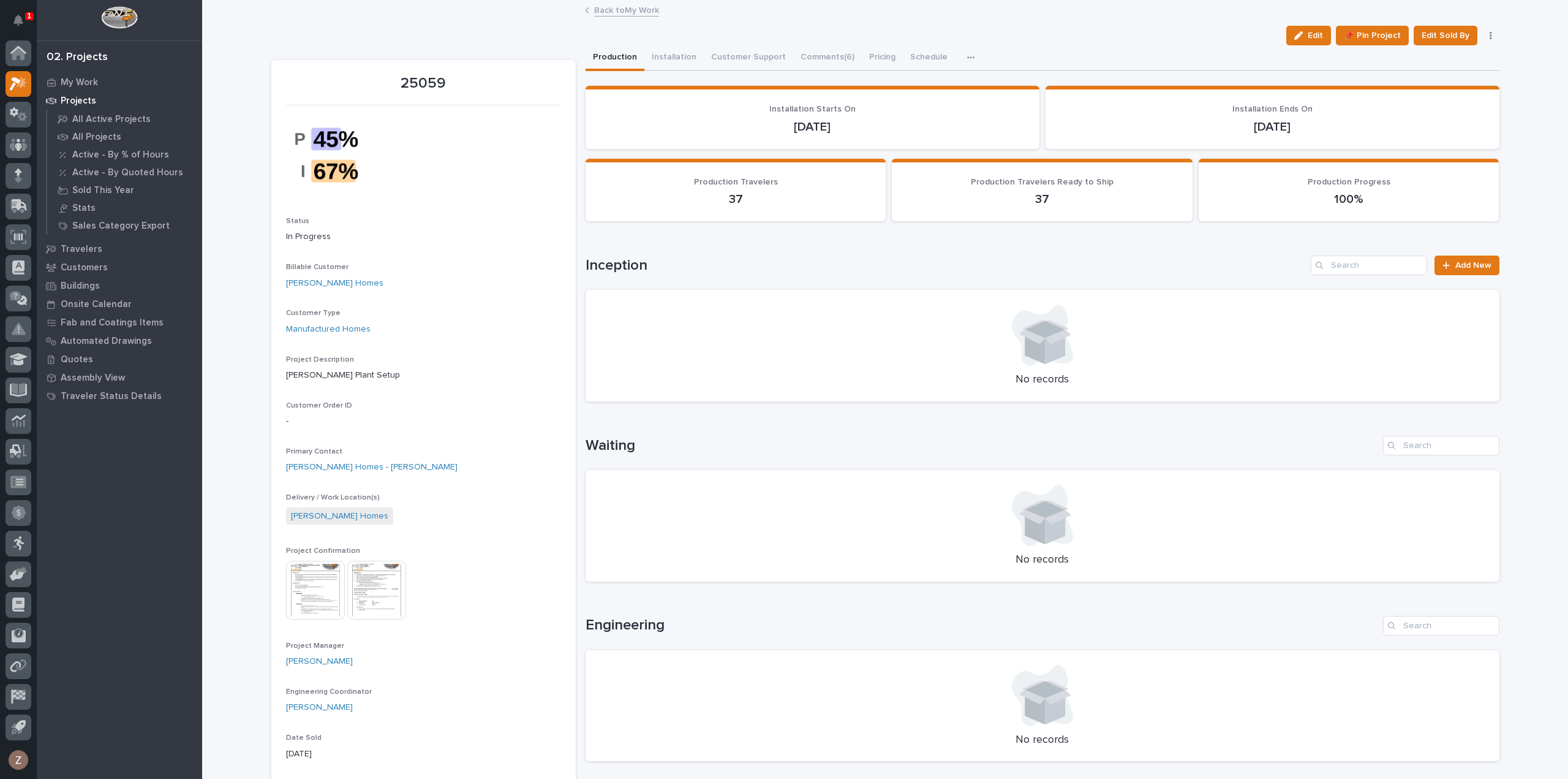
click at [968, 55] on div "button" at bounding box center [974, 57] width 12 height 8
click at [917, 88] on button "Hours" at bounding box center [929, 90] width 81 height 21
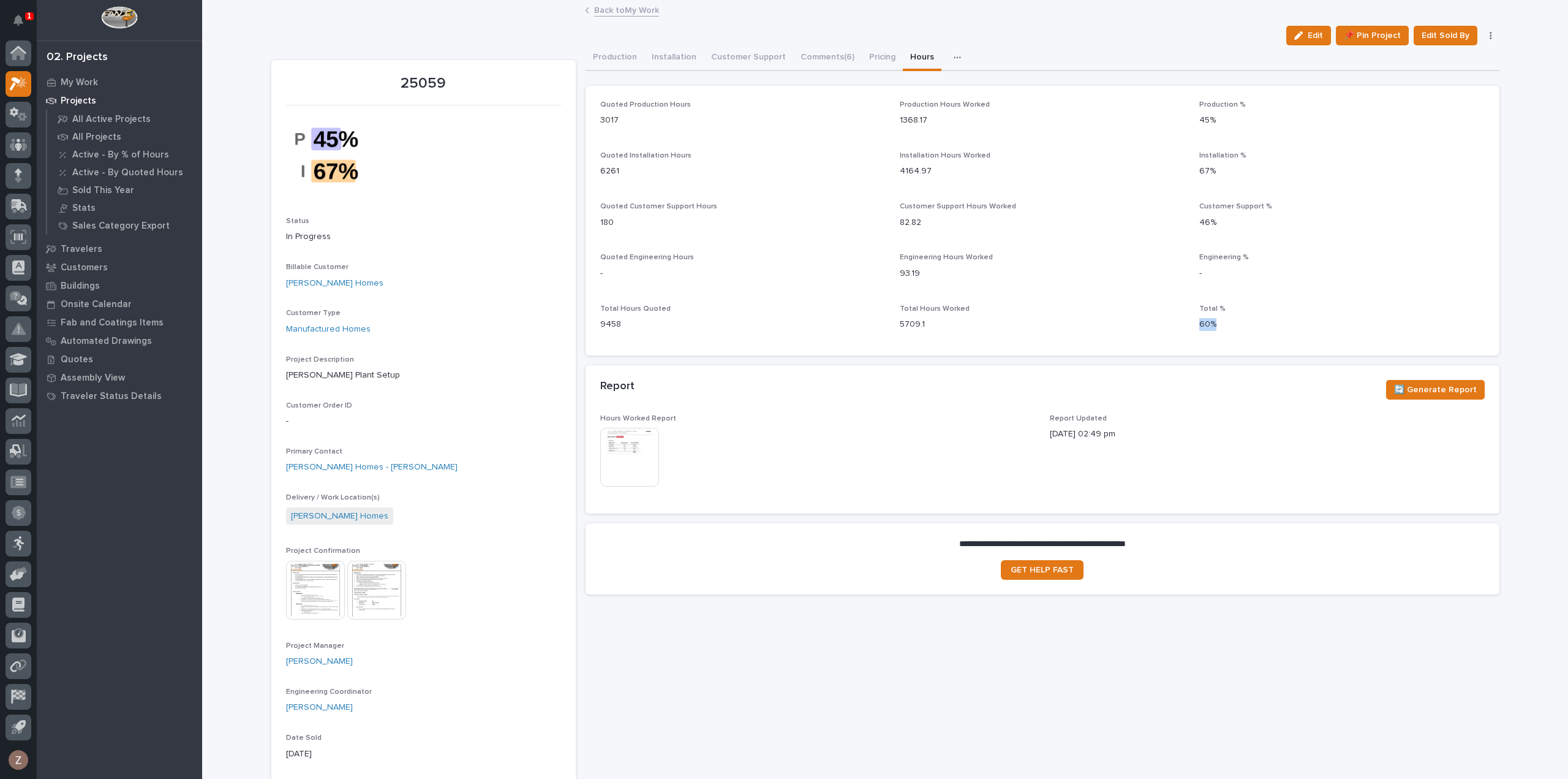
drag, startPoint x: 1223, startPoint y: 324, endPoint x: 1189, endPoint y: 328, distance: 34.2
click at [1189, 328] on div "Quoted Production Hours 3017 Production Hours Worked 1368.17 Production % 45% Q…" at bounding box center [1043, 220] width 884 height 240
click at [620, 328] on p "9458" at bounding box center [742, 324] width 285 height 13
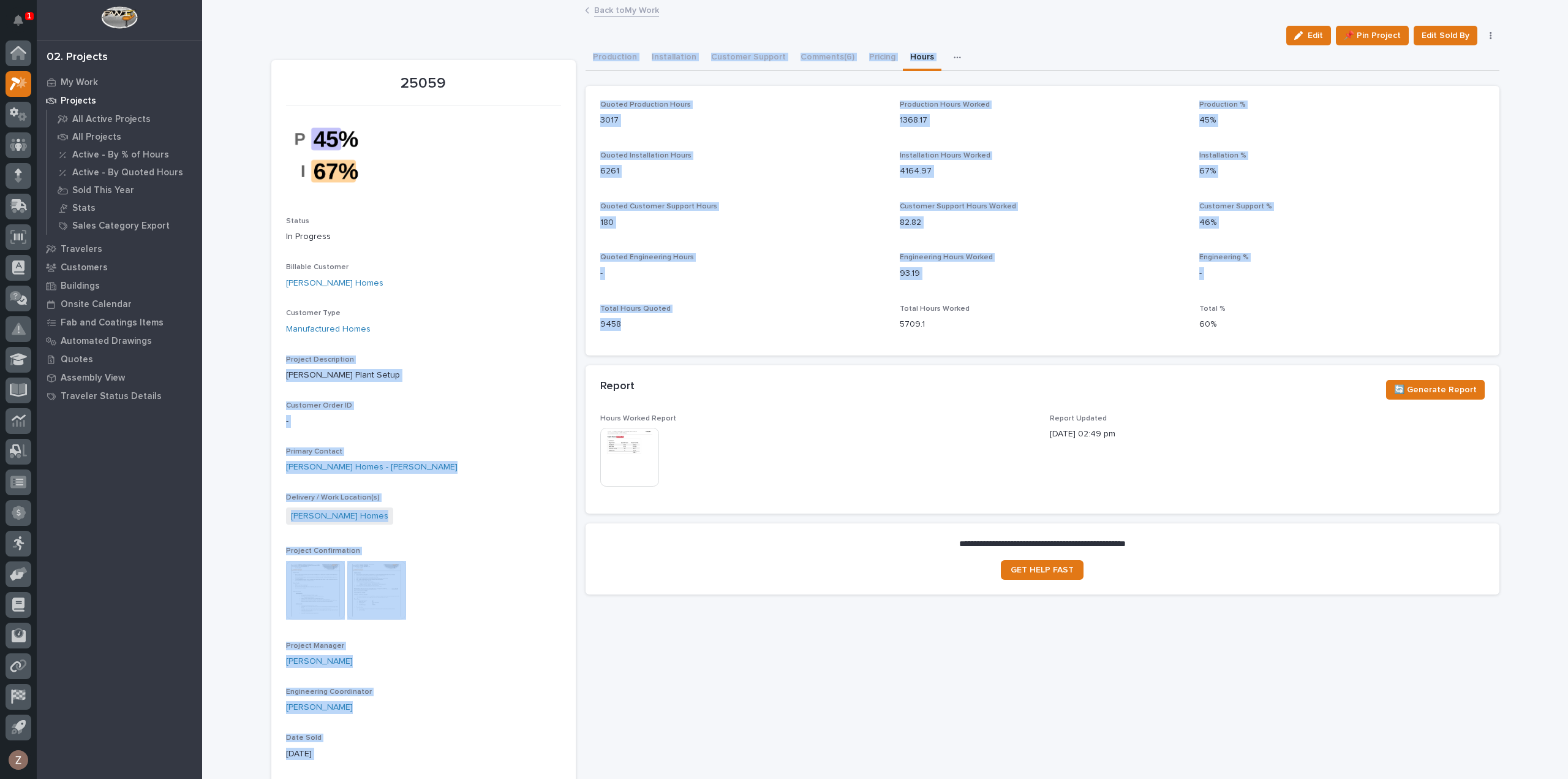
drag, startPoint x: 617, startPoint y: 325, endPoint x: 569, endPoint y: 328, distance: 48.1
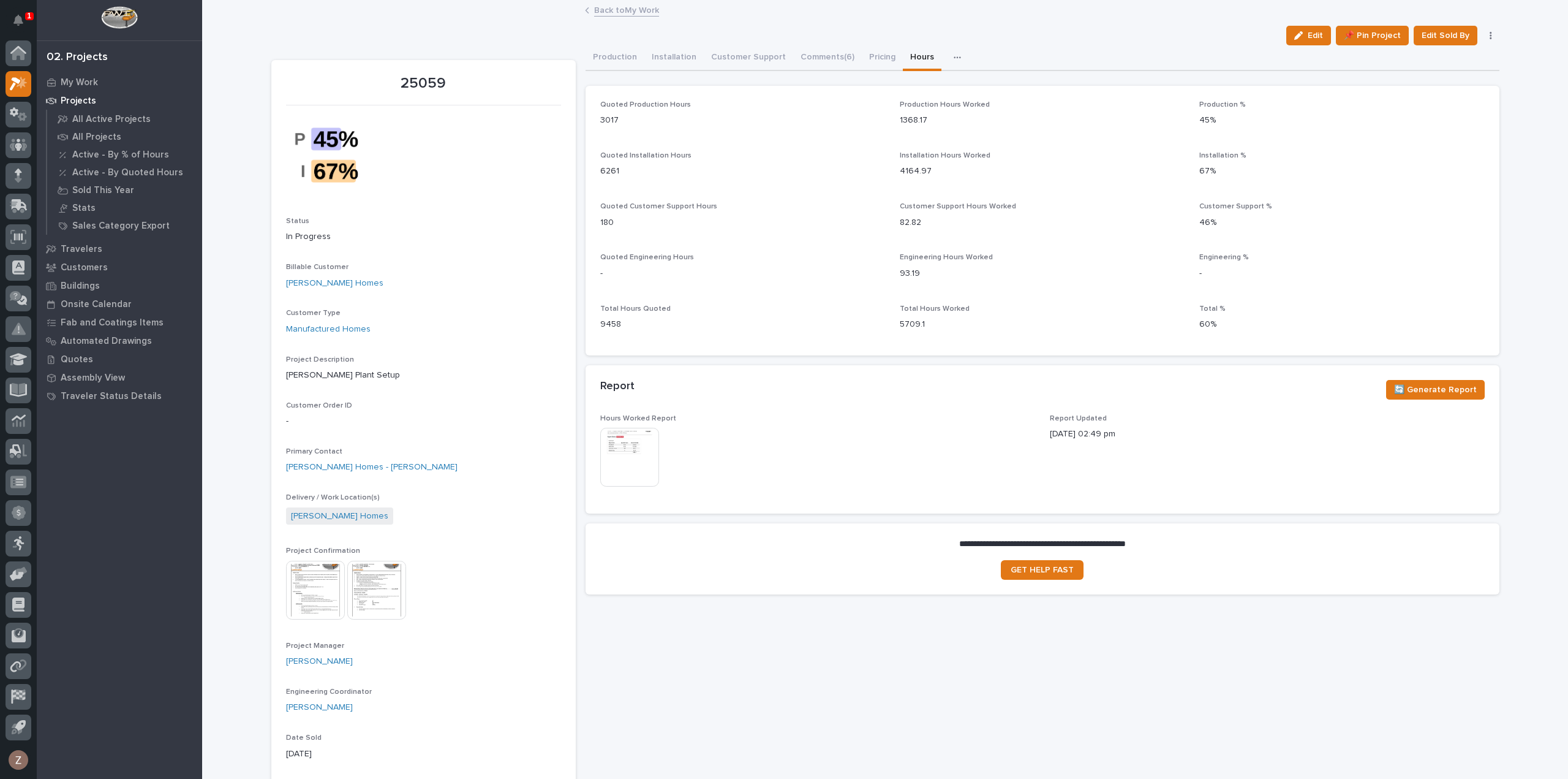
click at [828, 460] on div "This file cannot be opened Download File" at bounding box center [818, 458] width 435 height 61
